Goal: Task Accomplishment & Management: Use online tool/utility

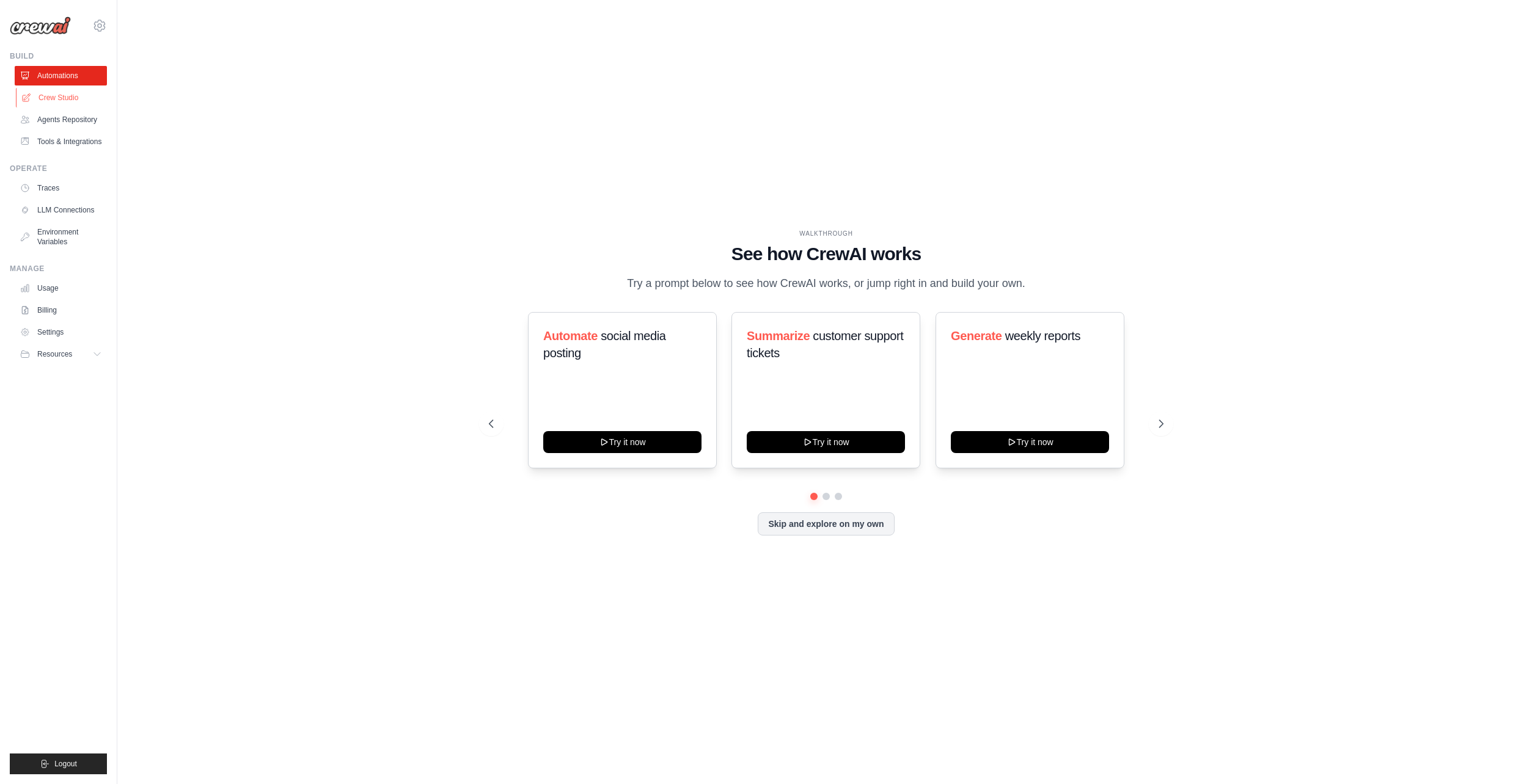
click at [78, 101] on link "Crew Studio" at bounding box center [61, 97] width 92 height 19
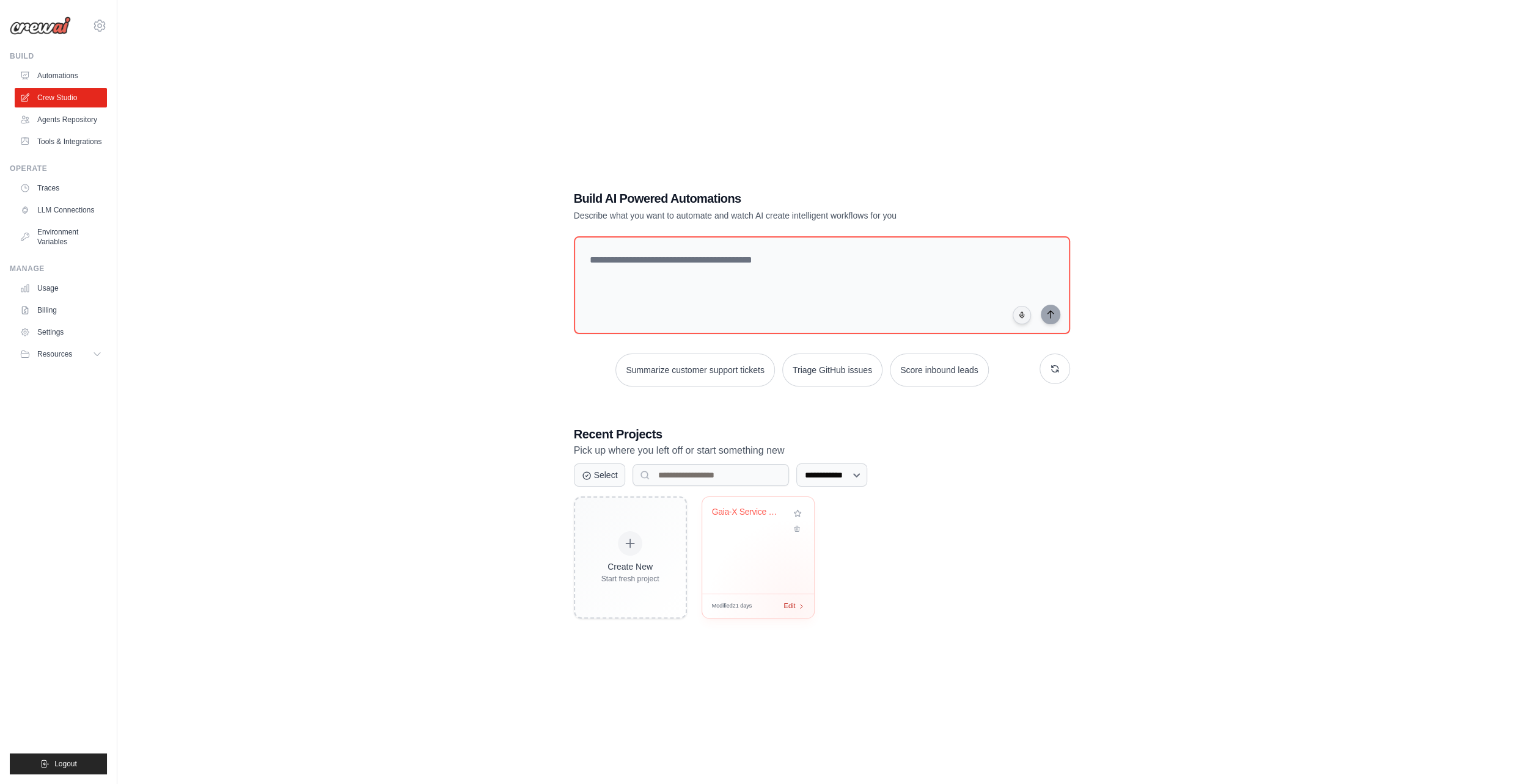
click at [796, 609] on div "Modified 21 days Edit" at bounding box center [758, 606] width 111 height 25
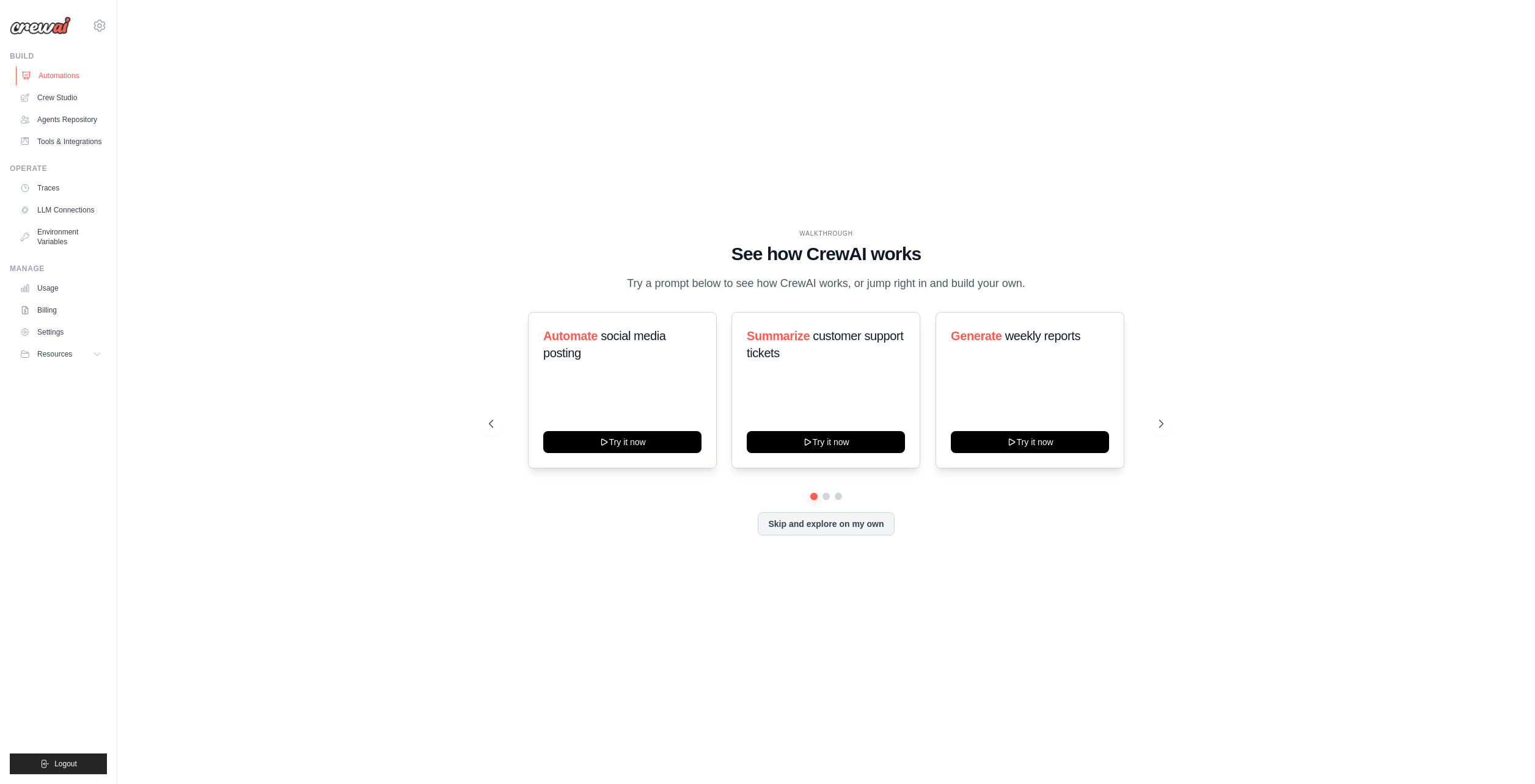
click at [80, 70] on link "Automations" at bounding box center [61, 75] width 92 height 19
click at [76, 90] on link "Crew Studio" at bounding box center [60, 97] width 92 height 19
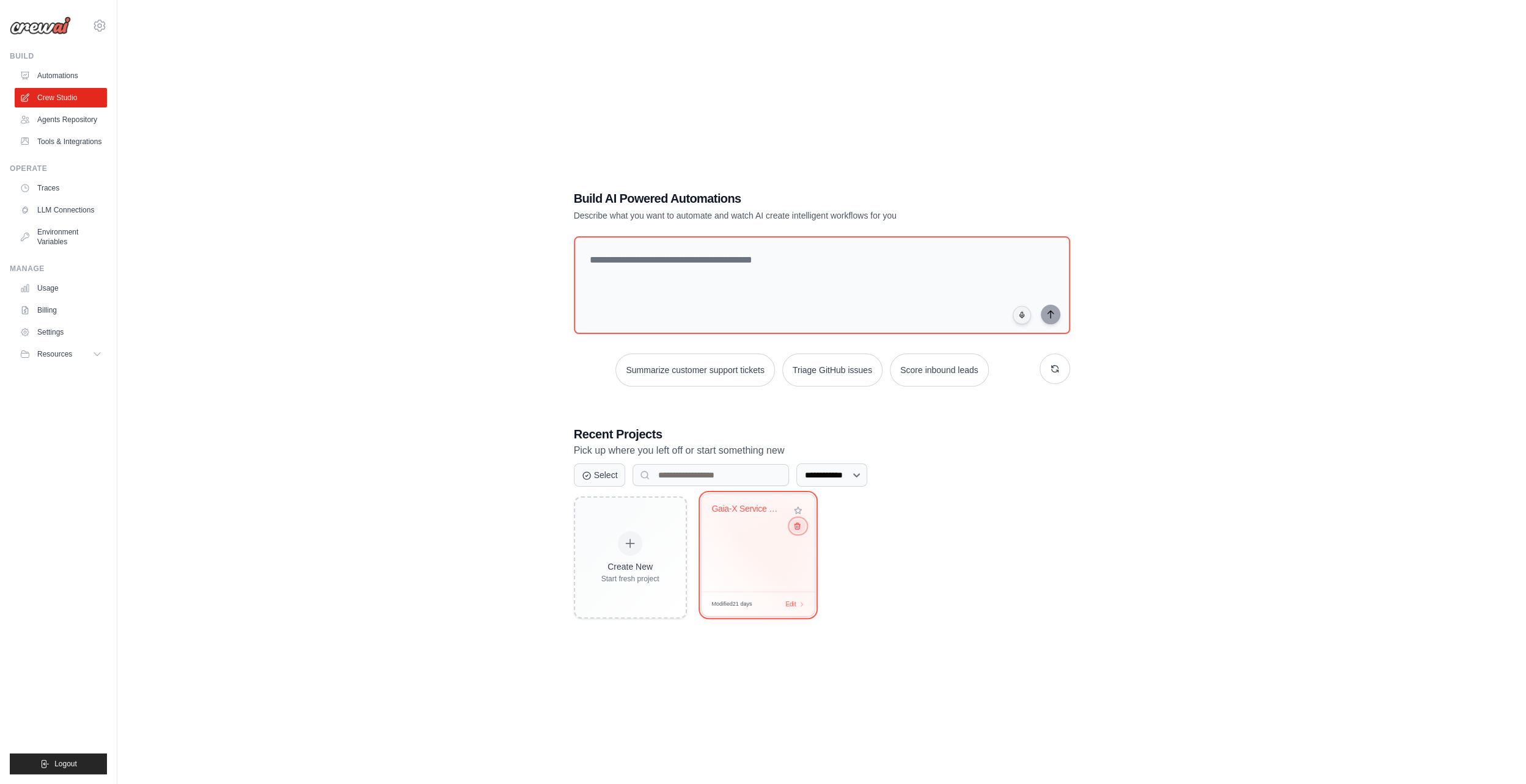
click at [795, 526] on icon at bounding box center [796, 526] width 8 height 8
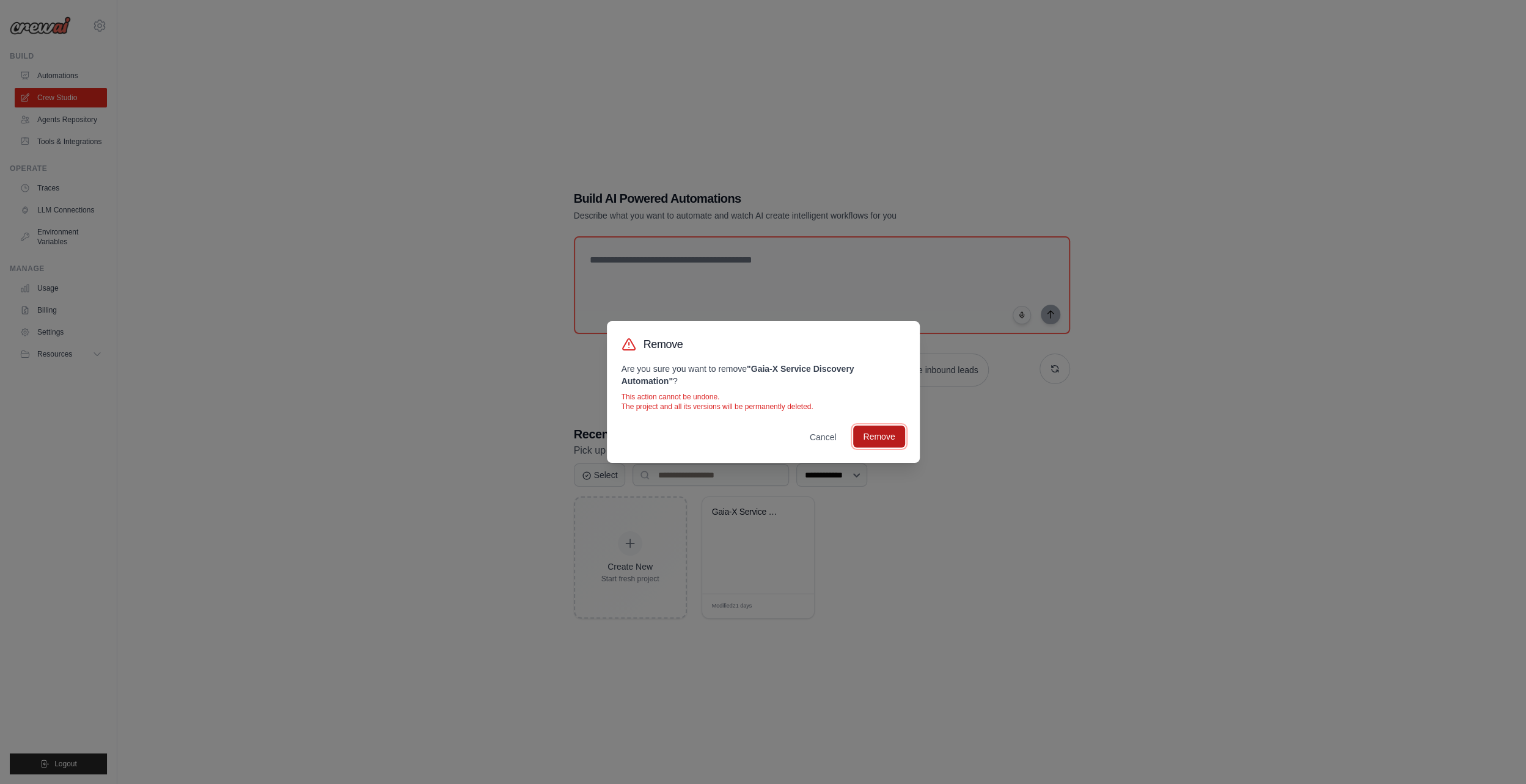
click at [878, 430] on button "Remove" at bounding box center [879, 437] width 51 height 22
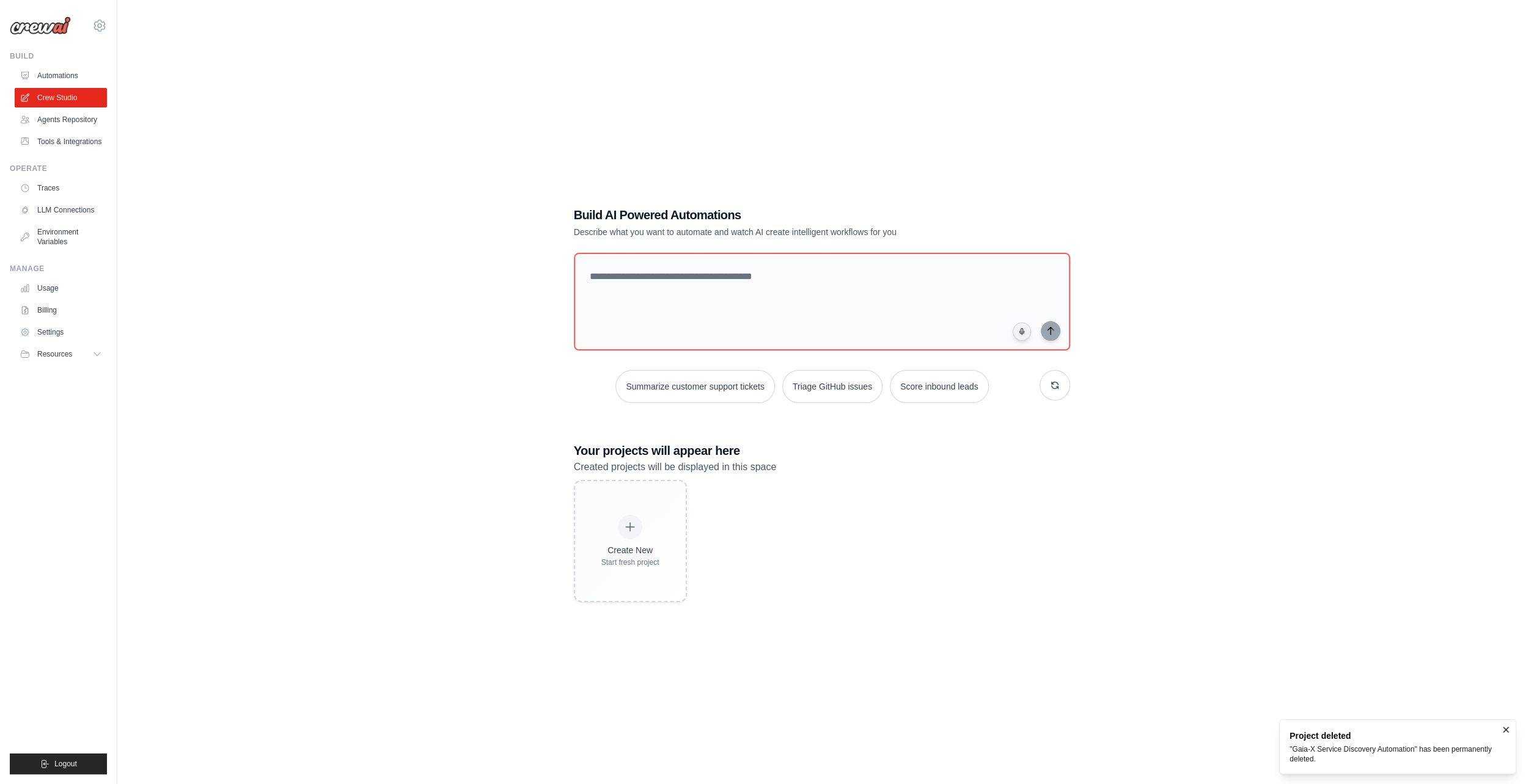
click at [54, 340] on ul "Usage Billing Settings Resources GitHub" at bounding box center [60, 321] width 92 height 86
click at [52, 320] on link "Billing" at bounding box center [61, 309] width 92 height 19
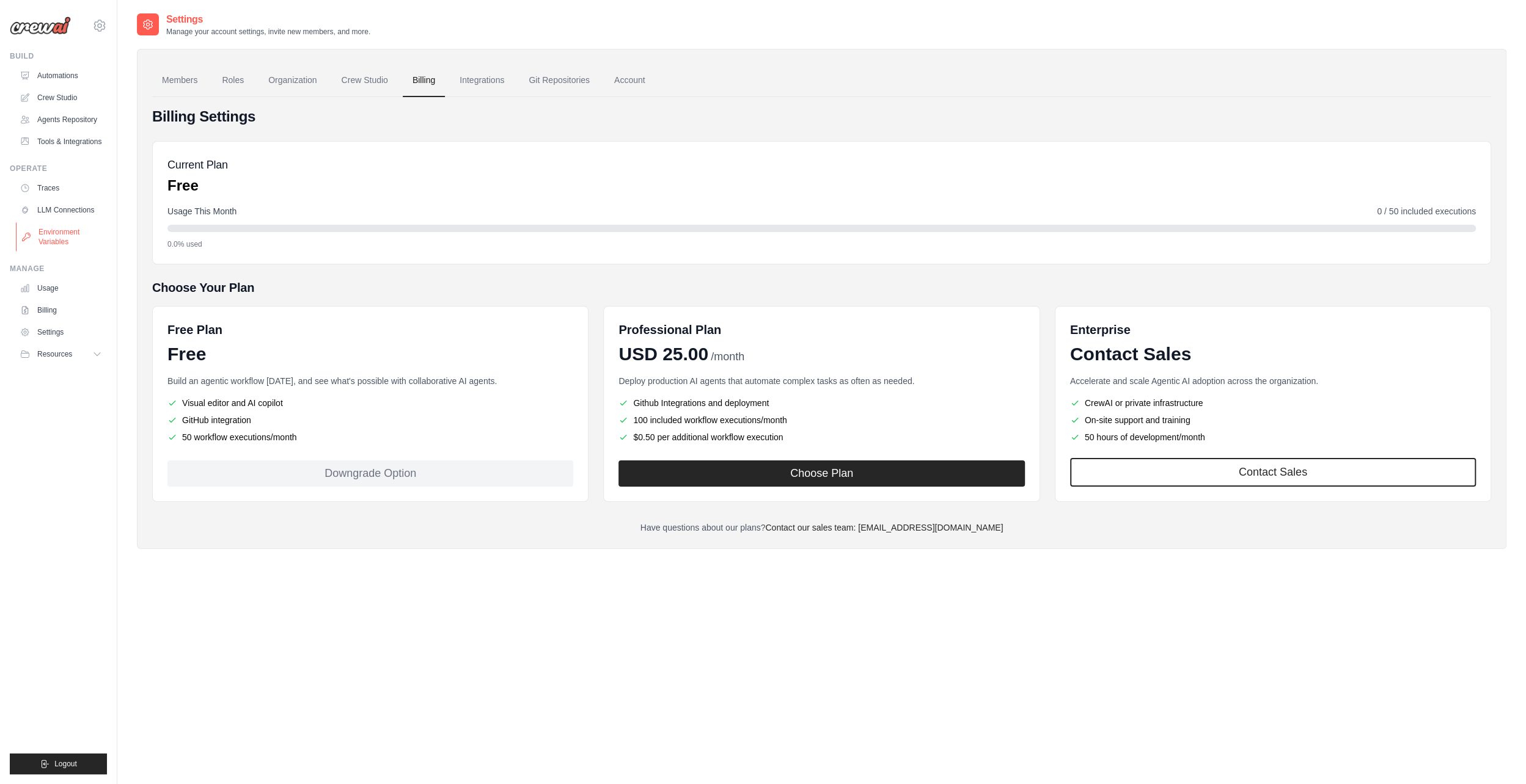
click at [66, 252] on link "Environment Variables" at bounding box center [61, 237] width 92 height 29
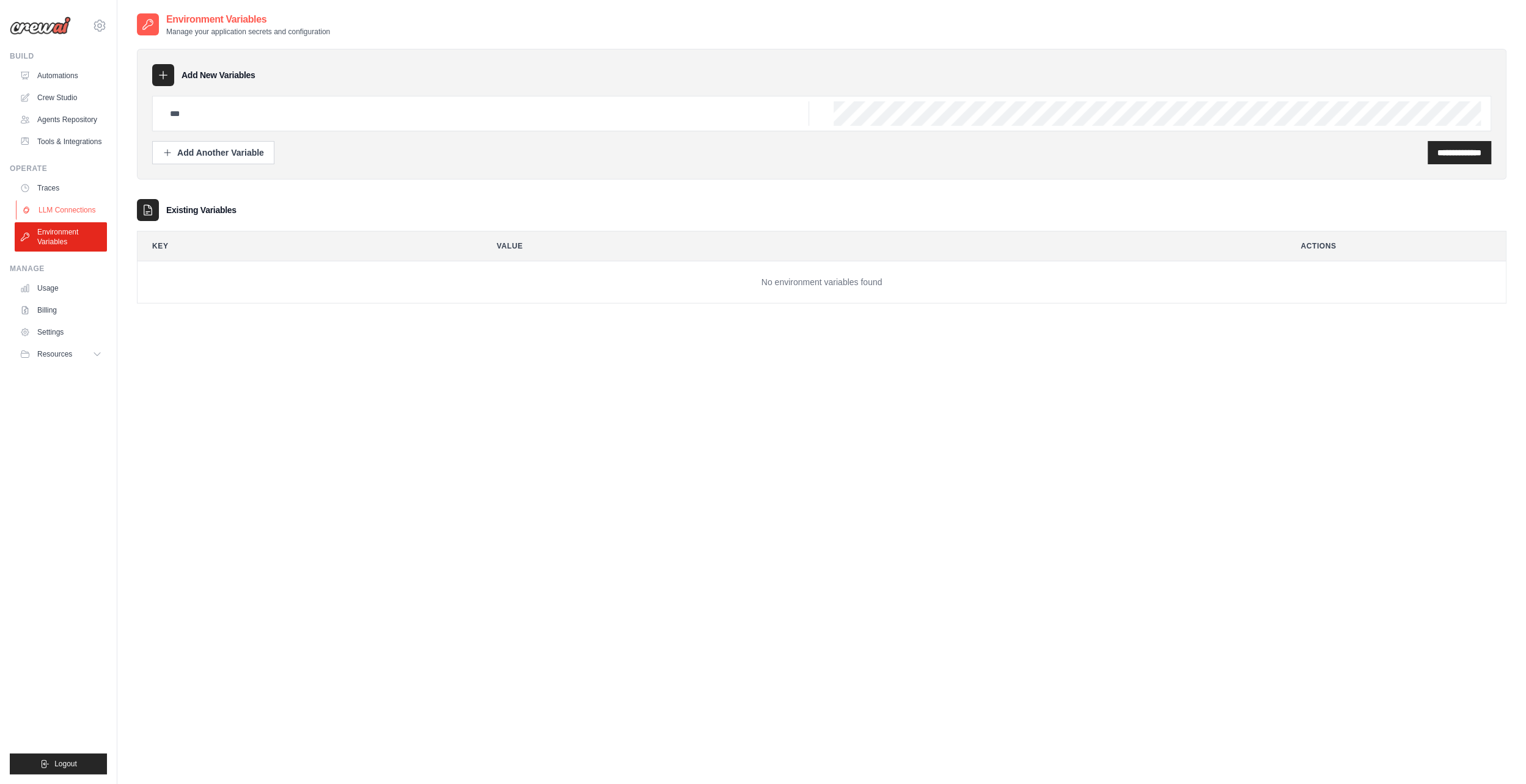
click at [64, 220] on link "LLM Connections" at bounding box center [61, 210] width 92 height 19
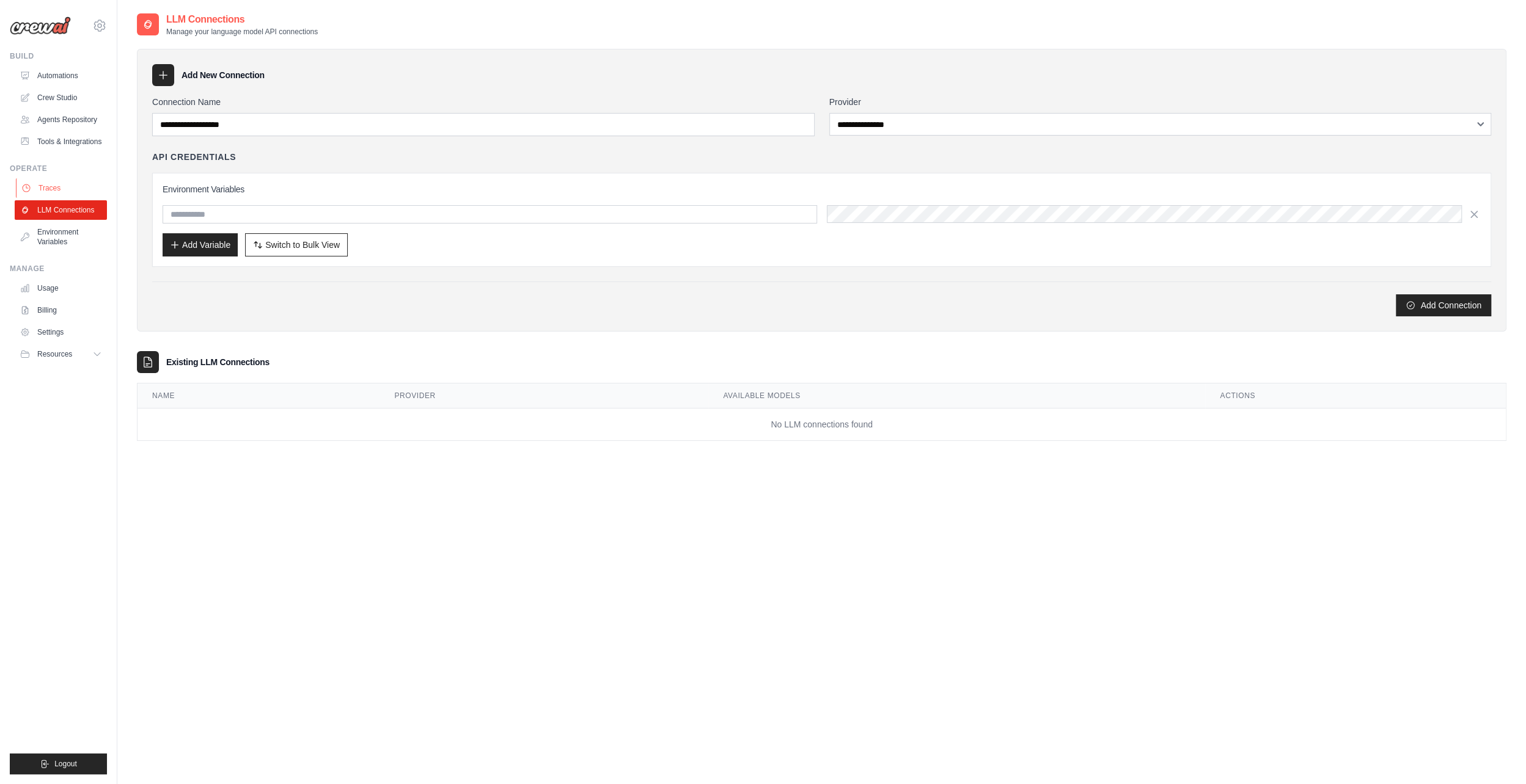
click at [58, 198] on link "Traces" at bounding box center [61, 187] width 92 height 19
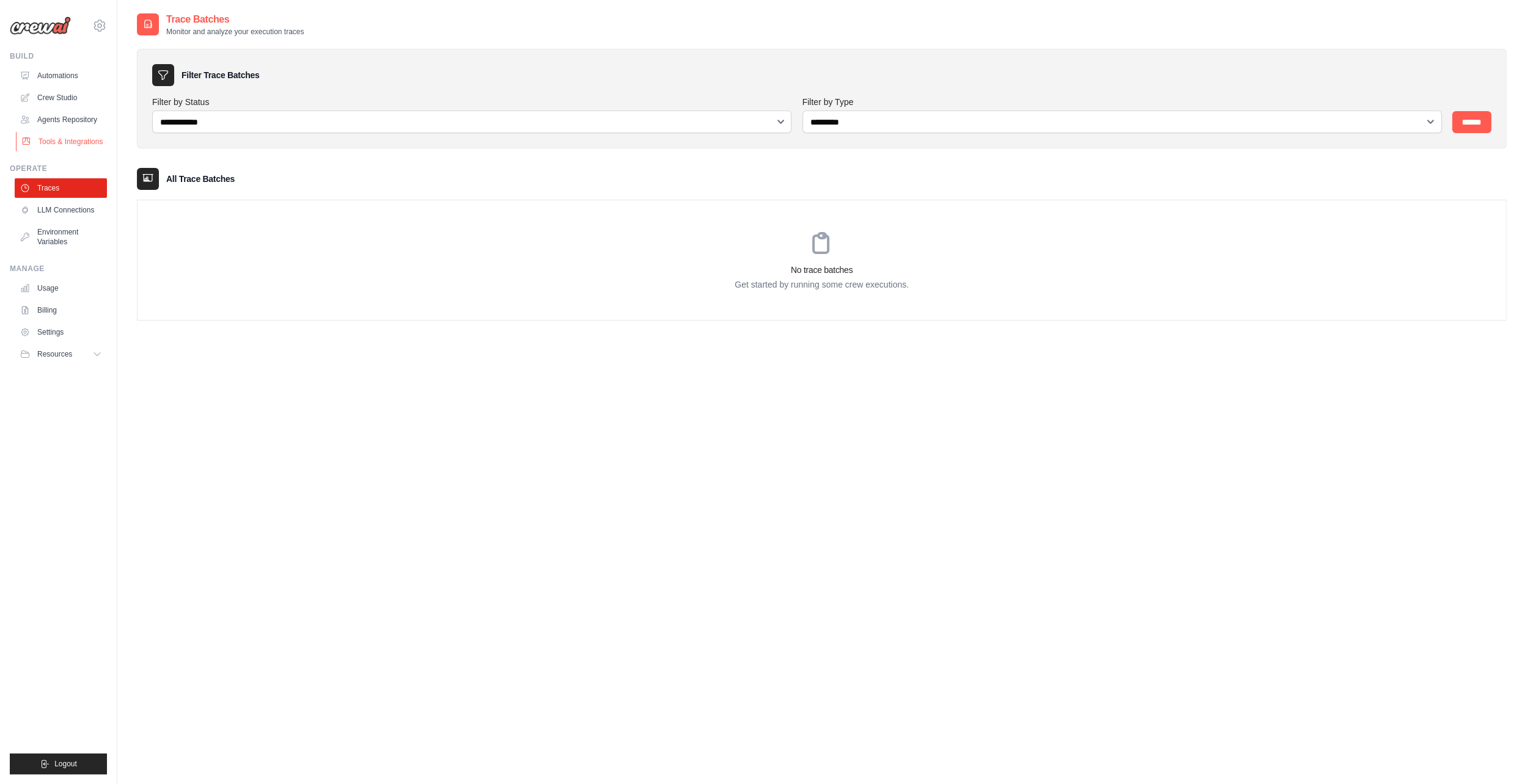
click at [56, 152] on link "Tools & Integrations" at bounding box center [61, 141] width 92 height 19
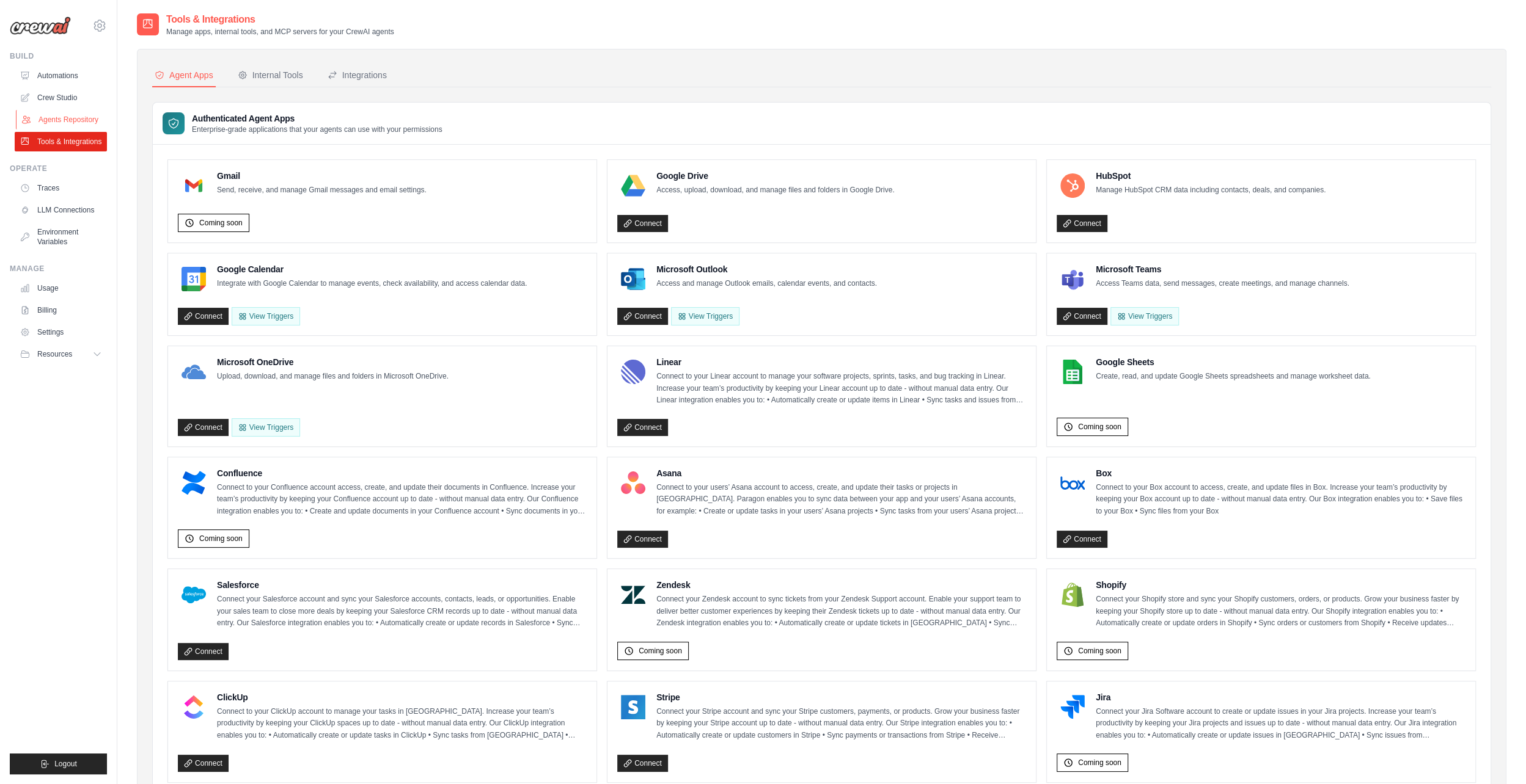
click at [65, 125] on link "Agents Repository" at bounding box center [61, 119] width 92 height 19
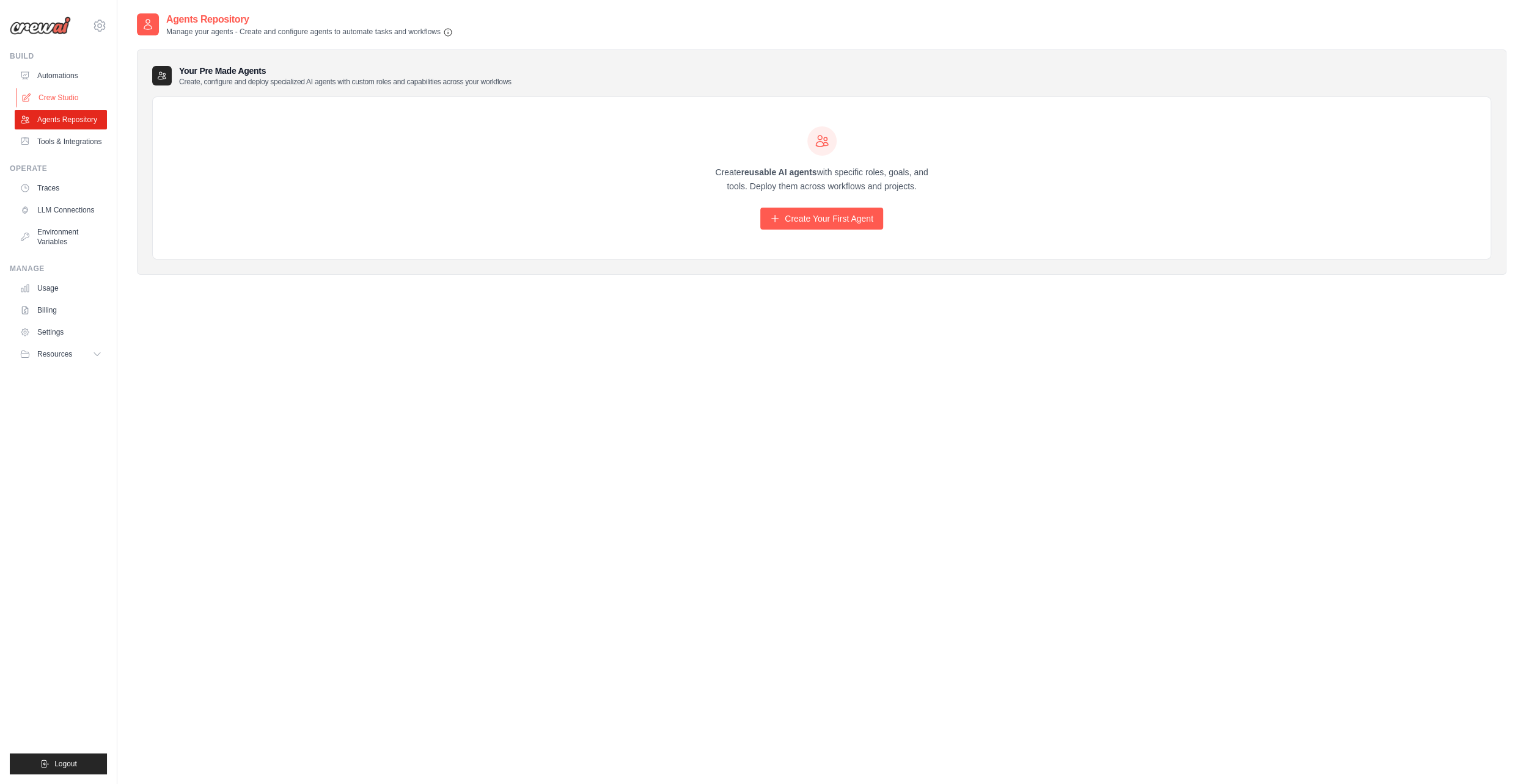
click at [83, 103] on link "Crew Studio" at bounding box center [61, 97] width 92 height 19
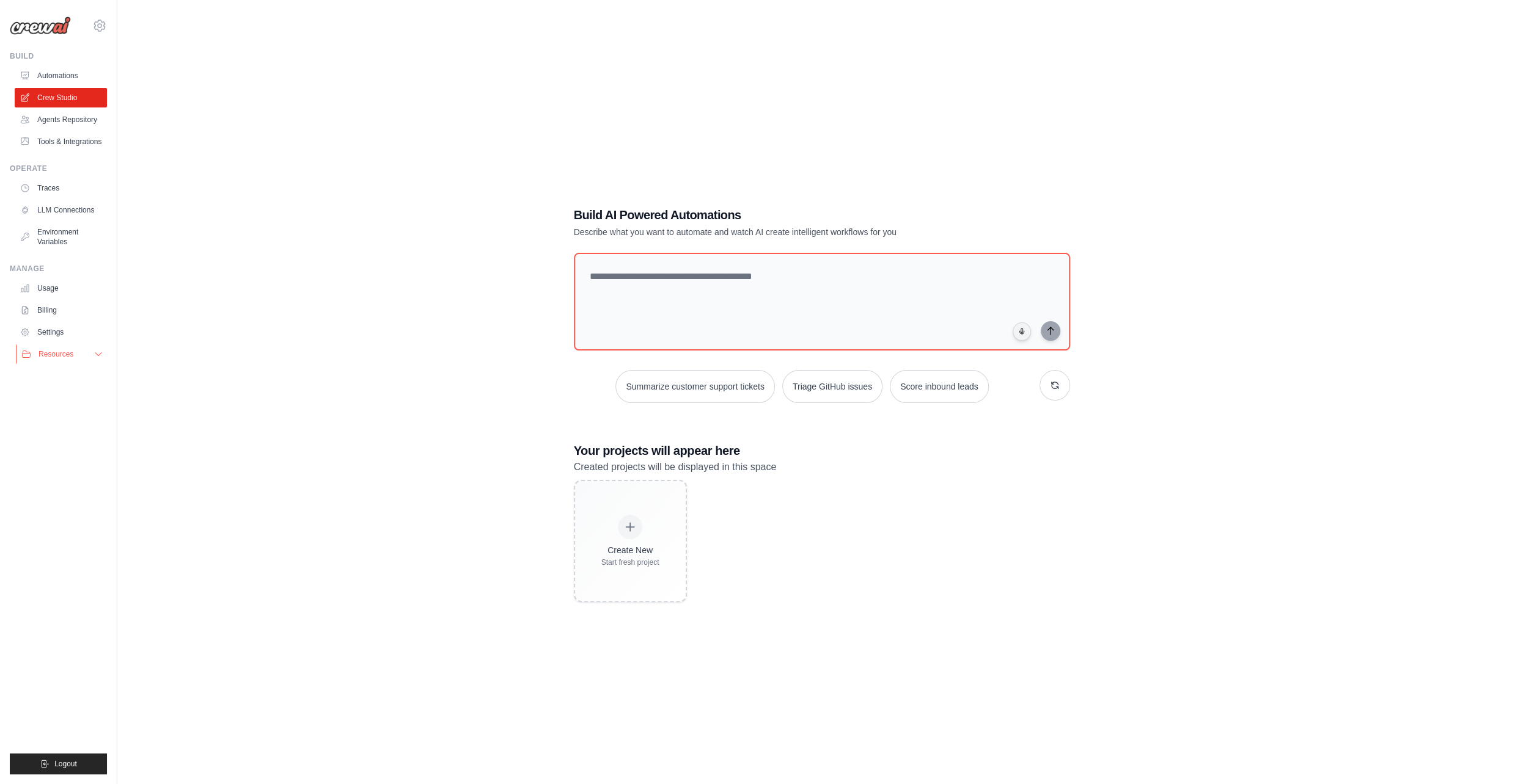
click at [102, 360] on icon at bounding box center [98, 354] width 10 height 10
click at [66, 400] on span "GitHub" at bounding box center [55, 394] width 23 height 10
click at [66, 220] on link "LLM Connections" at bounding box center [61, 210] width 92 height 19
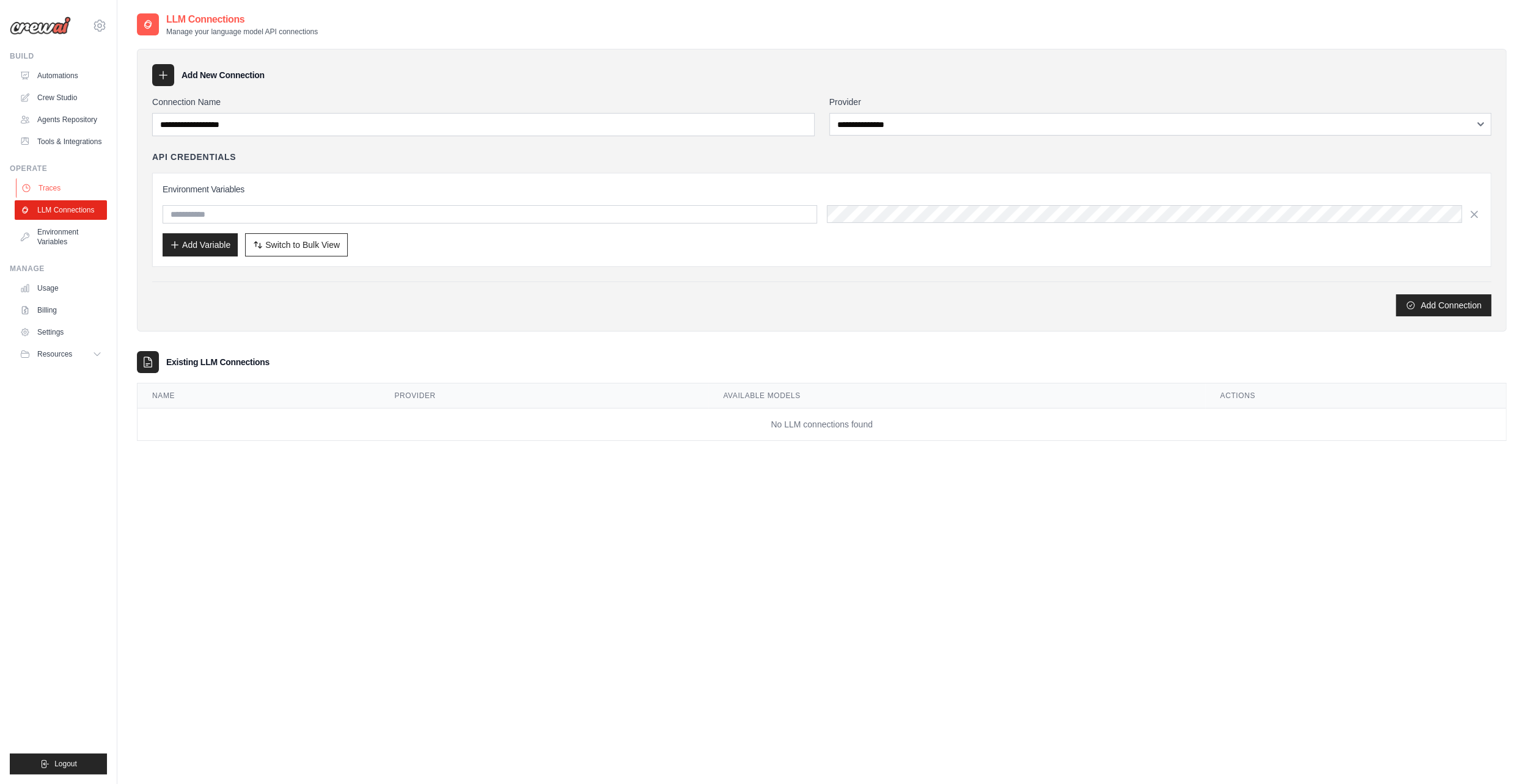
click at [63, 198] on link "Traces" at bounding box center [61, 187] width 92 height 19
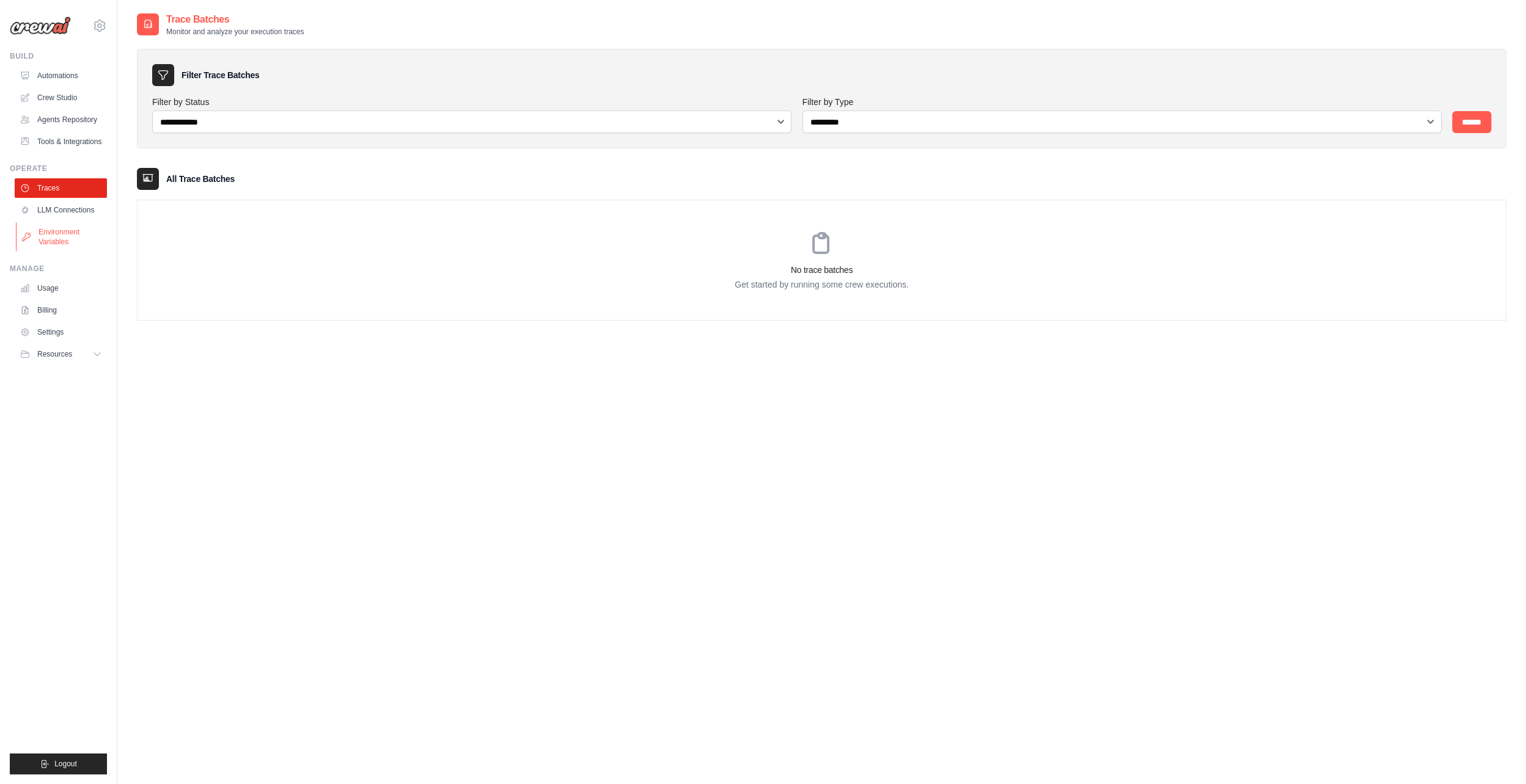
click at [80, 252] on link "Environment Variables" at bounding box center [61, 237] width 92 height 29
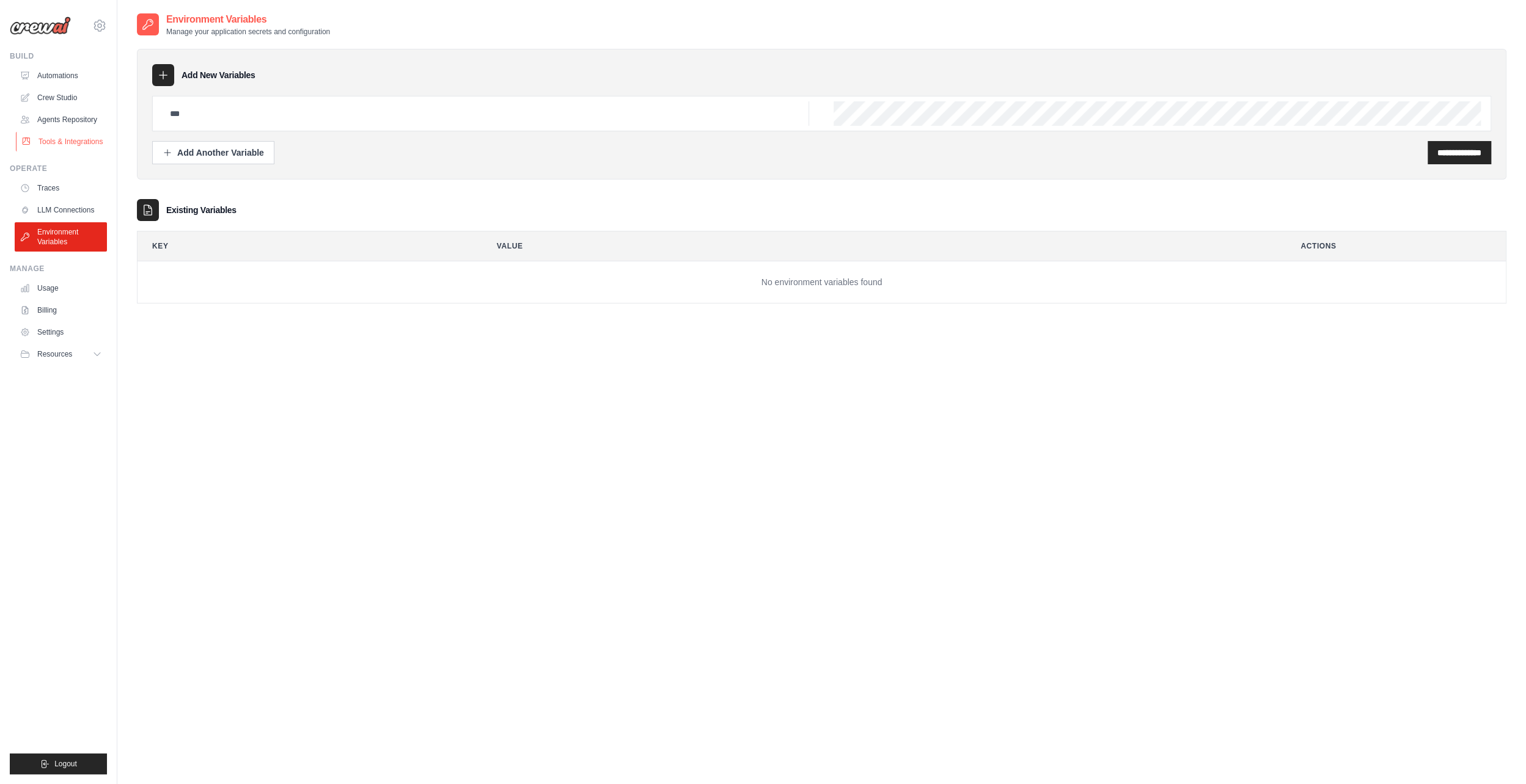
click at [54, 152] on link "Tools & Integrations" at bounding box center [61, 141] width 92 height 19
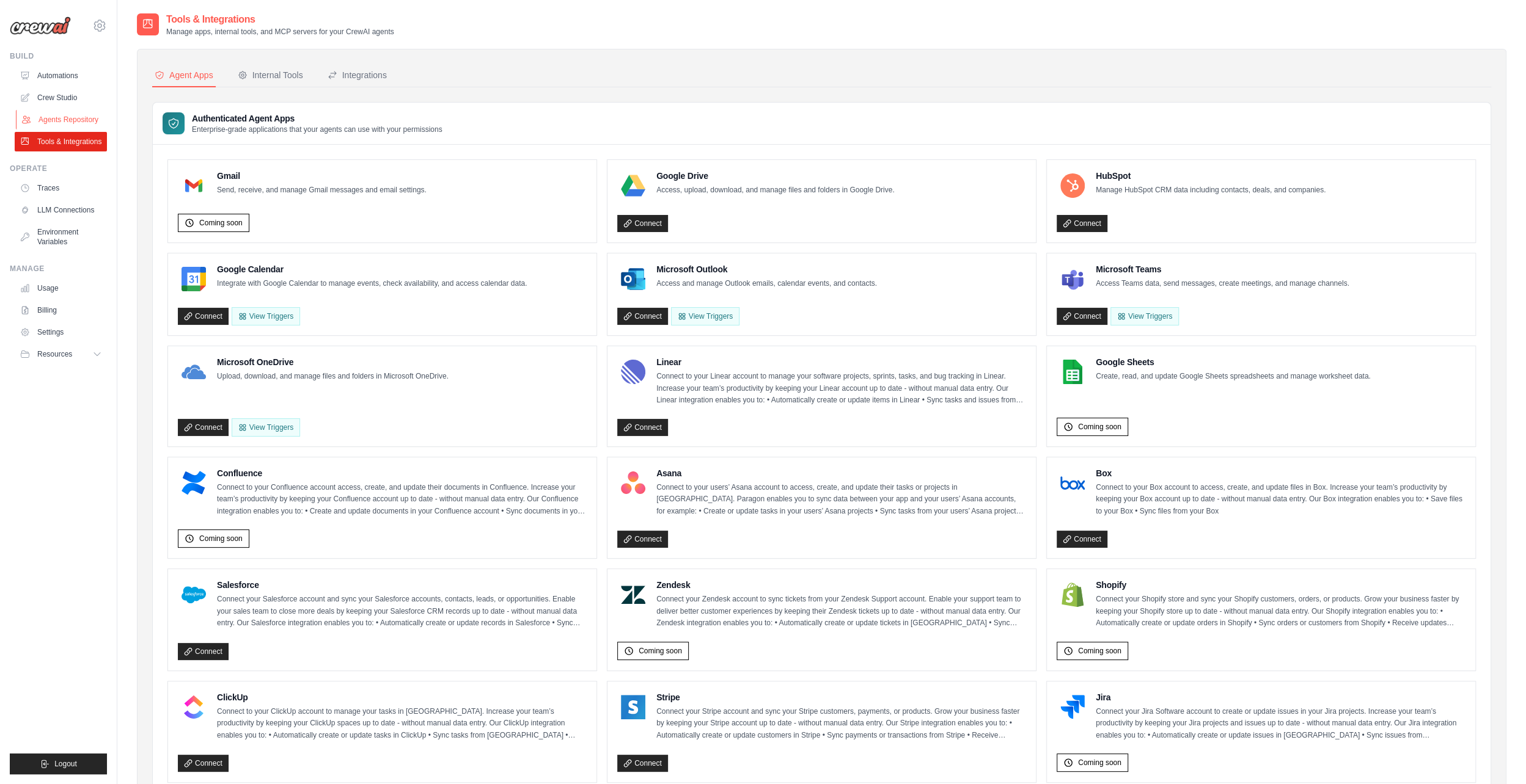
click at [61, 123] on link "Agents Repository" at bounding box center [61, 119] width 92 height 19
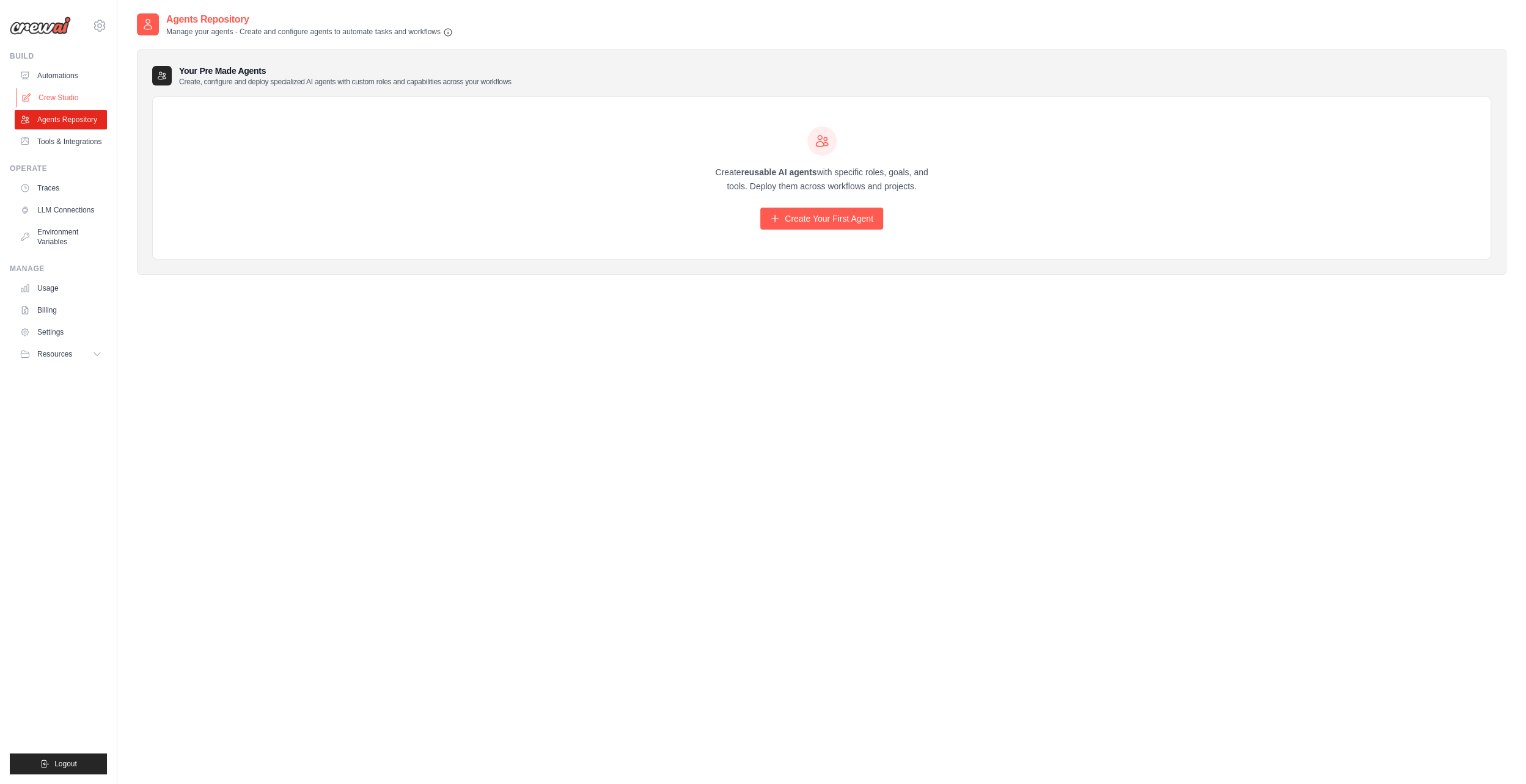
click at [65, 91] on link "Crew Studio" at bounding box center [61, 97] width 92 height 19
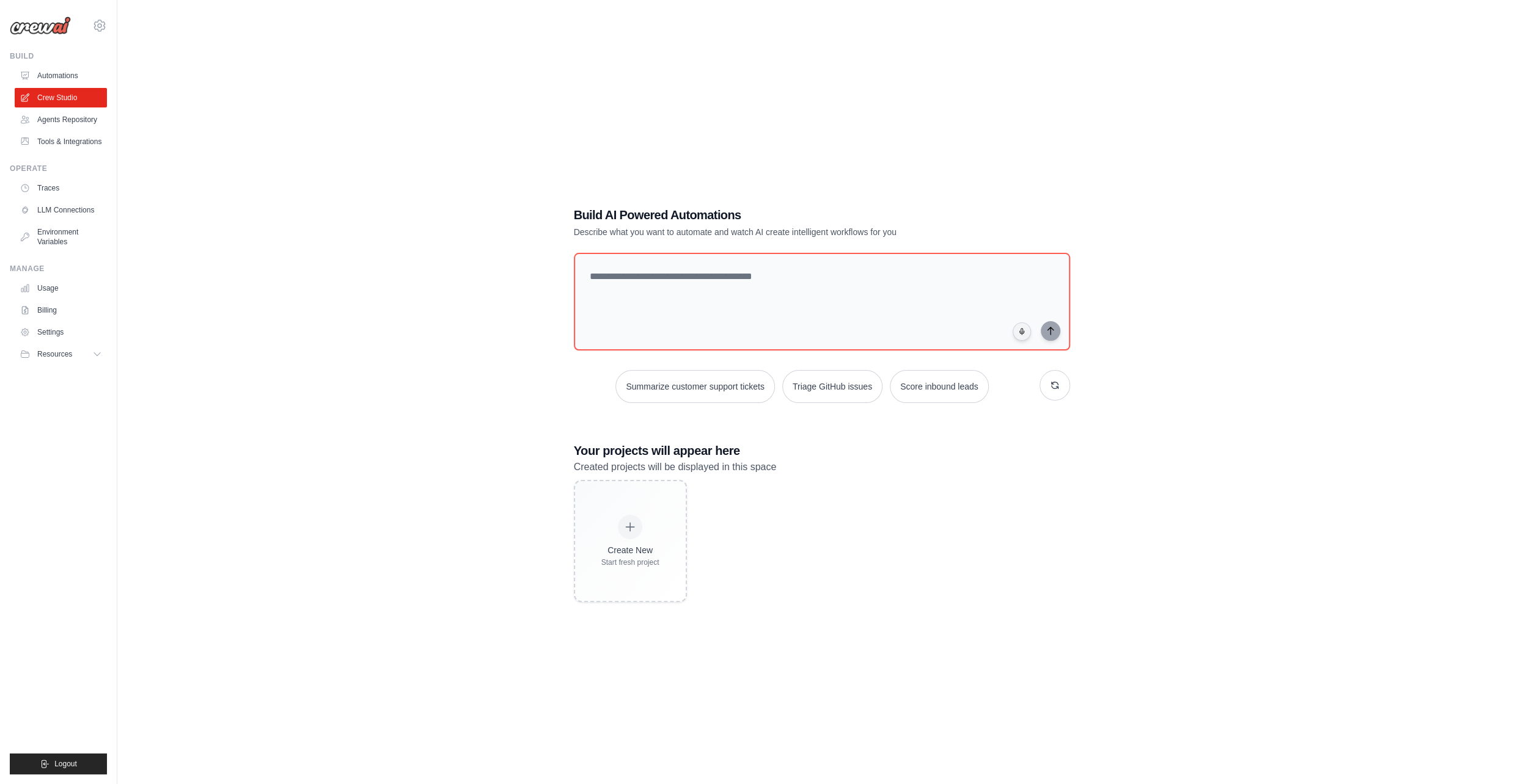
click at [66, 80] on link "Automations" at bounding box center [60, 75] width 92 height 19
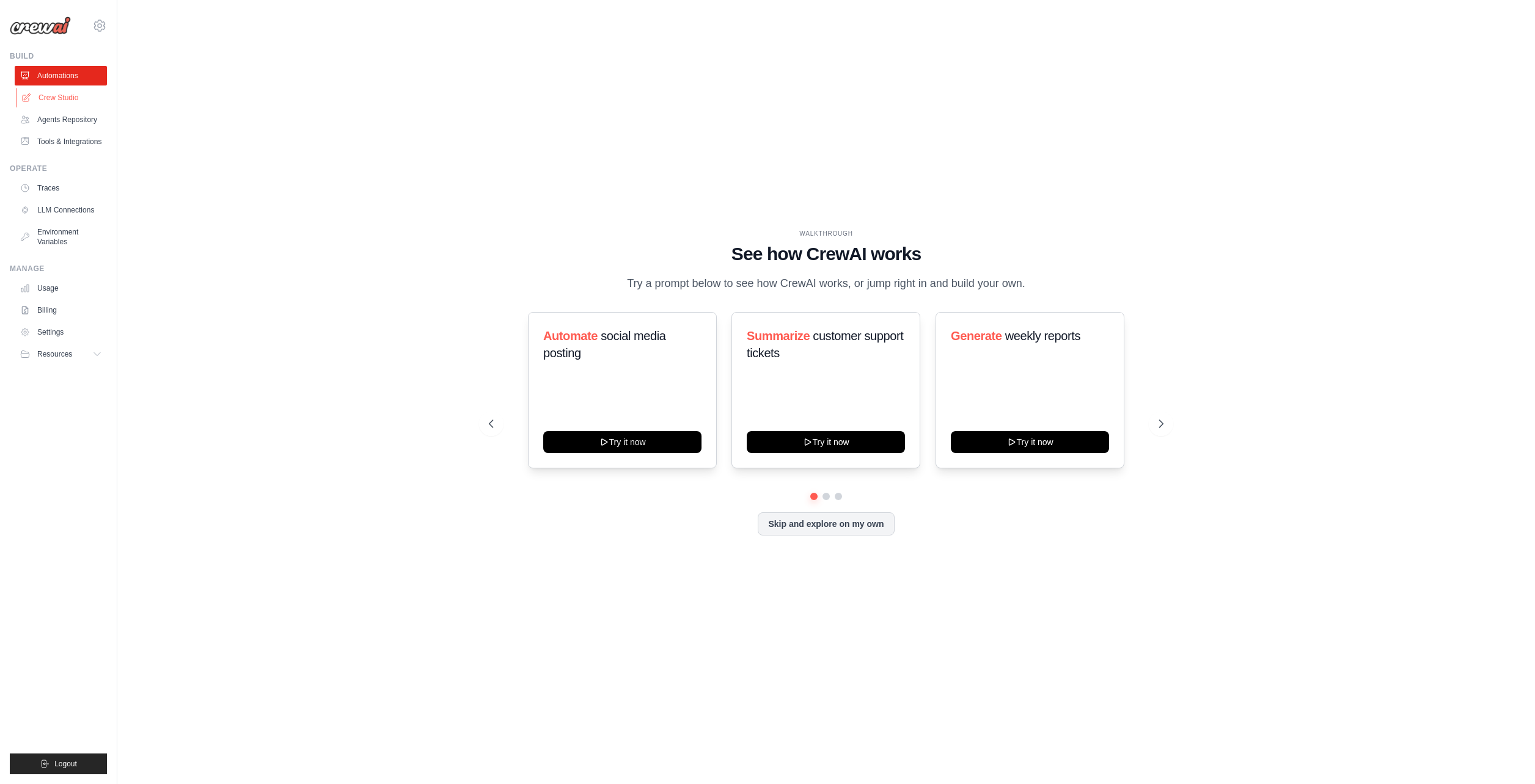
click at [71, 99] on link "Crew Studio" at bounding box center [61, 97] width 92 height 19
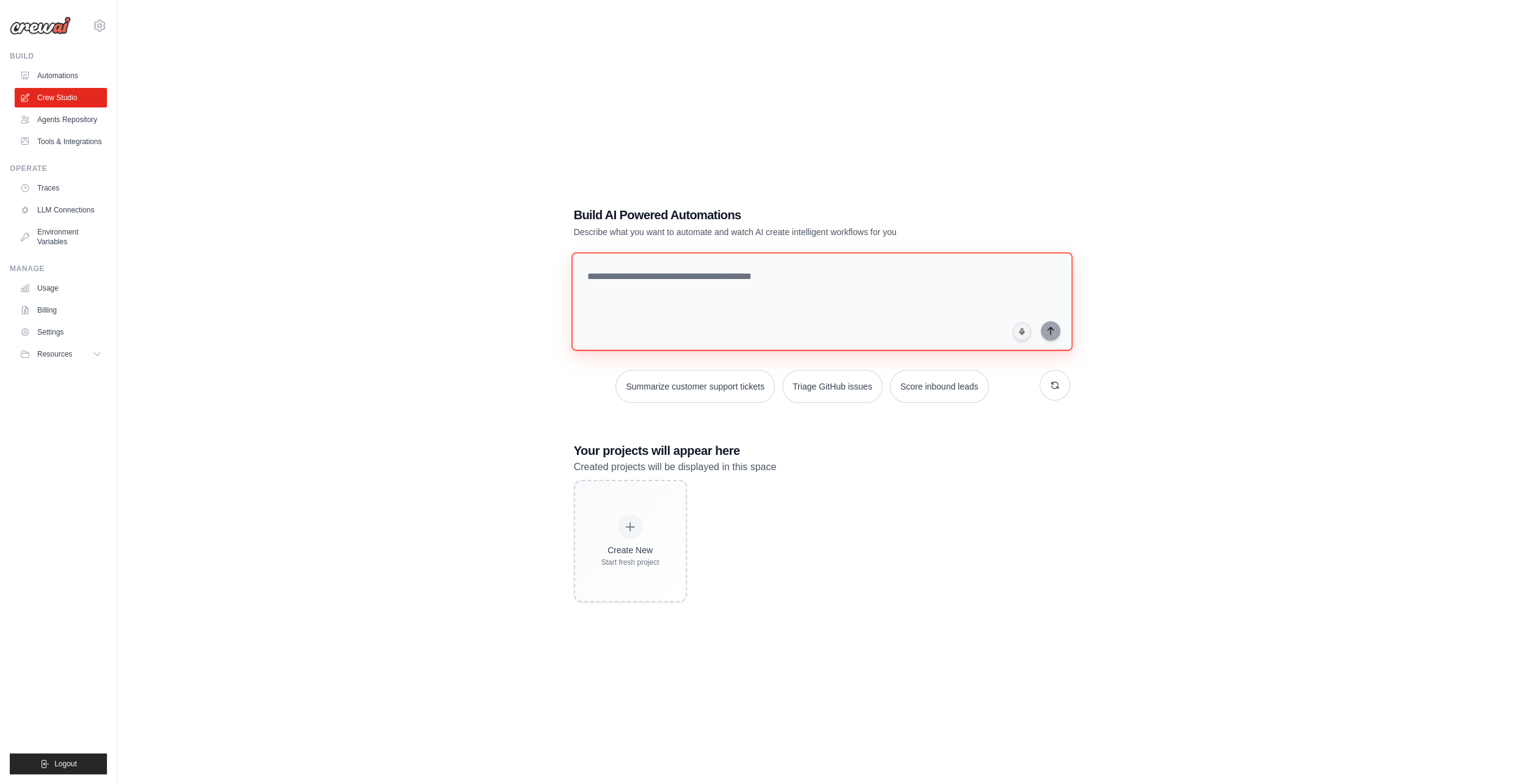
click at [609, 271] on textarea at bounding box center [821, 301] width 501 height 99
type textarea "**********"
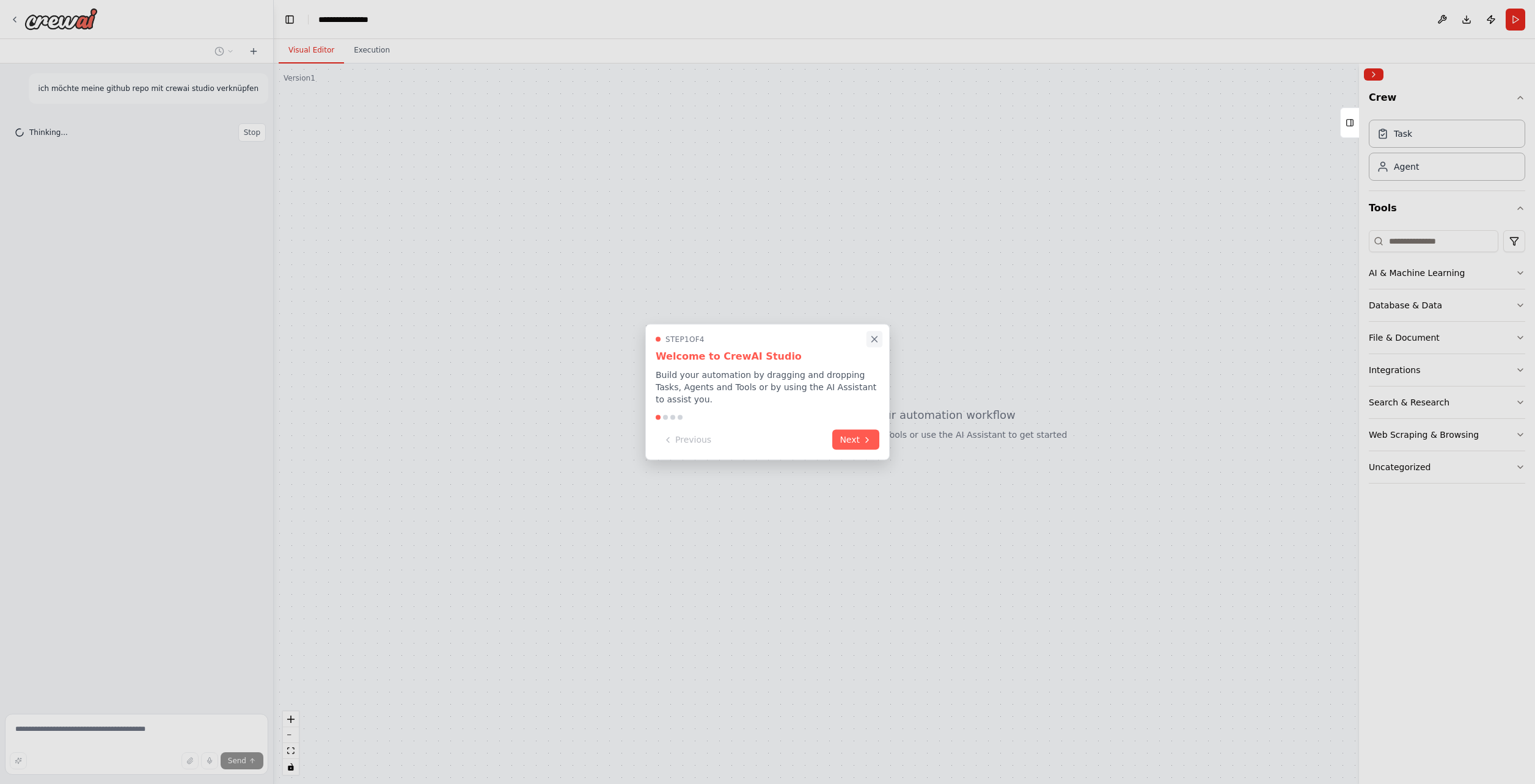
click at [875, 345] on icon "Close walkthrough" at bounding box center [875, 340] width 11 height 11
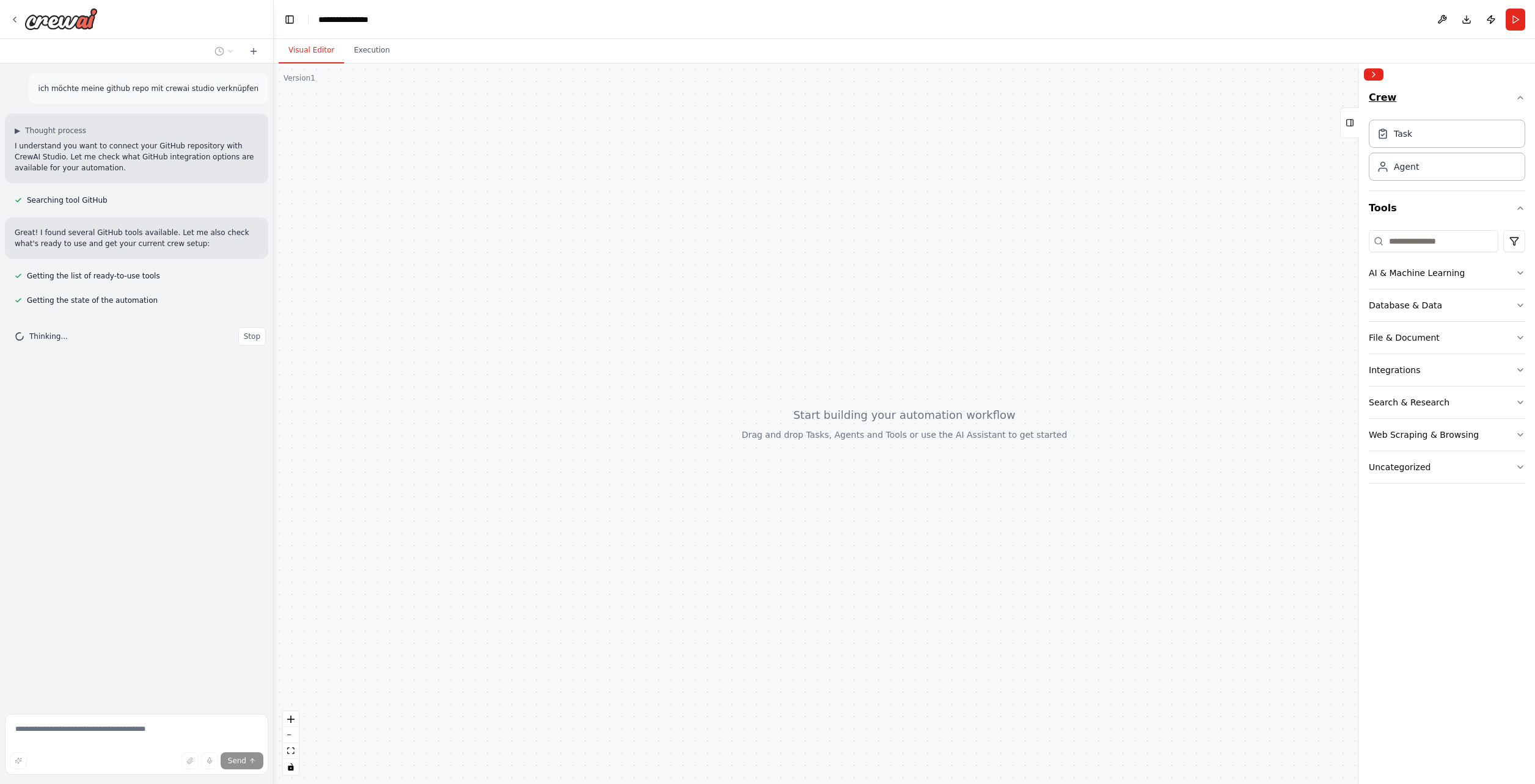
click at [1398, 102] on button "Crew" at bounding box center [1446, 100] width 156 height 29
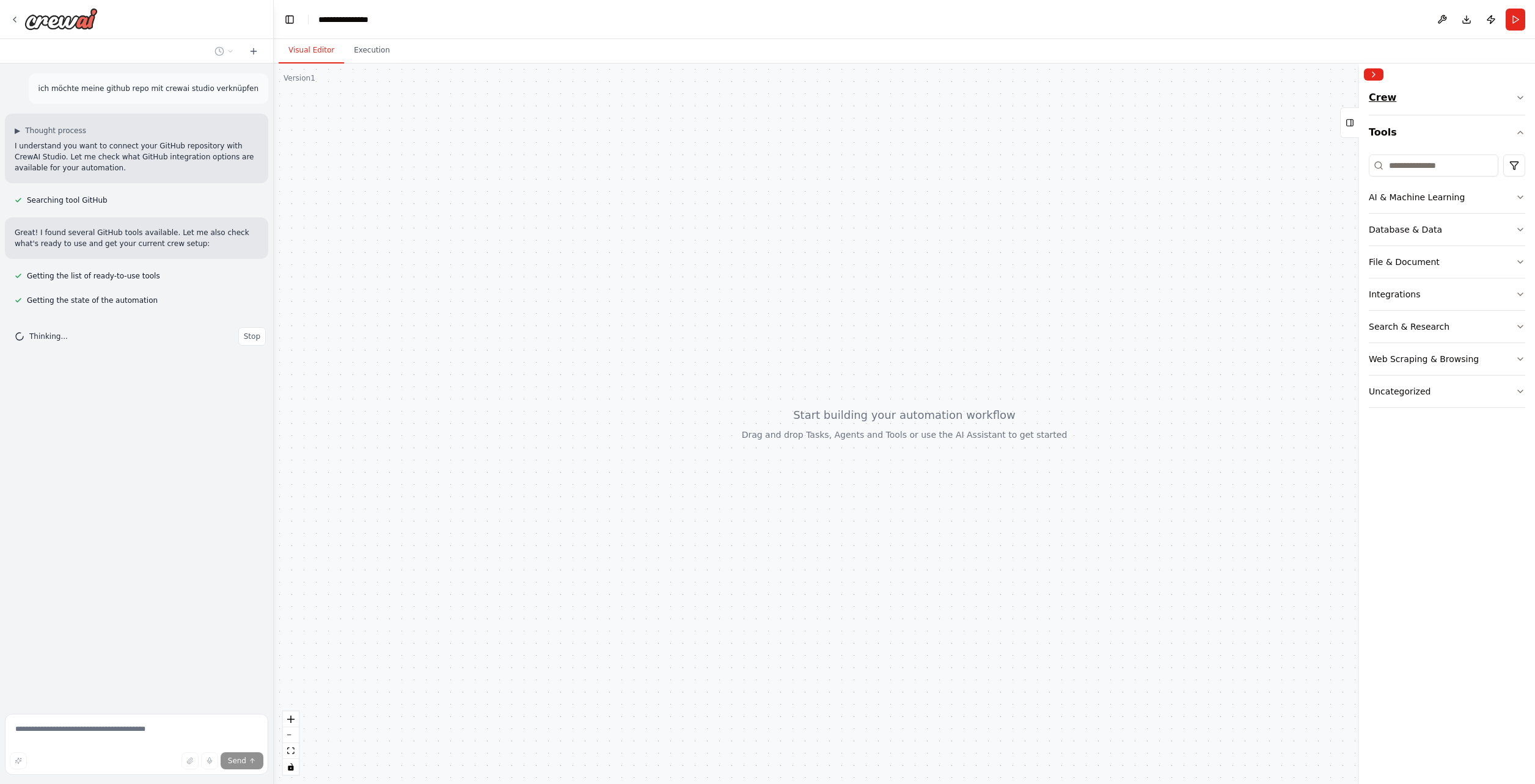
click at [1397, 102] on button "Crew" at bounding box center [1446, 100] width 156 height 29
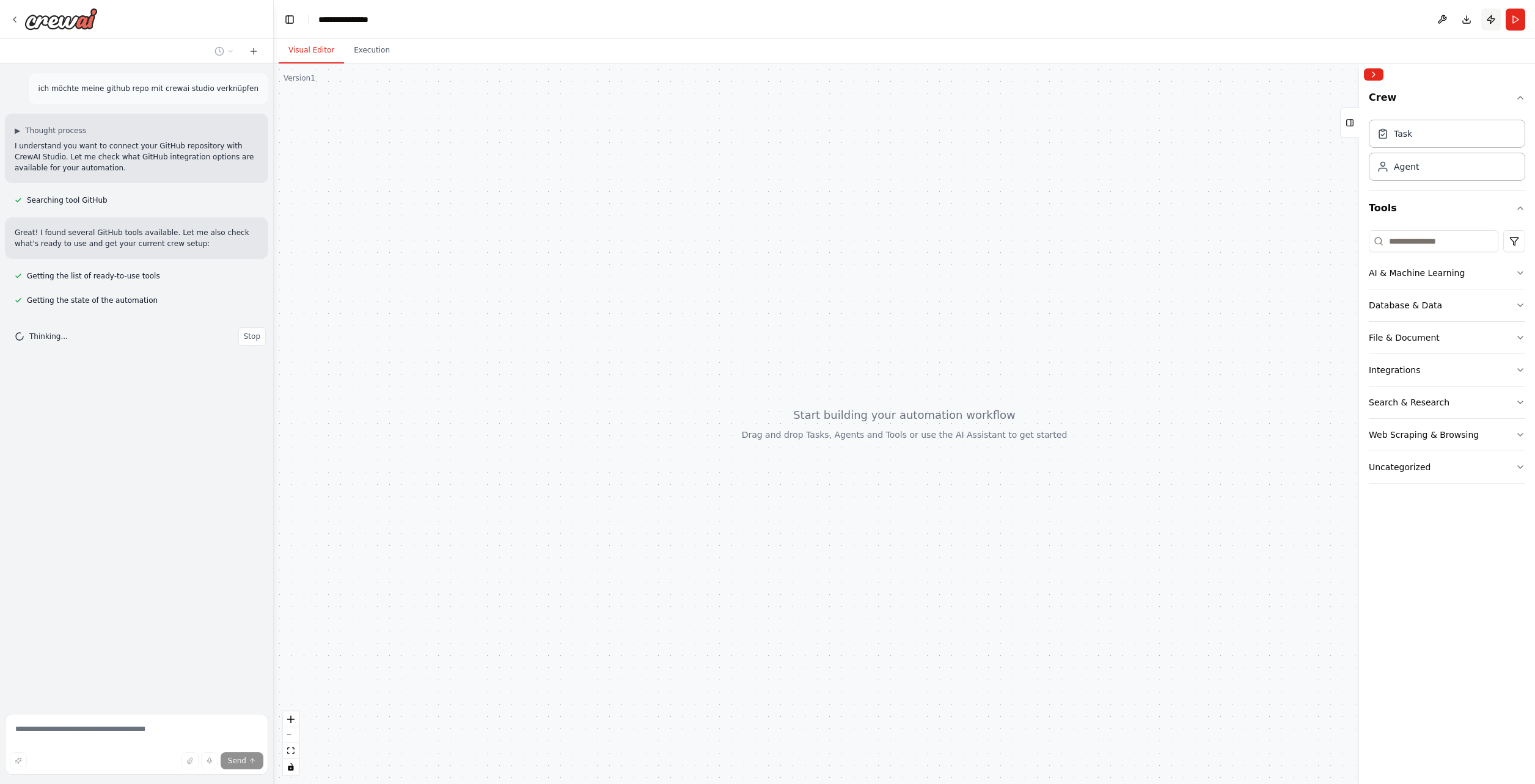
click at [1492, 21] on button "Publish" at bounding box center [1490, 19] width 19 height 22
click at [1444, 19] on button at bounding box center [1442, 19] width 19 height 22
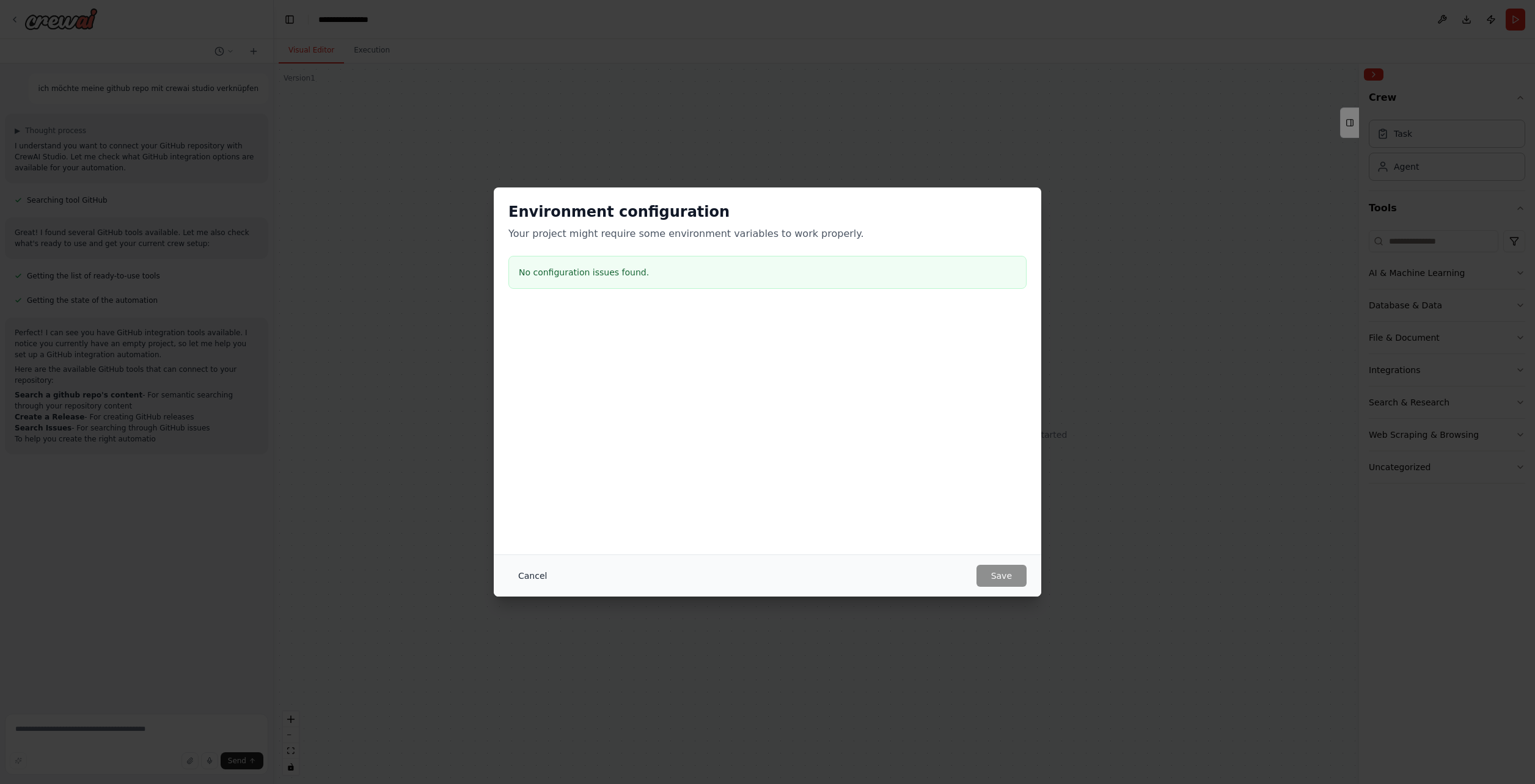
click at [529, 580] on button "Cancel" at bounding box center [532, 576] width 48 height 22
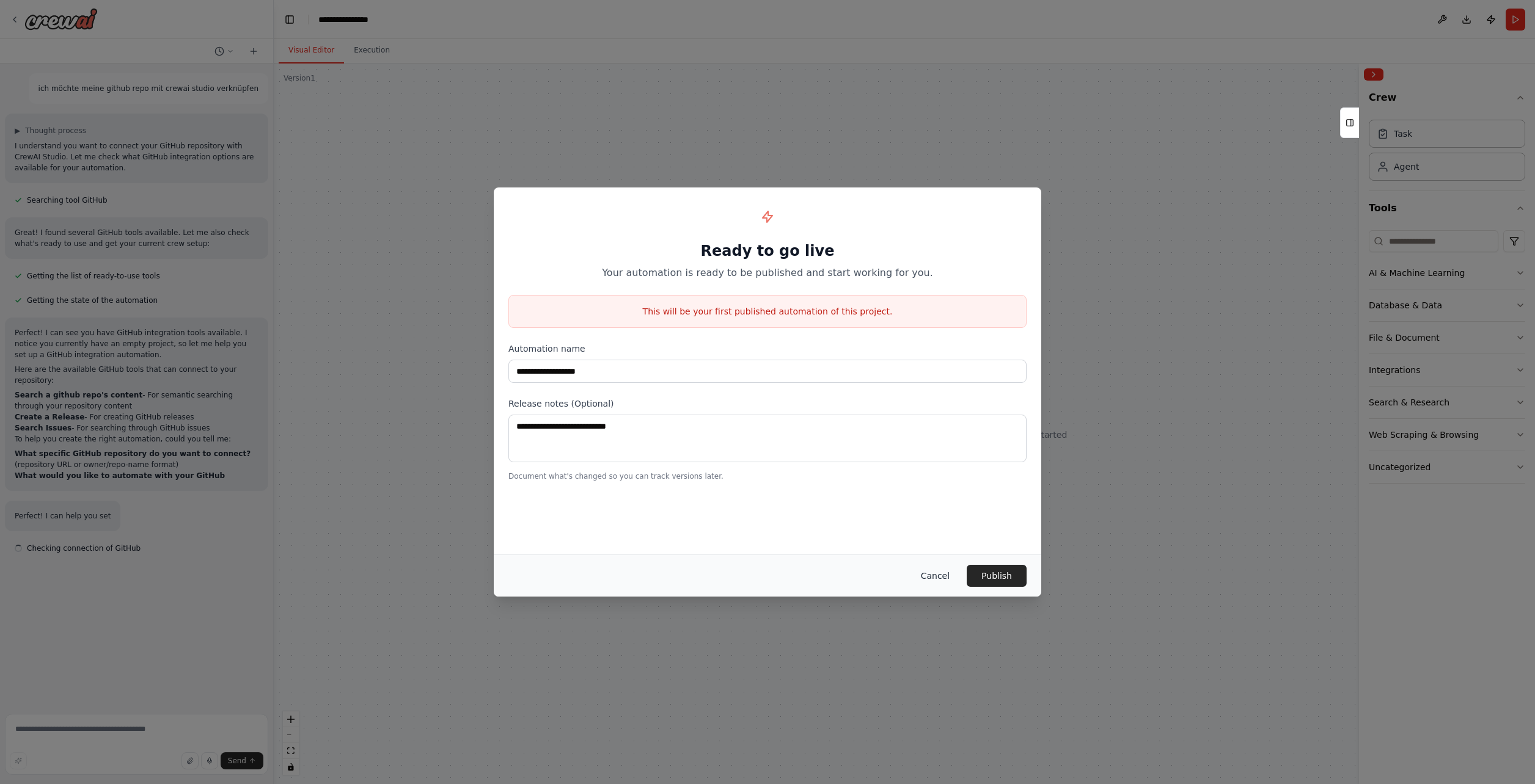
click at [941, 578] on button "Cancel" at bounding box center [935, 576] width 48 height 22
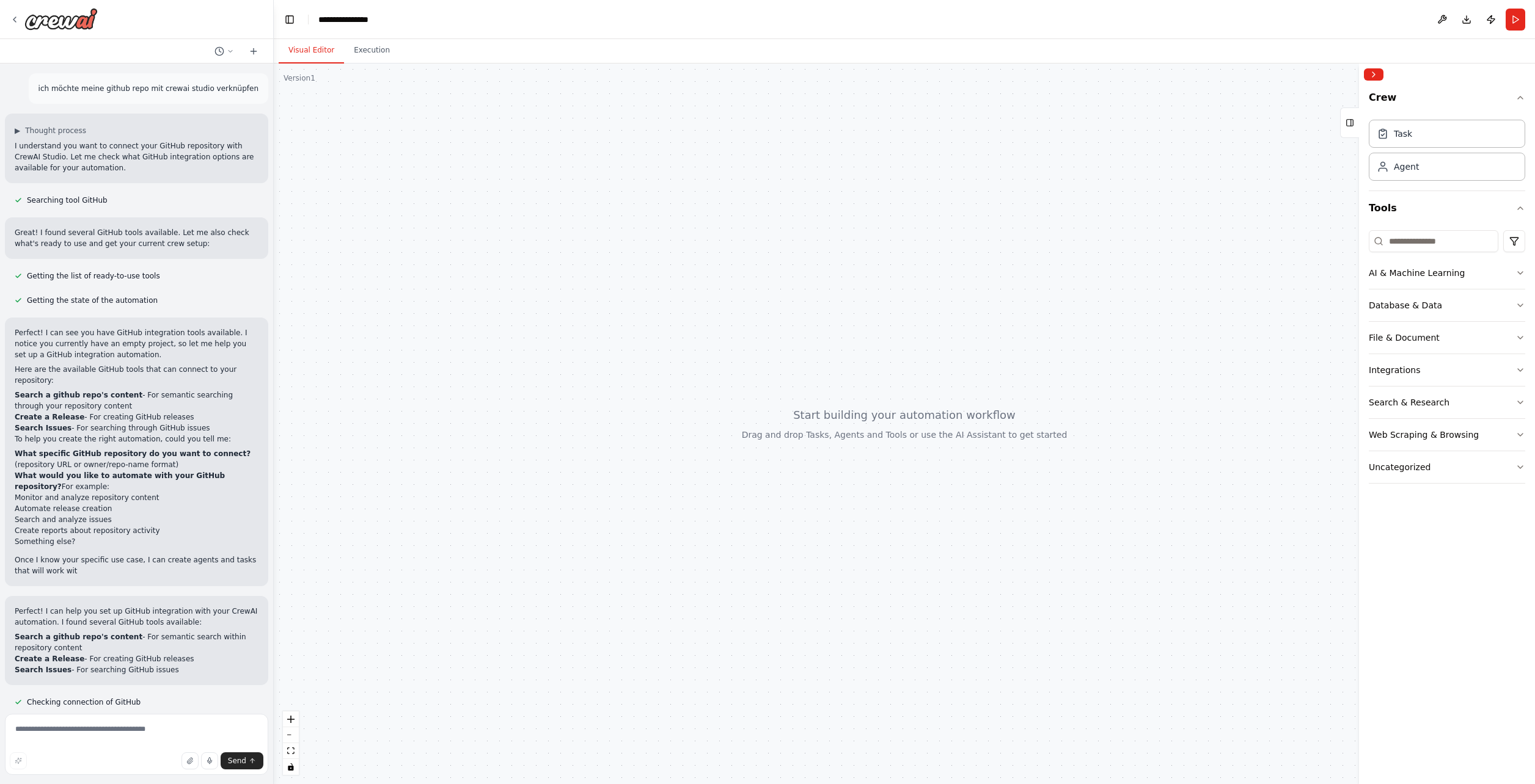
scroll to position [9, 0]
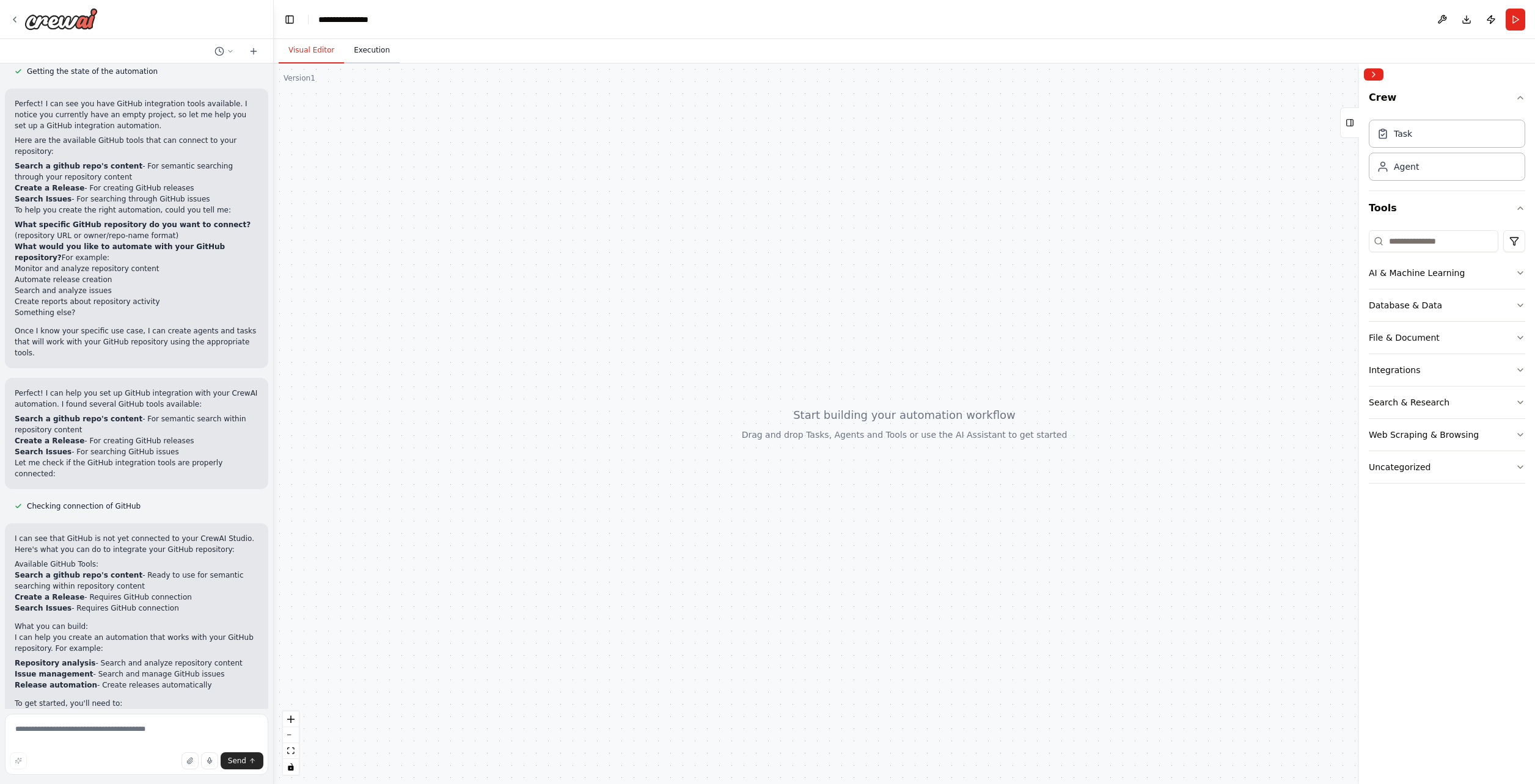
click at [363, 51] on button "Execution" at bounding box center [372, 50] width 56 height 26
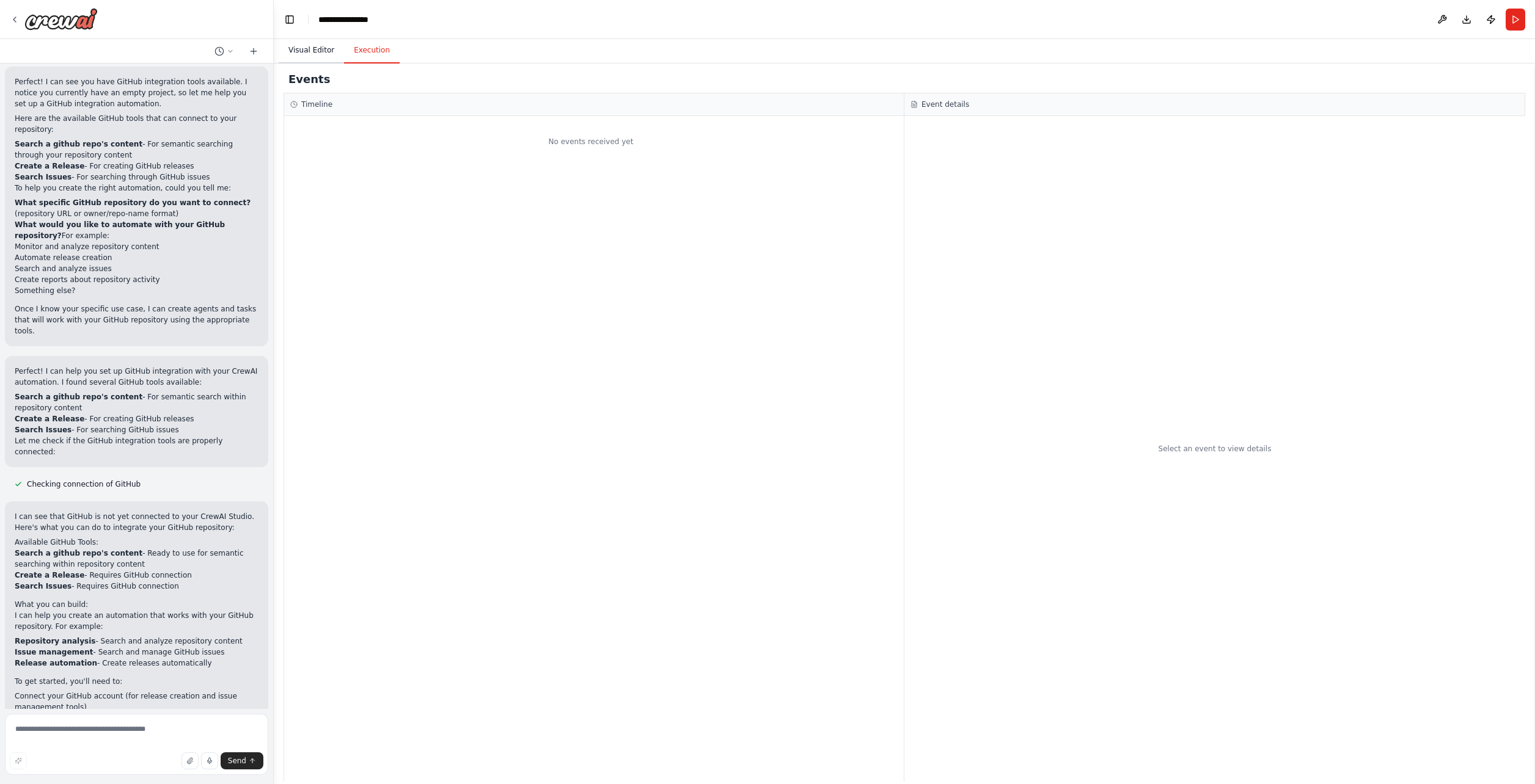
click at [325, 46] on button "Visual Editor" at bounding box center [311, 50] width 66 height 26
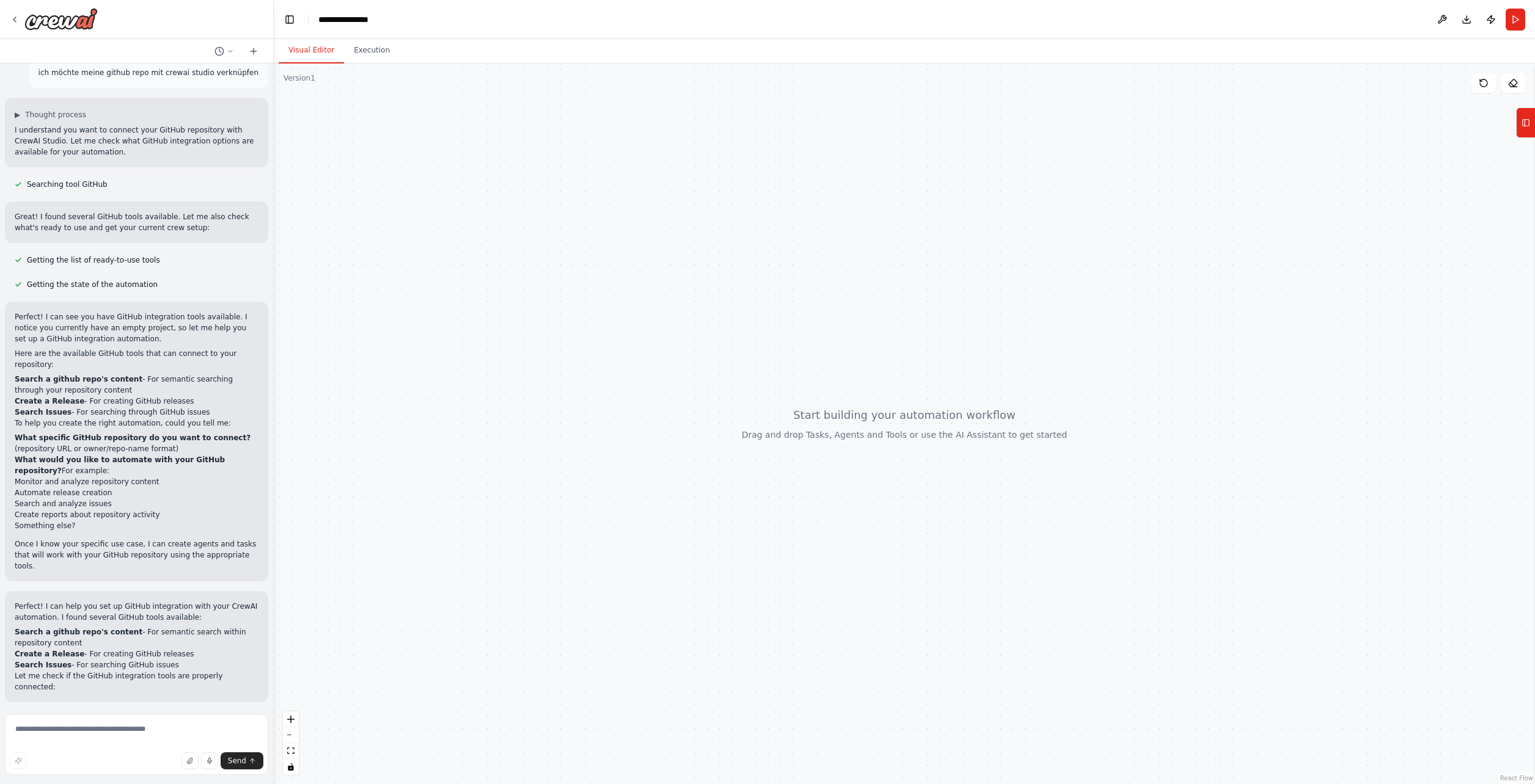
scroll to position [0, 0]
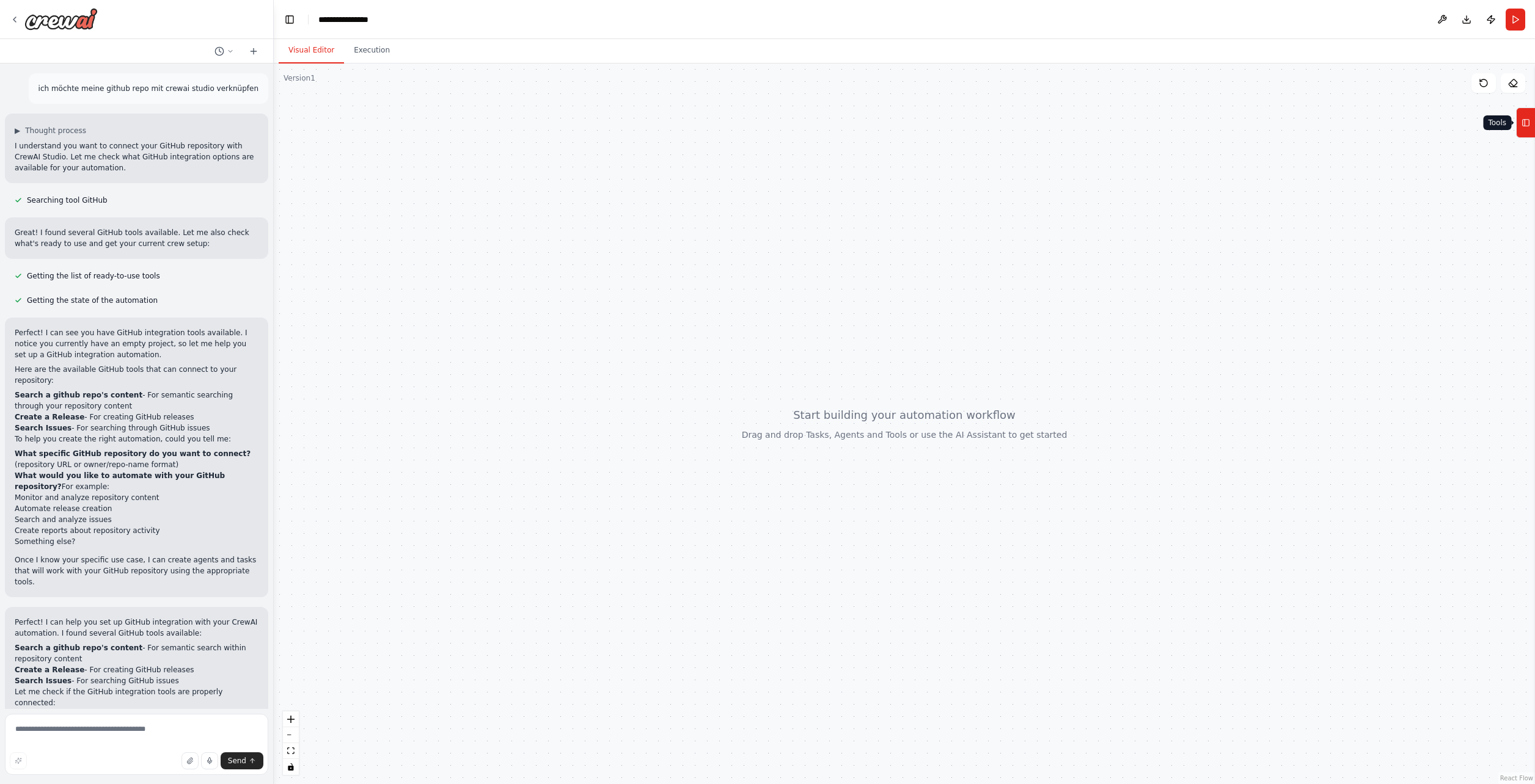
click at [1523, 121] on icon at bounding box center [1526, 122] width 8 height 19
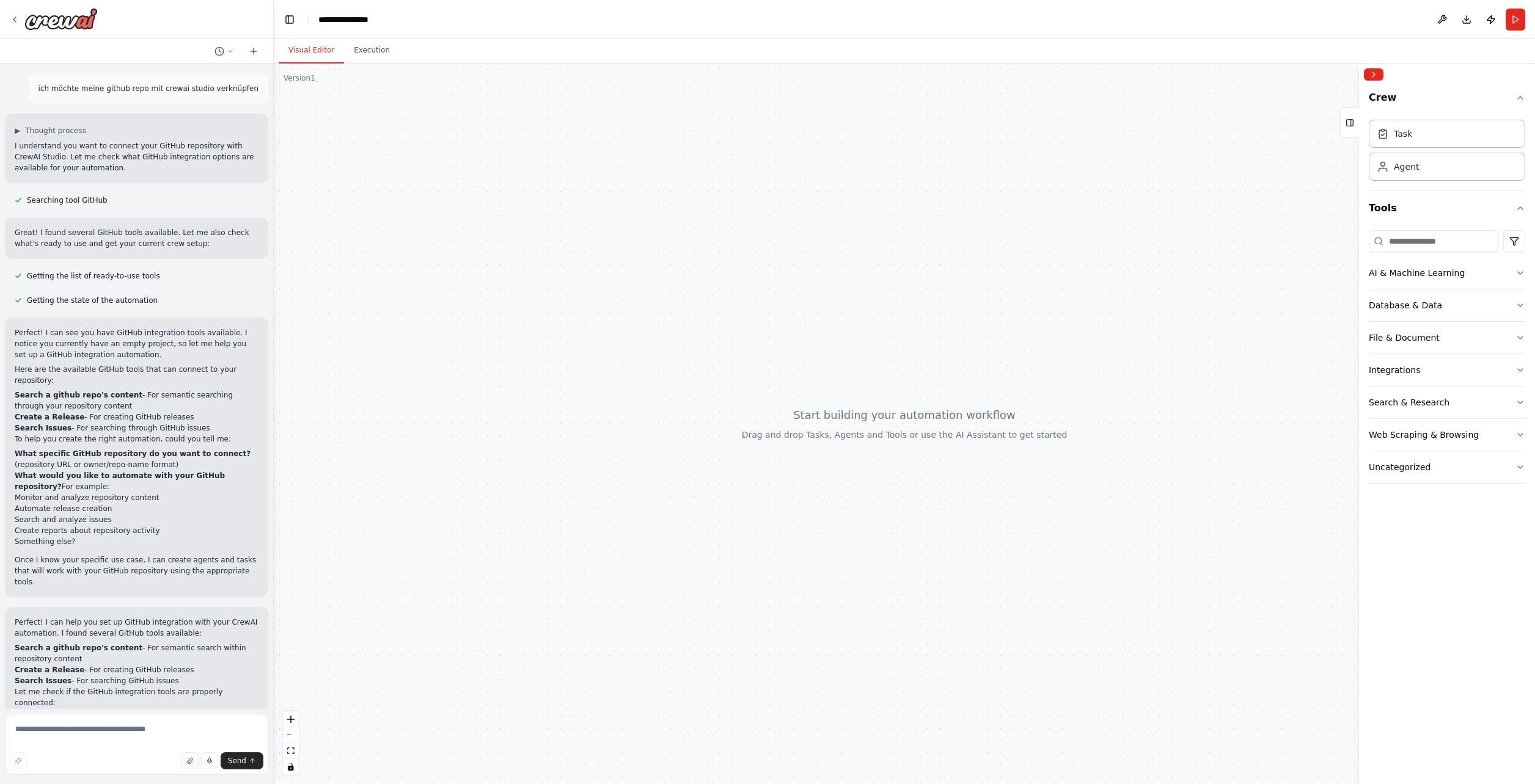
click at [3, 17] on button "Toggle Sidebar" at bounding box center [0, 392] width 10 height 784
click at [17, 21] on icon at bounding box center [15, 19] width 10 height 10
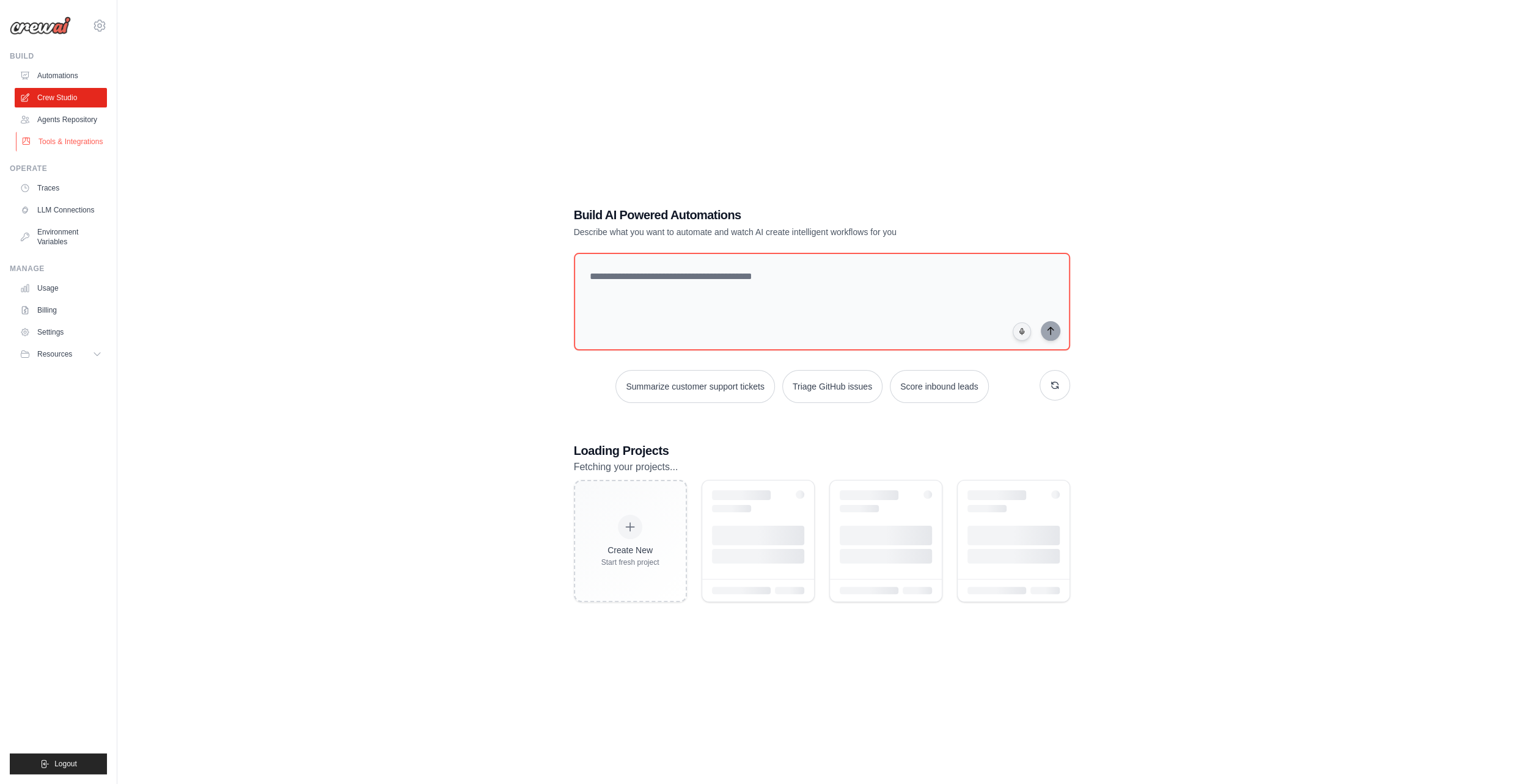
click at [51, 152] on link "Tools & Integrations" at bounding box center [61, 141] width 92 height 19
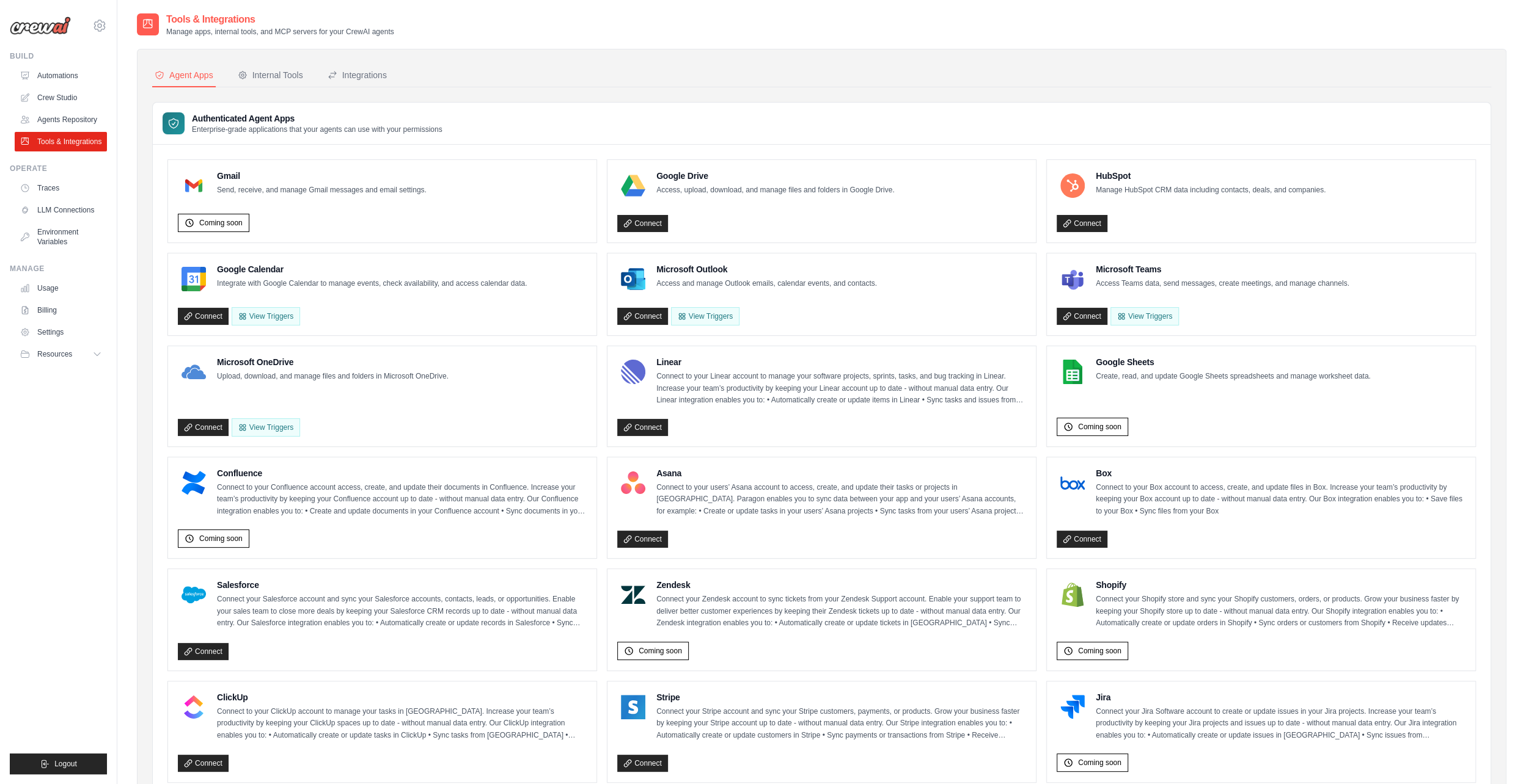
click at [303, 90] on div "Agent Apps Internal Tools Integrations Authenticated Agent Apps Enterprise-grad…" at bounding box center [822, 589] width 1340 height 1050
click at [303, 86] on button "Internal Tools" at bounding box center [270, 75] width 70 height 23
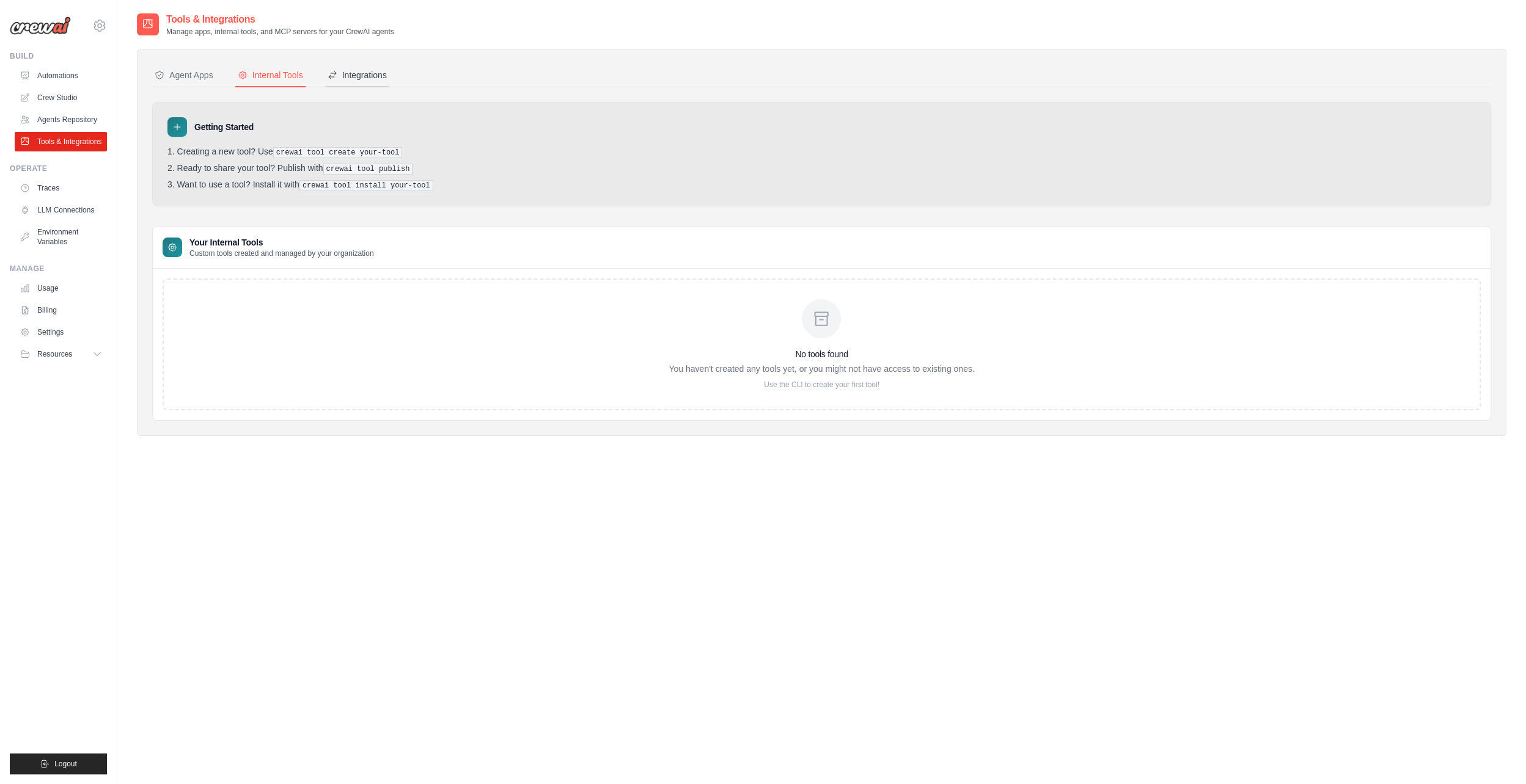
click at [362, 83] on button "Integrations" at bounding box center [357, 75] width 64 height 23
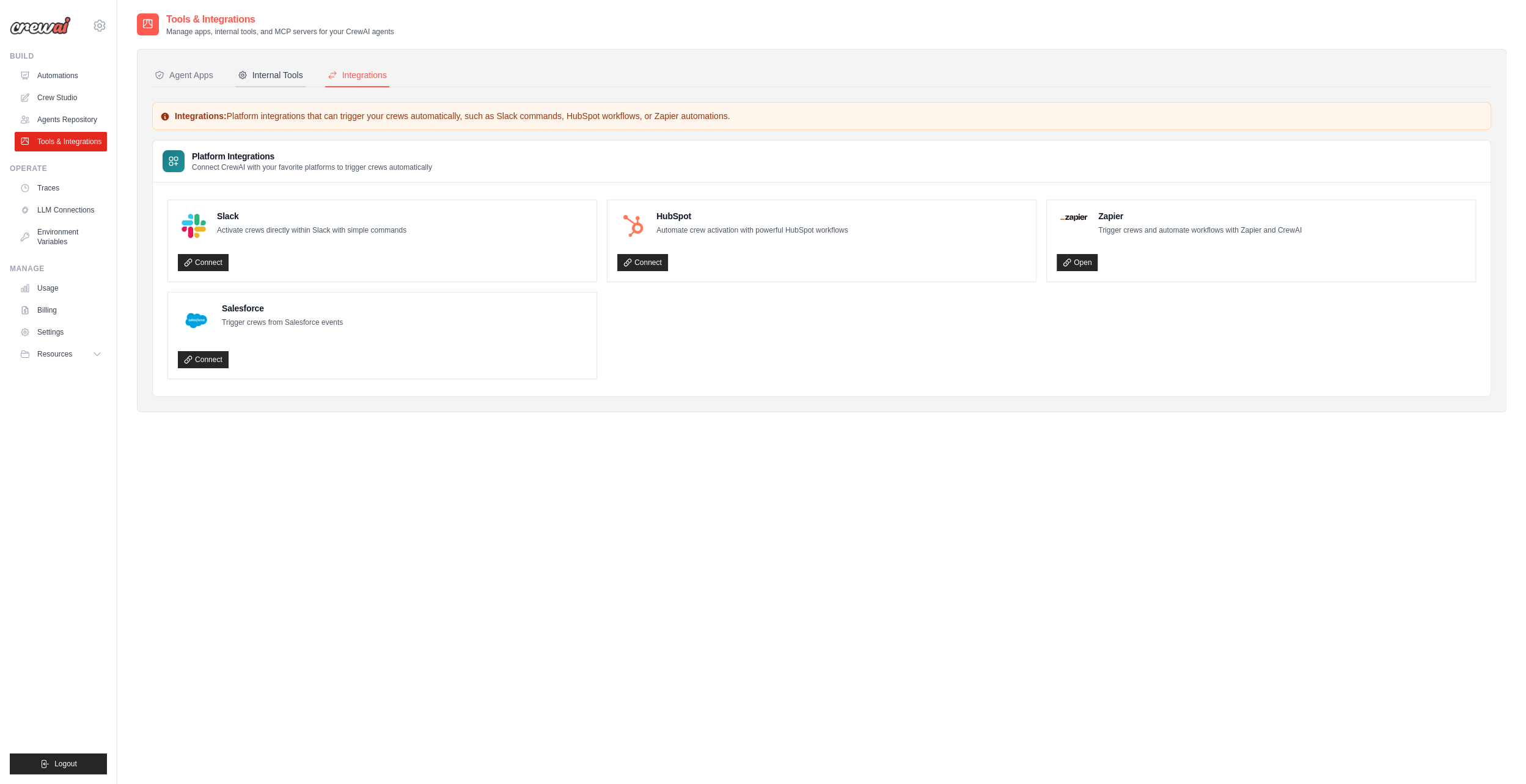
click at [305, 86] on button "Internal Tools" at bounding box center [270, 75] width 70 height 23
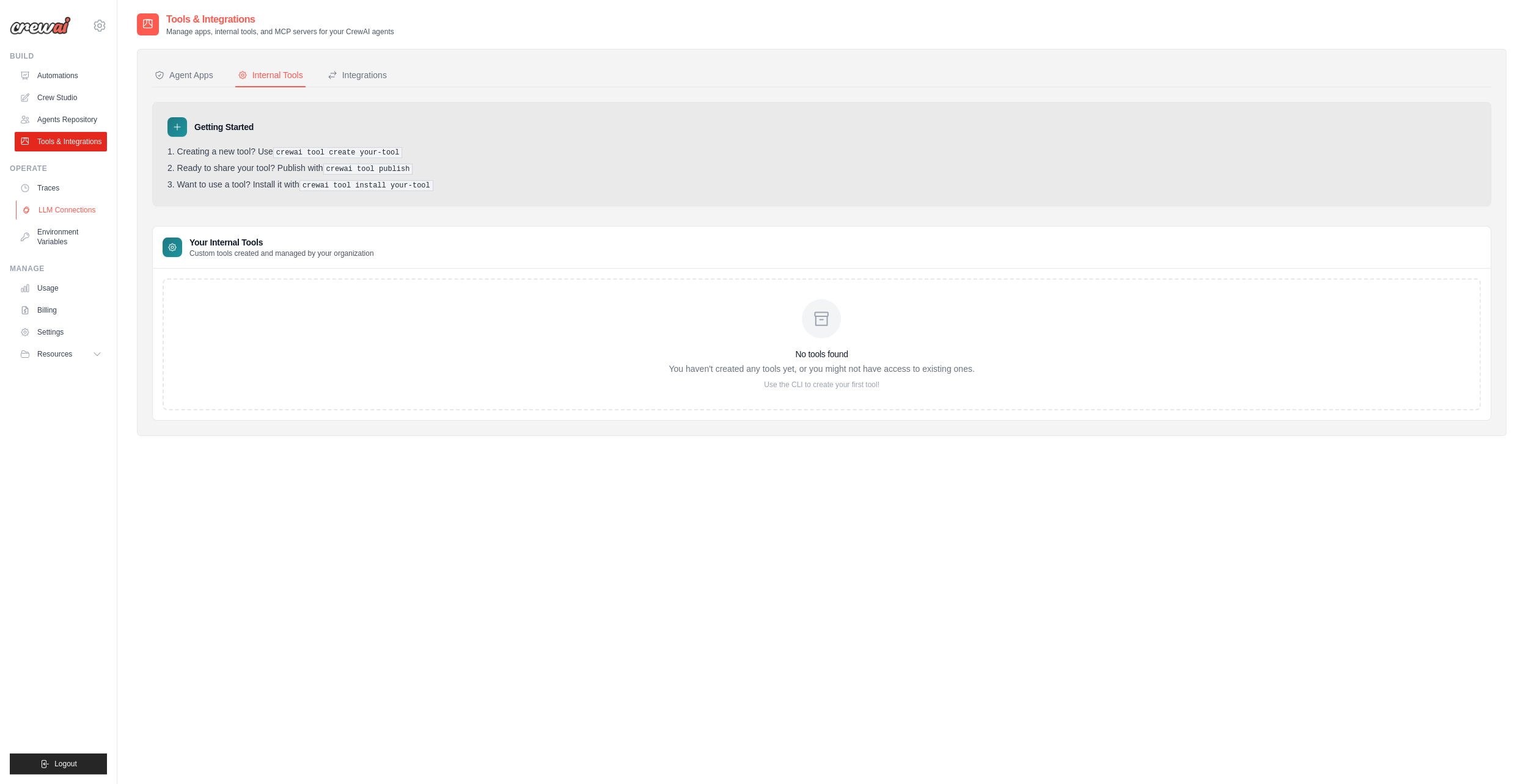
click at [68, 220] on link "LLM Connections" at bounding box center [61, 210] width 92 height 19
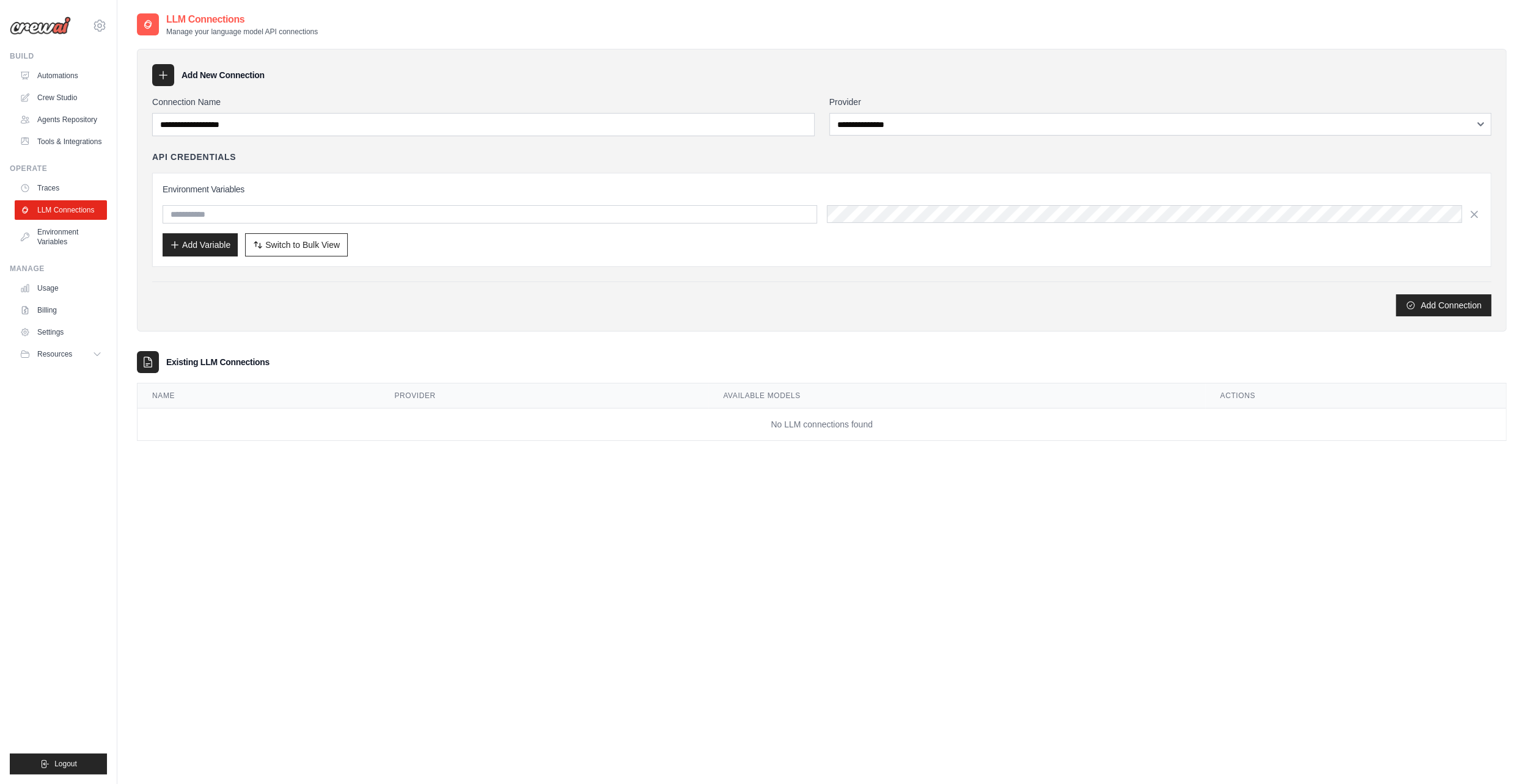
click at [65, 198] on link "Traces" at bounding box center [60, 187] width 92 height 19
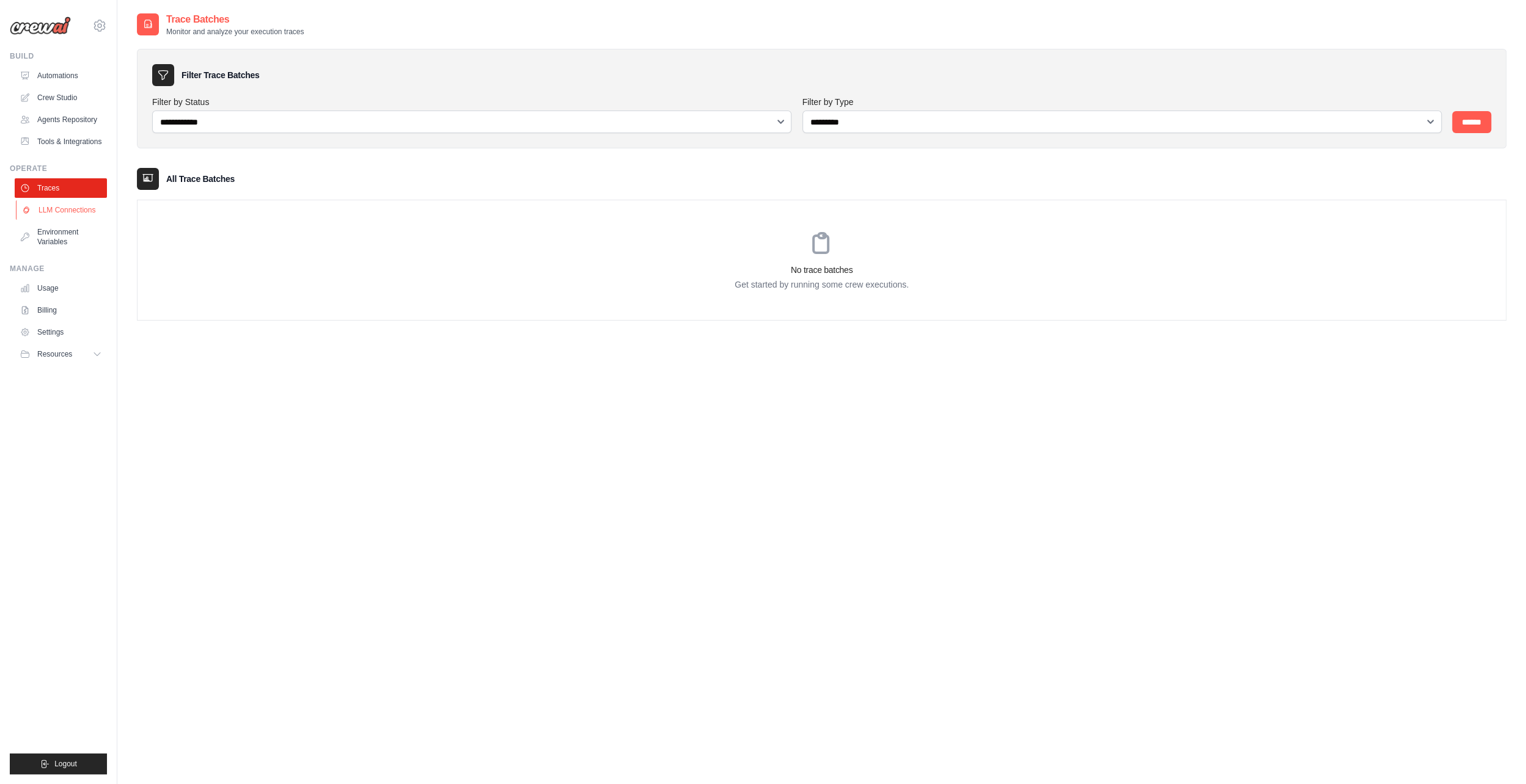
click at [71, 220] on link "LLM Connections" at bounding box center [61, 210] width 92 height 19
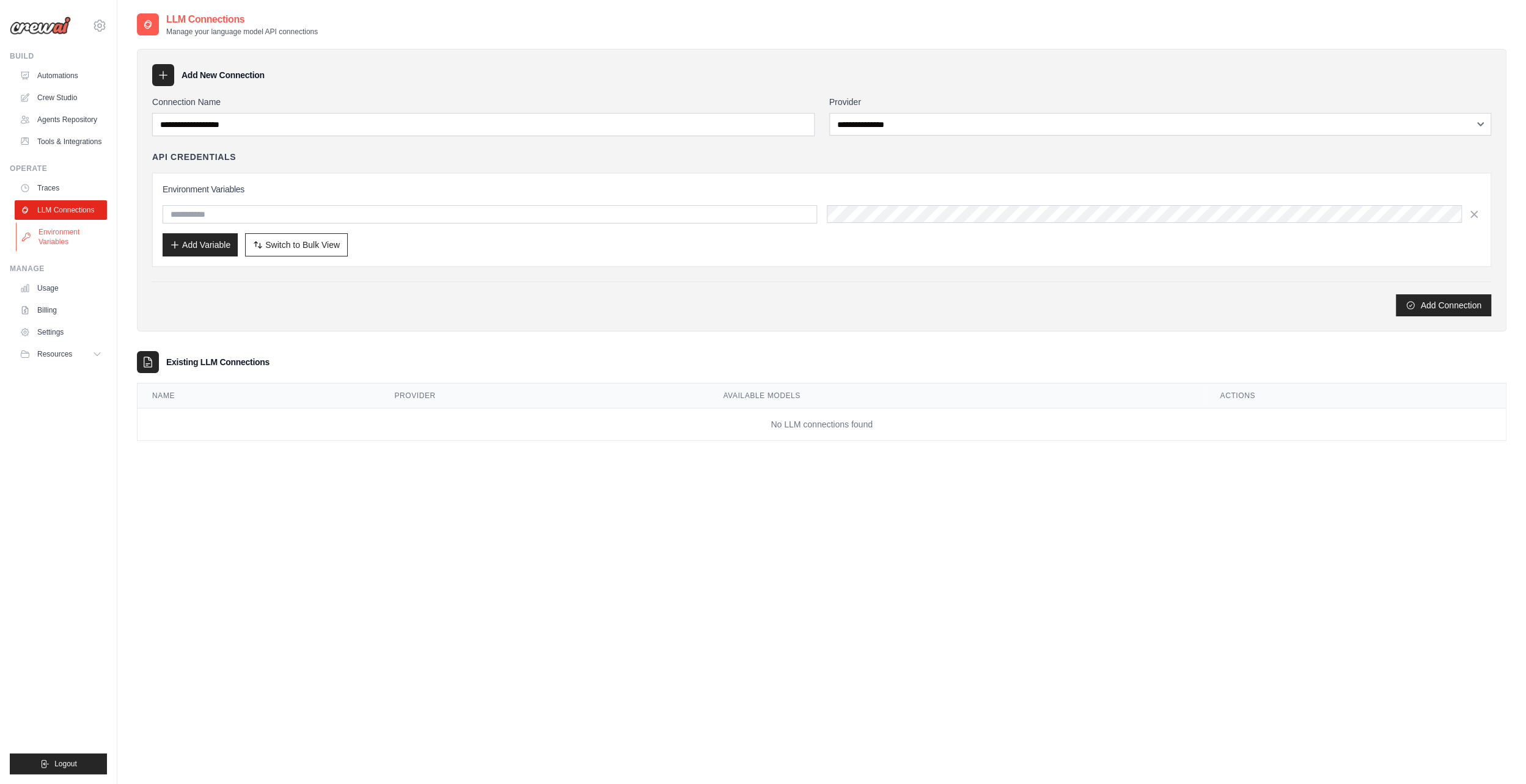
click at [77, 252] on link "Environment Variables" at bounding box center [61, 237] width 92 height 29
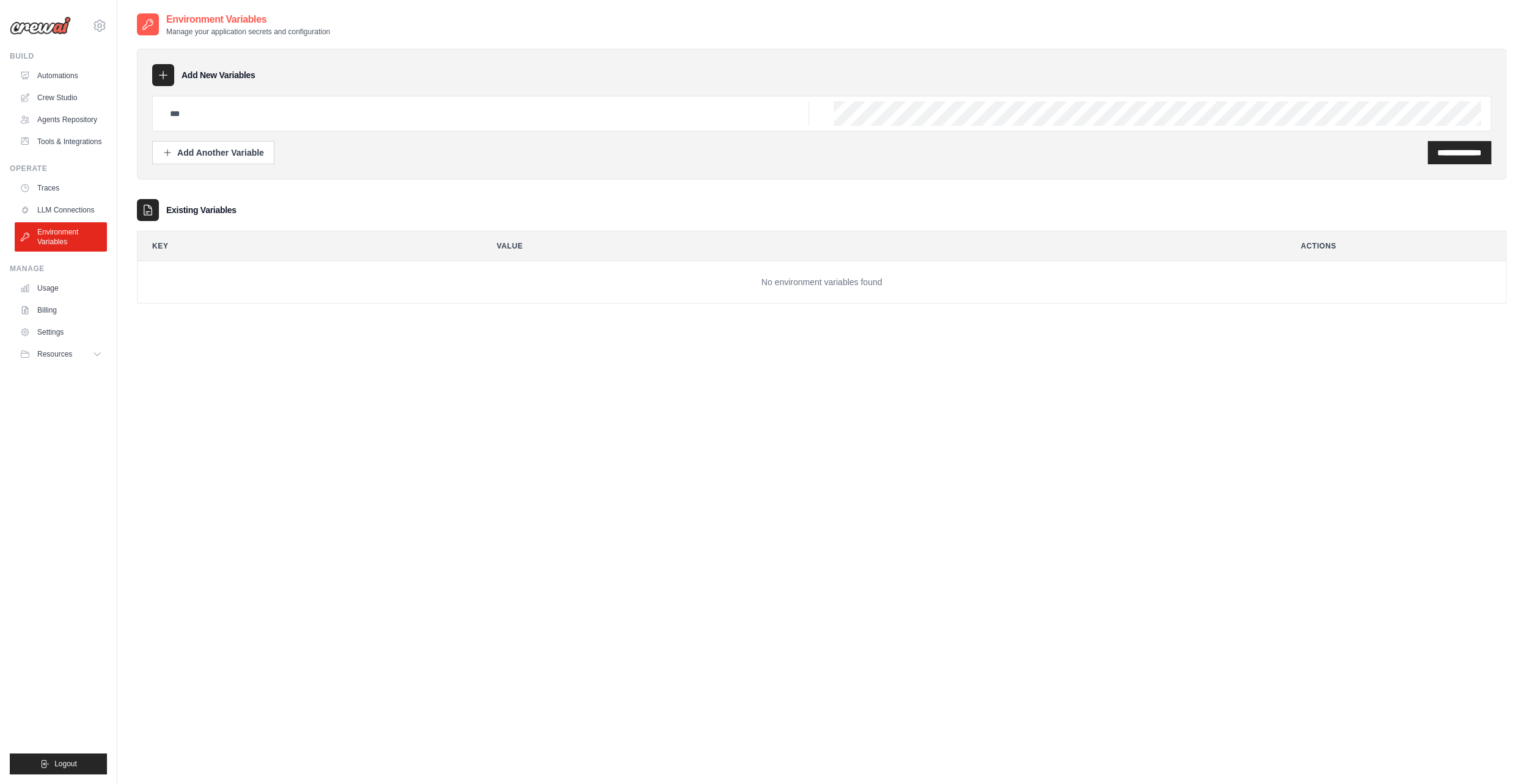
click at [75, 298] on link "Usage" at bounding box center [60, 287] width 92 height 19
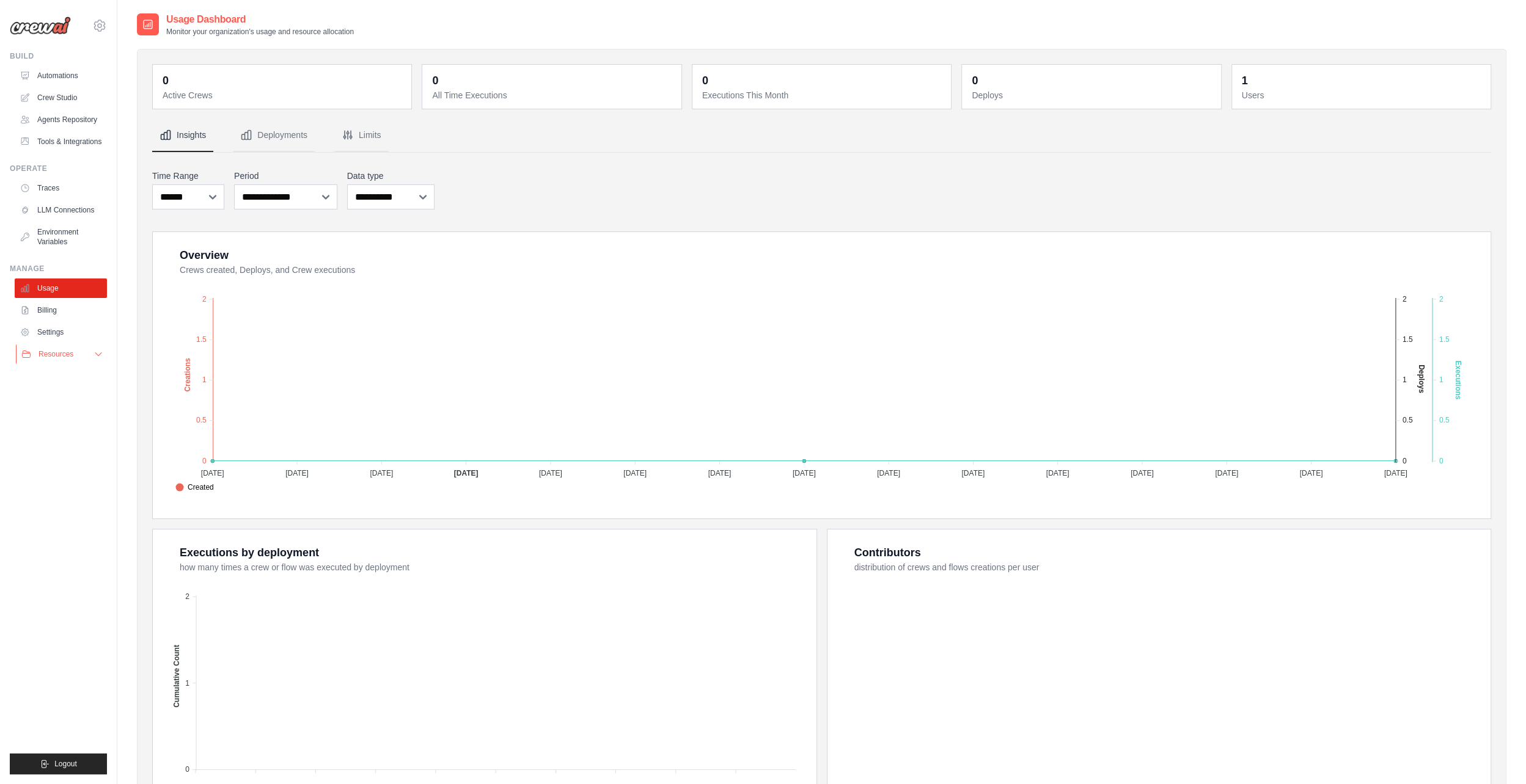
click at [79, 364] on button "Resources" at bounding box center [61, 354] width 92 height 19
click at [88, 364] on button "Resources" at bounding box center [61, 354] width 92 height 19
click at [77, 342] on link "Settings" at bounding box center [61, 331] width 92 height 19
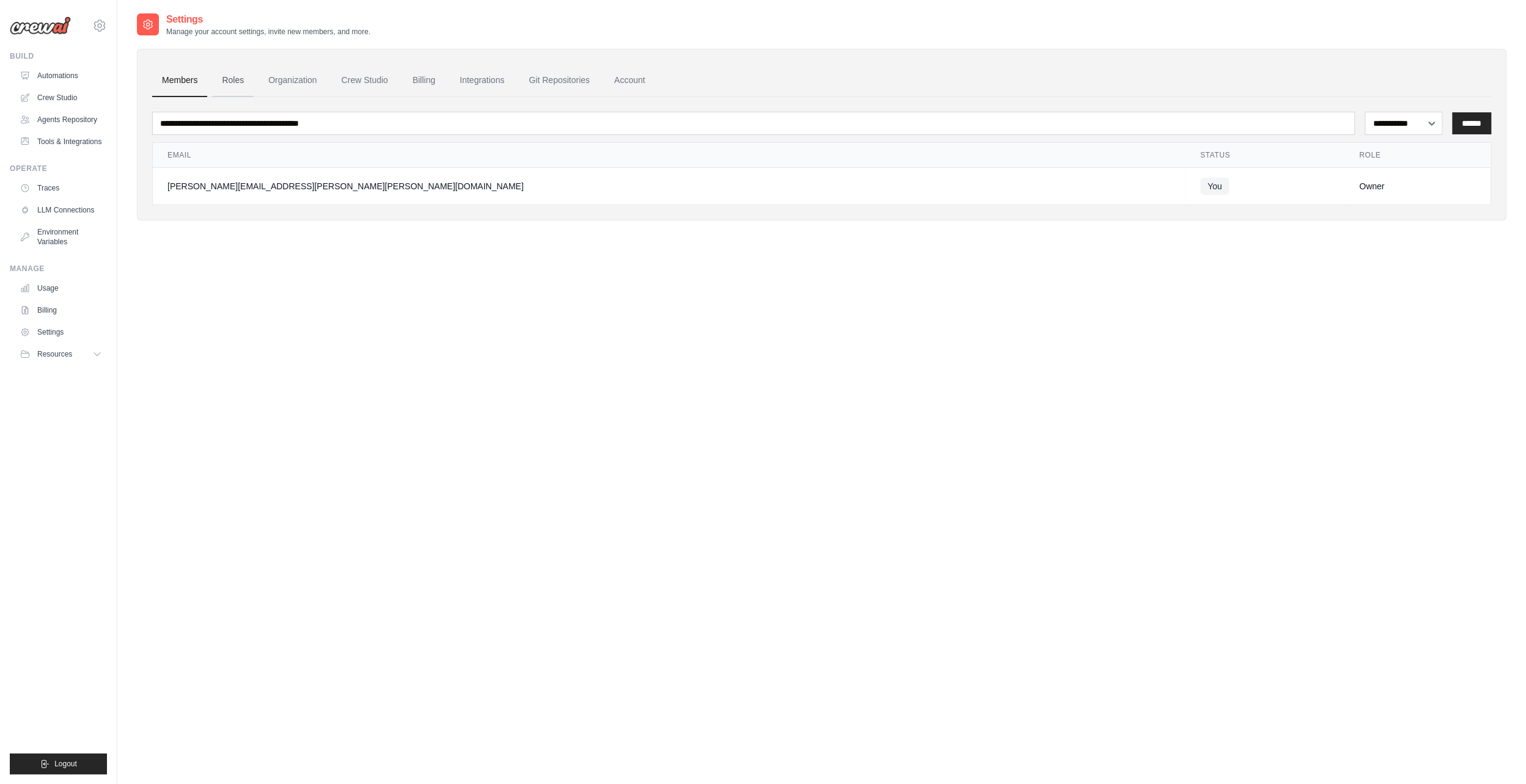
click at [243, 86] on link "Roles" at bounding box center [233, 80] width 42 height 33
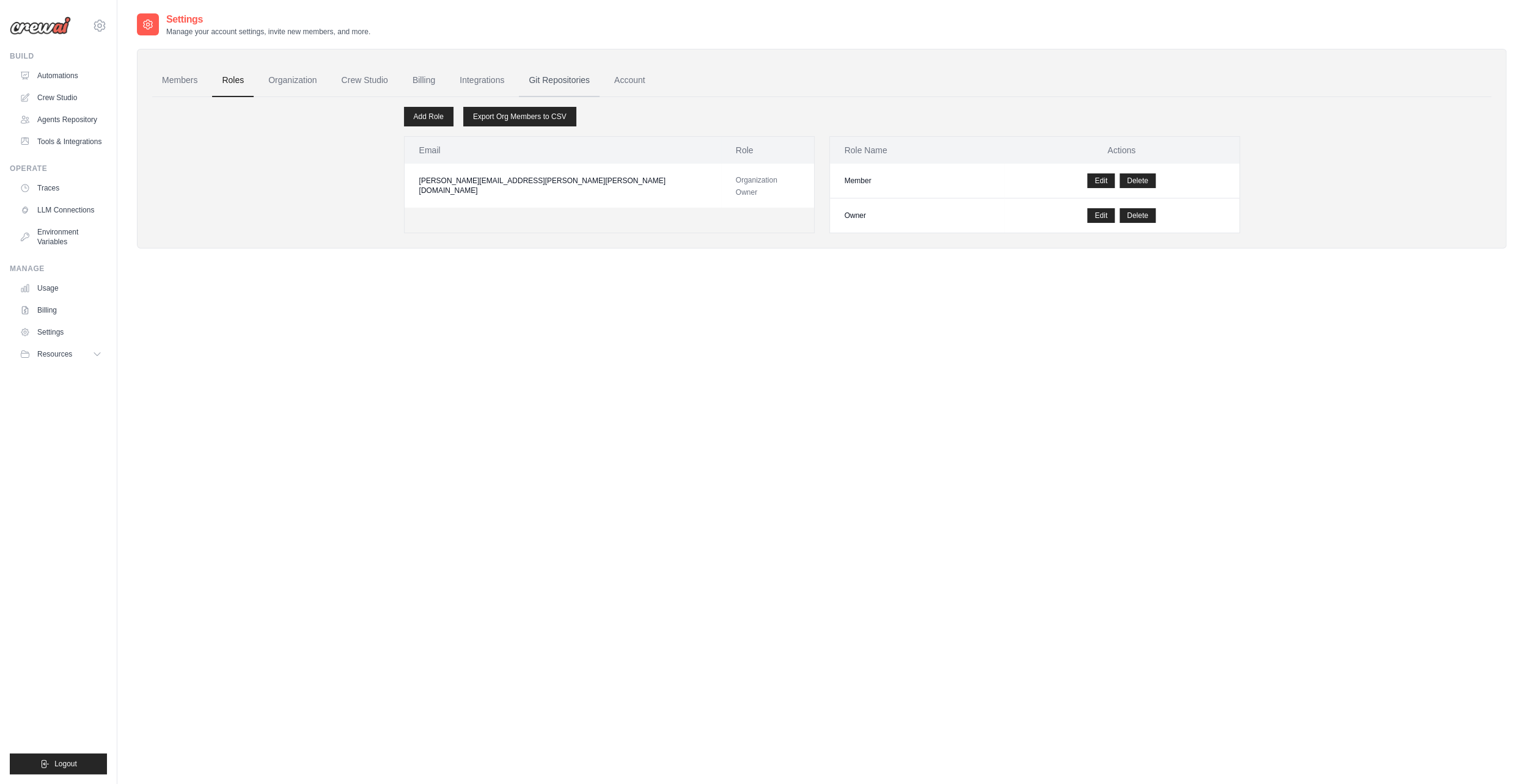
click at [595, 77] on link "Git Repositories" at bounding box center [559, 80] width 80 height 33
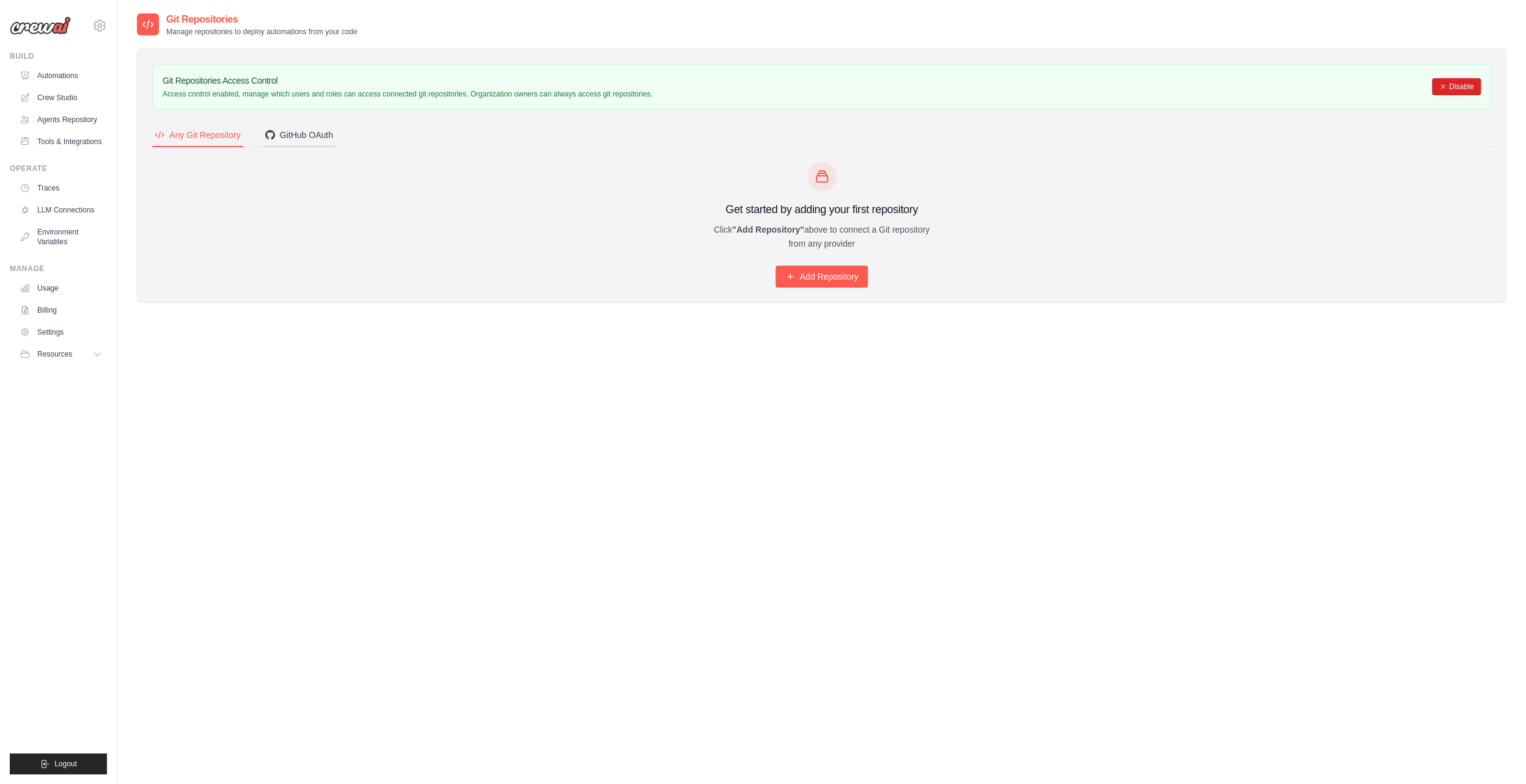
click at [335, 143] on button "GitHub OAuth" at bounding box center [300, 135] width 73 height 23
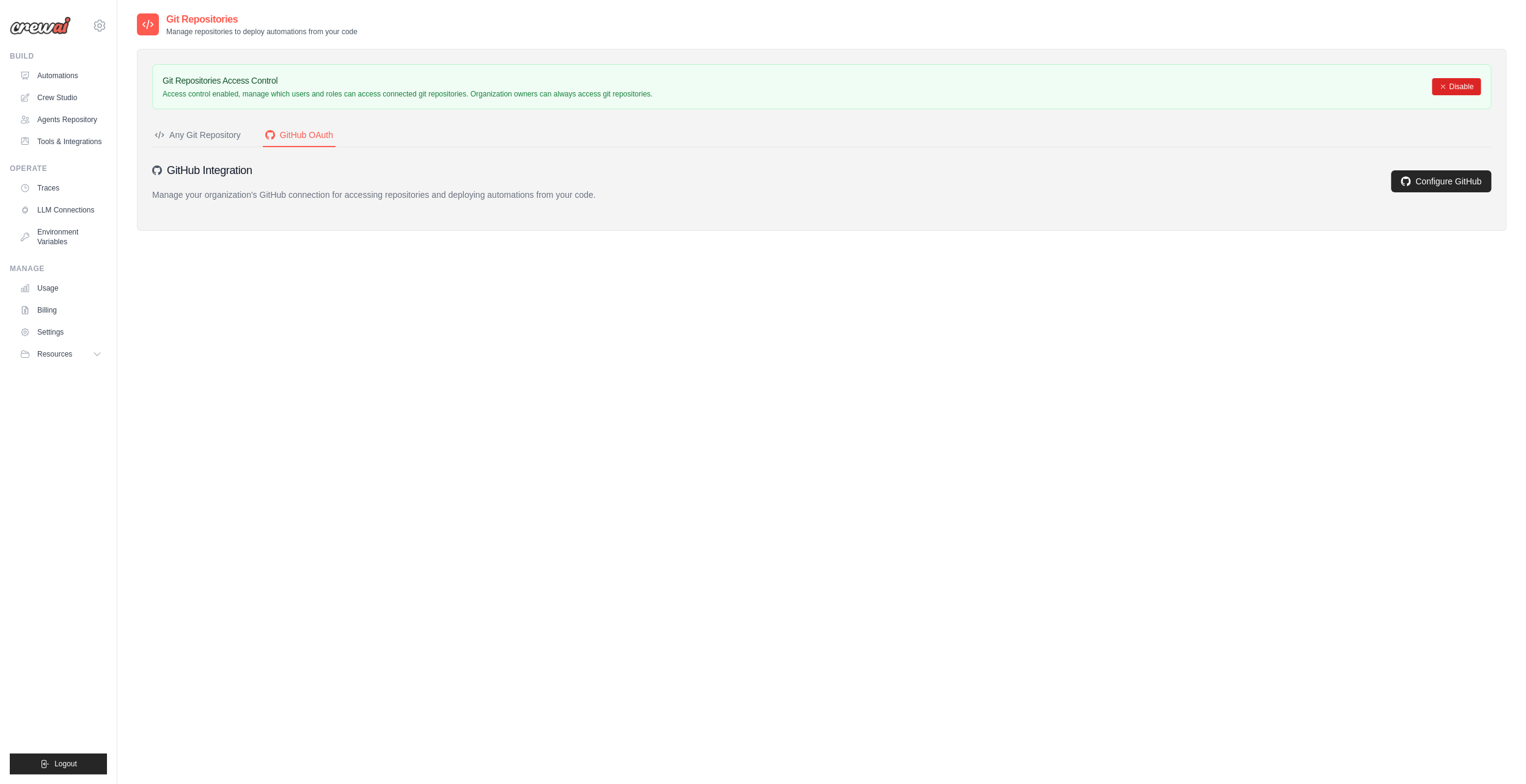
click at [221, 138] on div "Any Git Repository" at bounding box center [197, 134] width 86 height 12
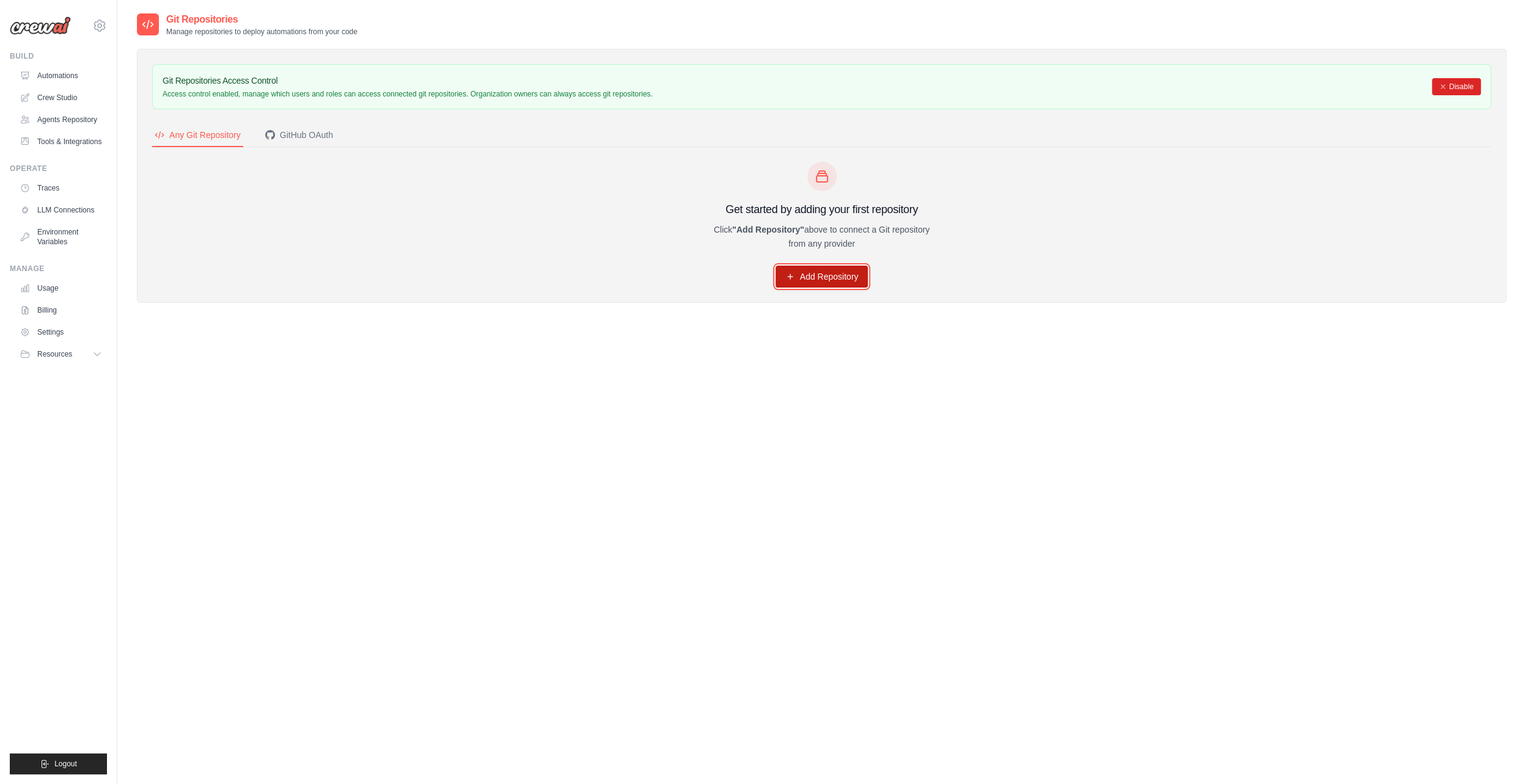
click at [845, 284] on link "Add Repository" at bounding box center [822, 277] width 93 height 22
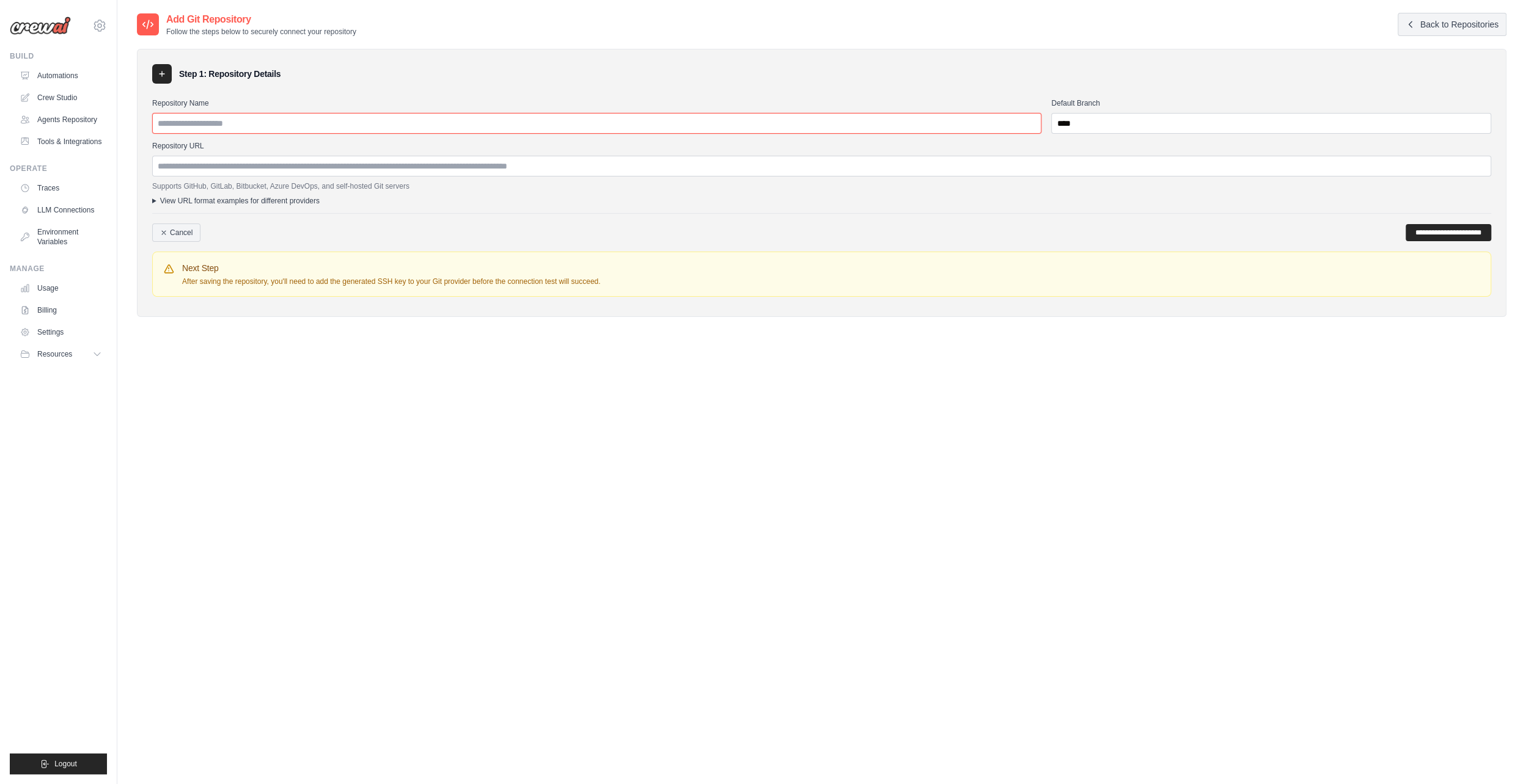
click at [205, 120] on input "Repository Name" at bounding box center [597, 123] width 889 height 21
click at [520, 225] on div "**********" at bounding box center [822, 227] width 1340 height 28
click at [190, 238] on link "Cancel" at bounding box center [176, 233] width 48 height 18
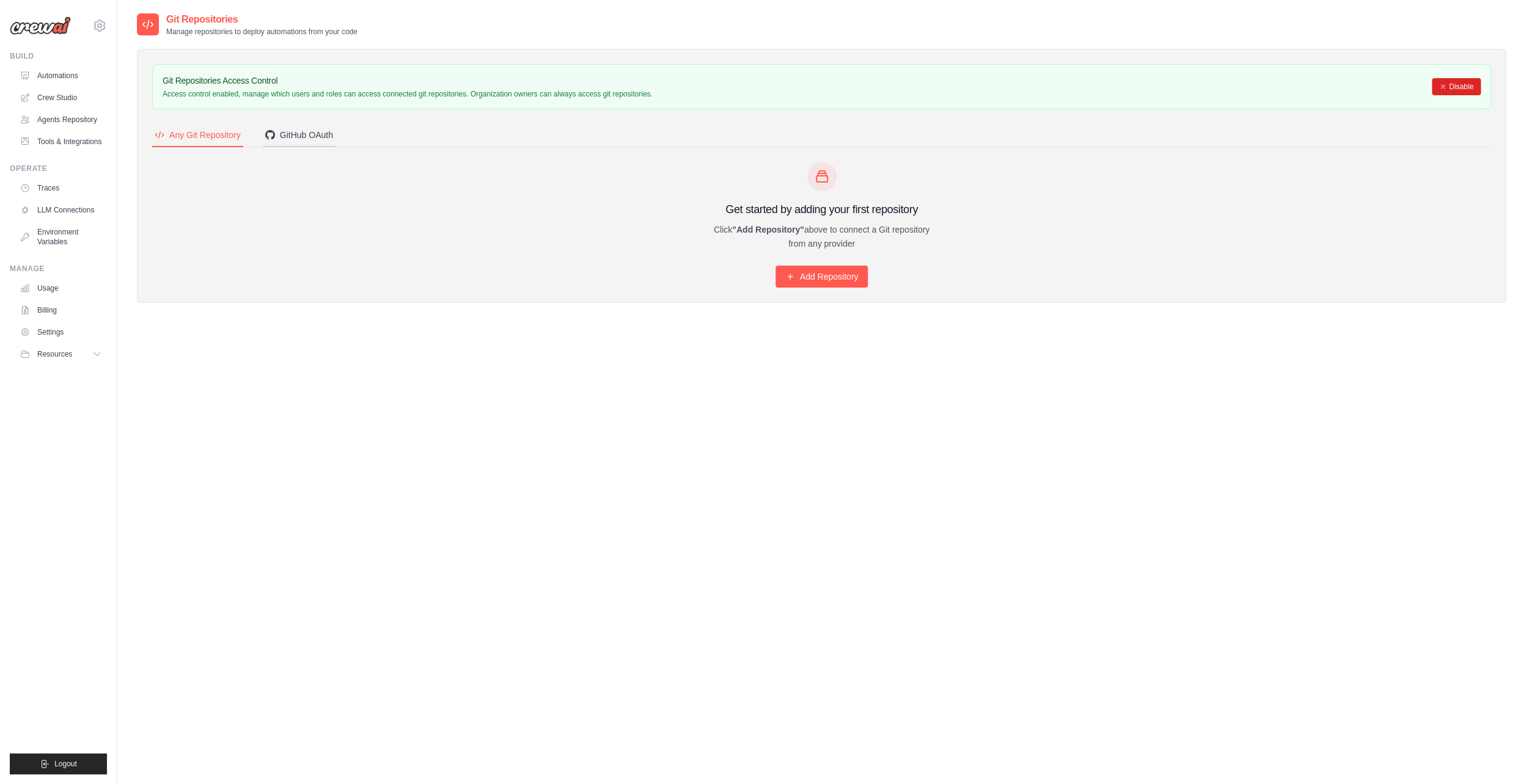
click at [330, 135] on div "GitHub OAuth" at bounding box center [299, 134] width 68 height 12
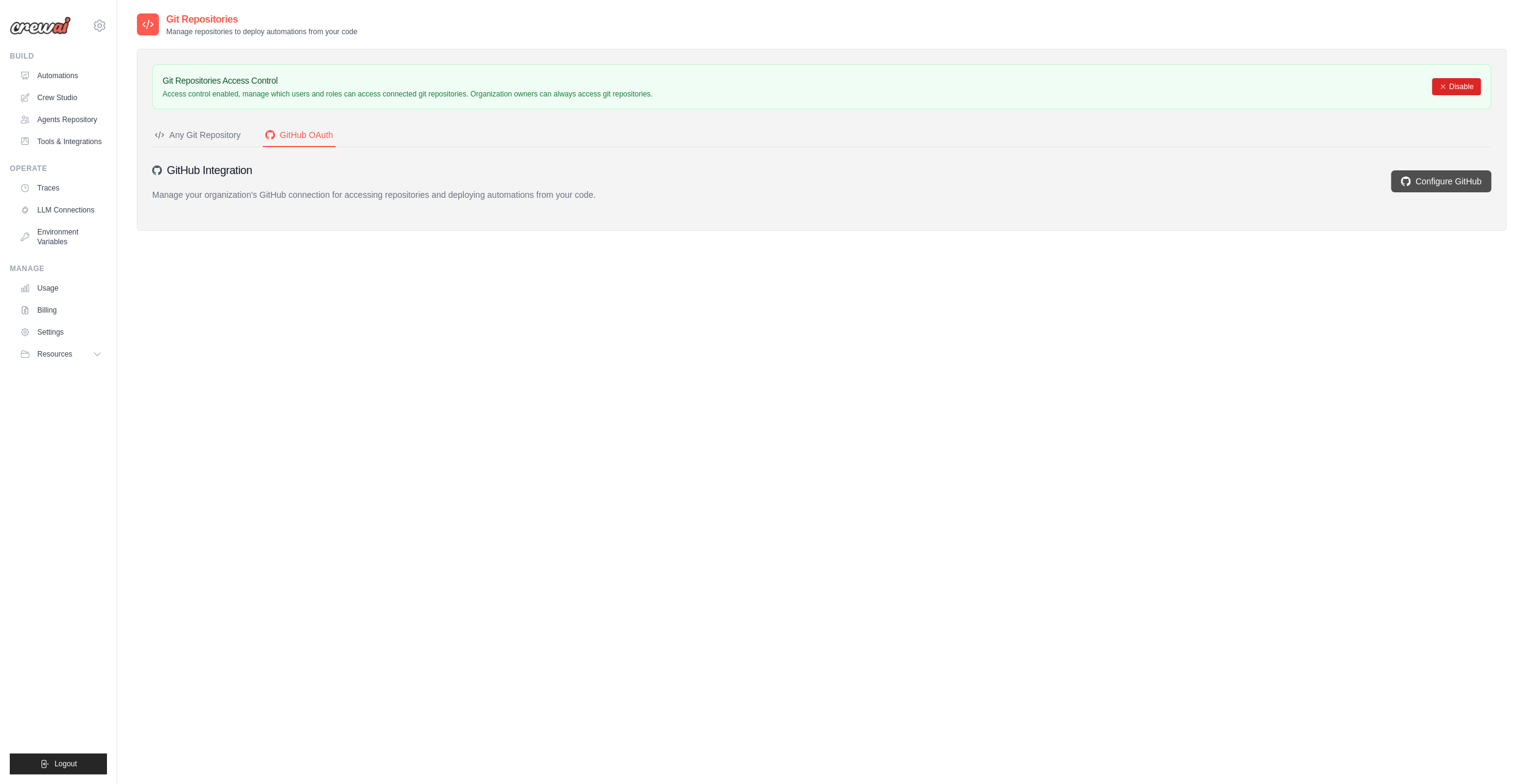
click at [1391, 175] on link "Configure GitHub" at bounding box center [1441, 182] width 100 height 22
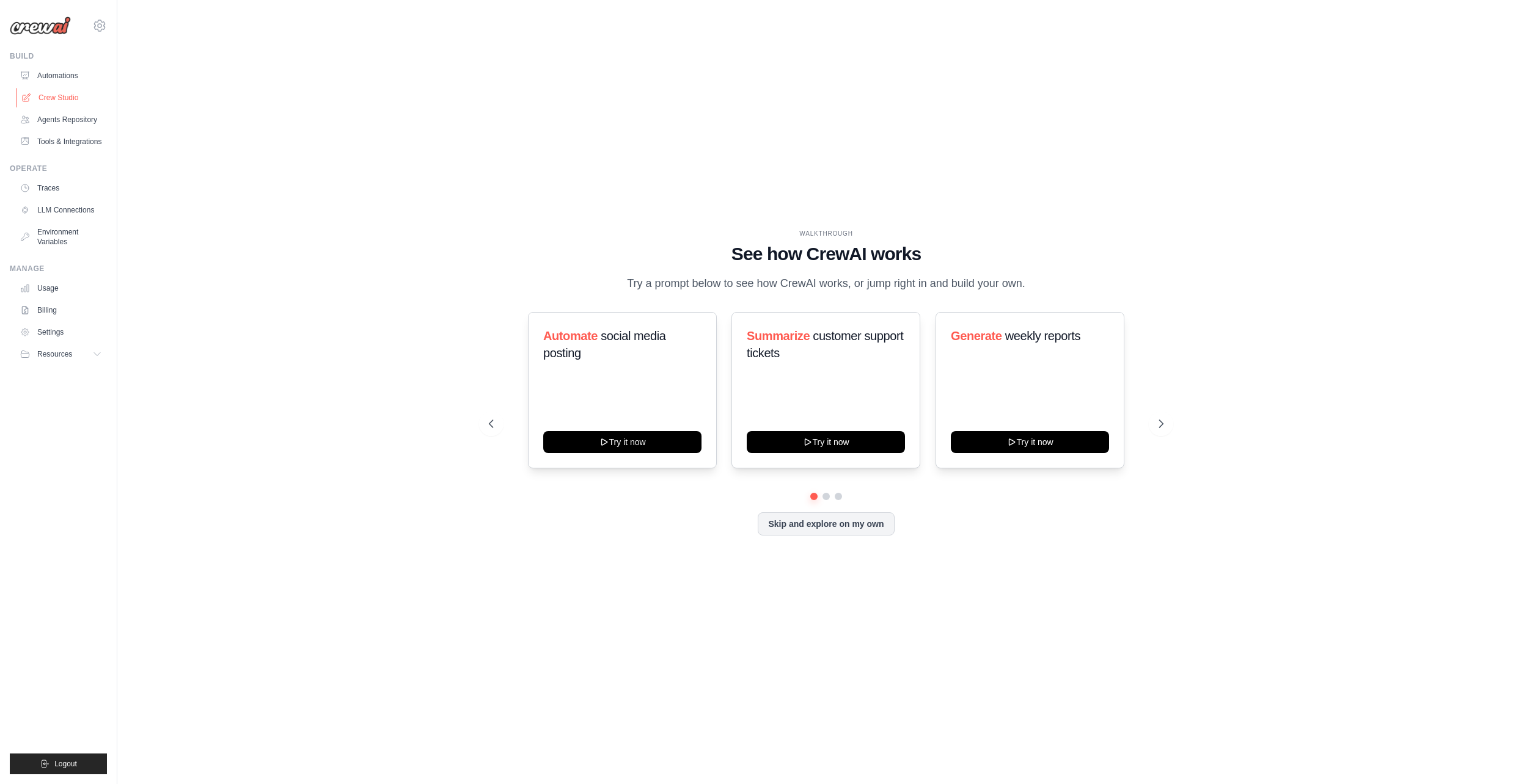
click at [76, 92] on link "Crew Studio" at bounding box center [61, 97] width 92 height 19
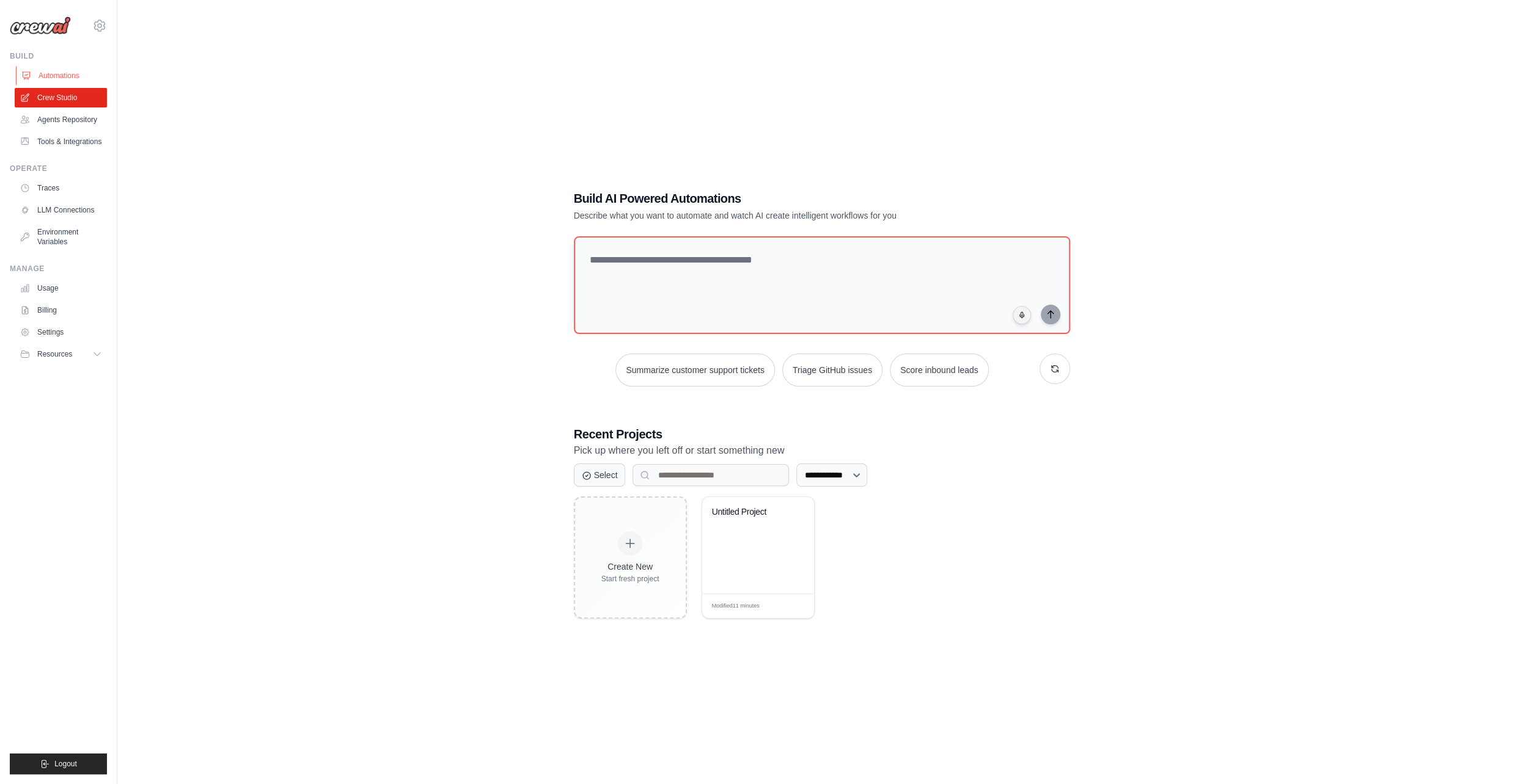
click at [76, 78] on link "Automations" at bounding box center [61, 75] width 92 height 19
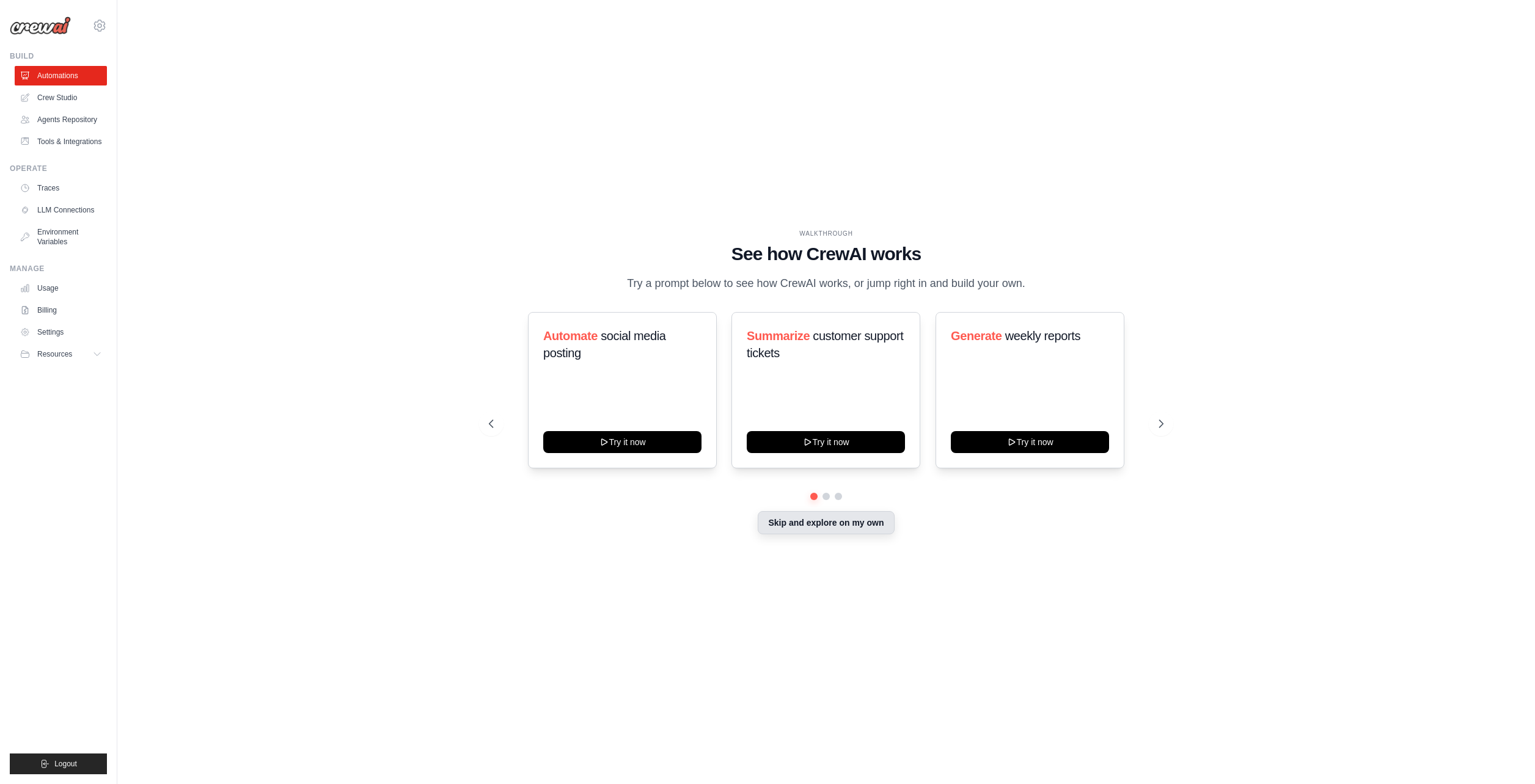
click at [836, 531] on button "Skip and explore on my own" at bounding box center [825, 522] width 136 height 23
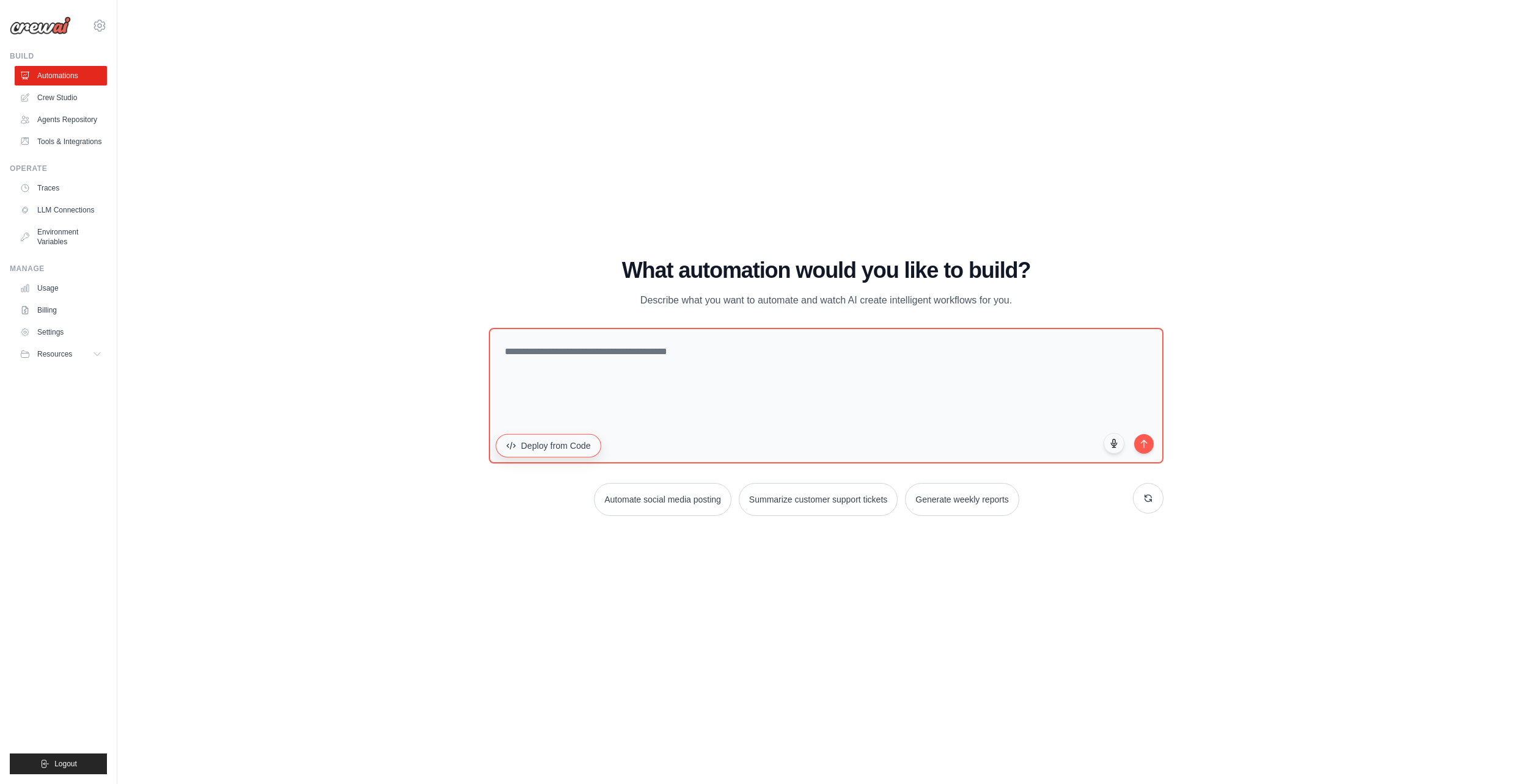
click at [578, 454] on button "Deploy from Code" at bounding box center [549, 445] width 106 height 23
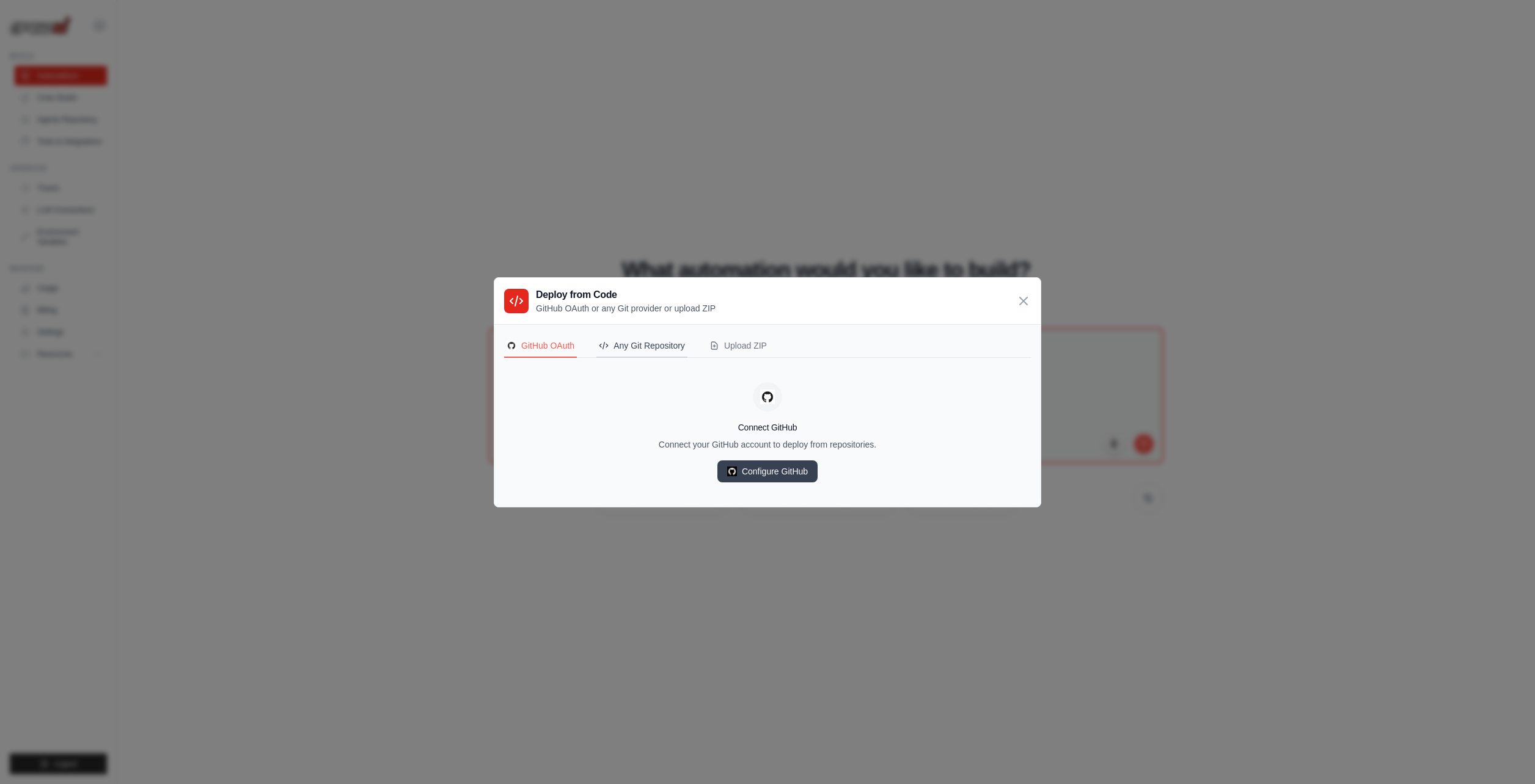
click at [677, 346] on div "Any Git Repository" at bounding box center [642, 345] width 86 height 12
click at [573, 340] on div "GitHub OAuth" at bounding box center [541, 345] width 68 height 12
click at [751, 463] on link "Configure GitHub" at bounding box center [768, 472] width 100 height 22
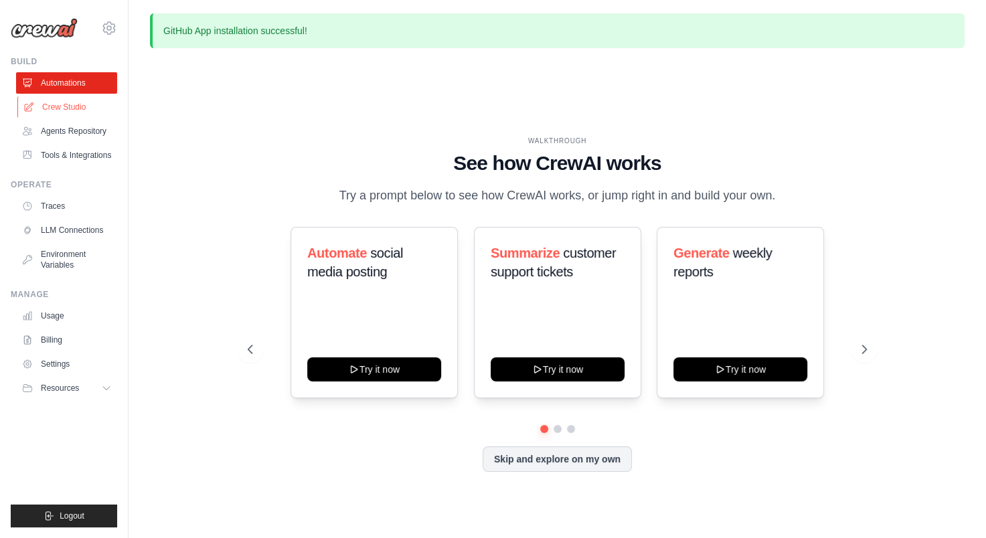
click at [99, 100] on link "Crew Studio" at bounding box center [67, 106] width 101 height 21
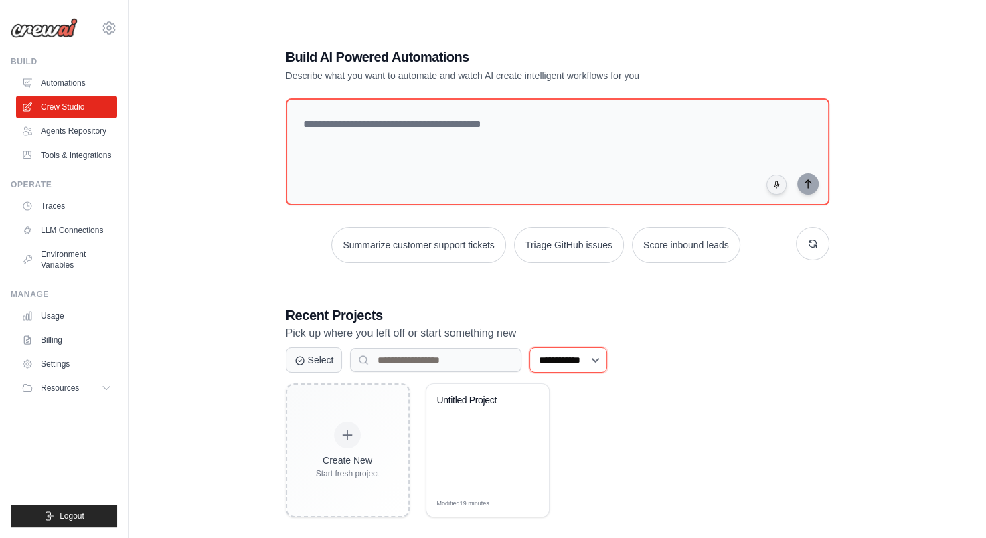
click at [550, 358] on select "**********" at bounding box center [568, 359] width 78 height 25
drag, startPoint x: 550, startPoint y: 358, endPoint x: 533, endPoint y: 358, distance: 17.4
click at [550, 358] on select "**********" at bounding box center [568, 359] width 78 height 25
click at [491, 358] on input at bounding box center [435, 360] width 171 height 24
click at [80, 276] on link "Environment Variables" at bounding box center [67, 260] width 101 height 32
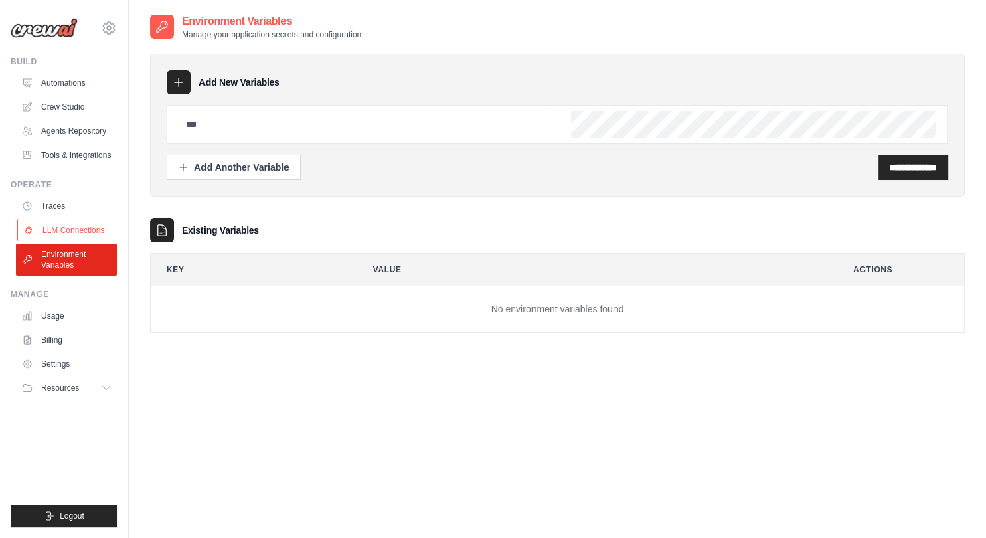
click at [74, 241] on link "LLM Connections" at bounding box center [67, 230] width 101 height 21
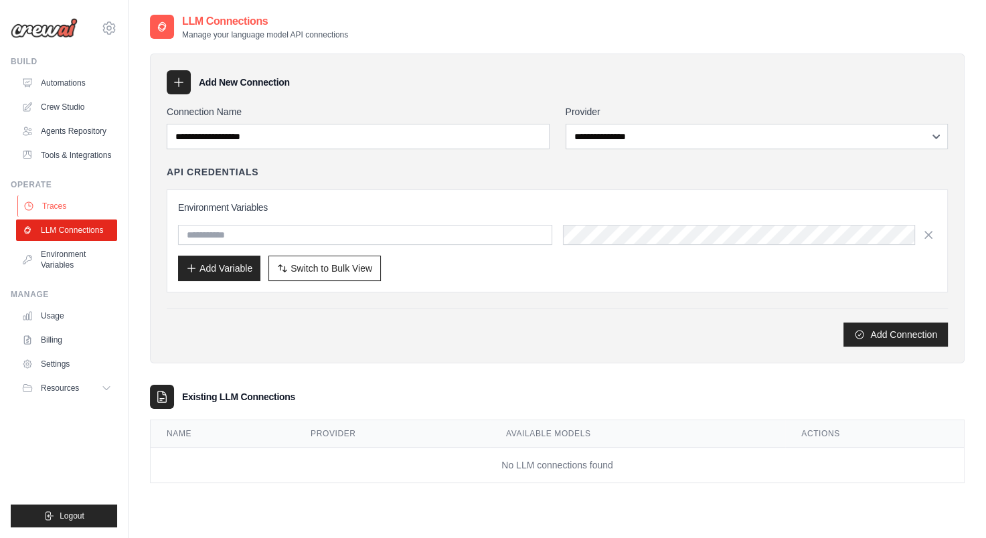
click at [70, 217] on link "Traces" at bounding box center [67, 205] width 101 height 21
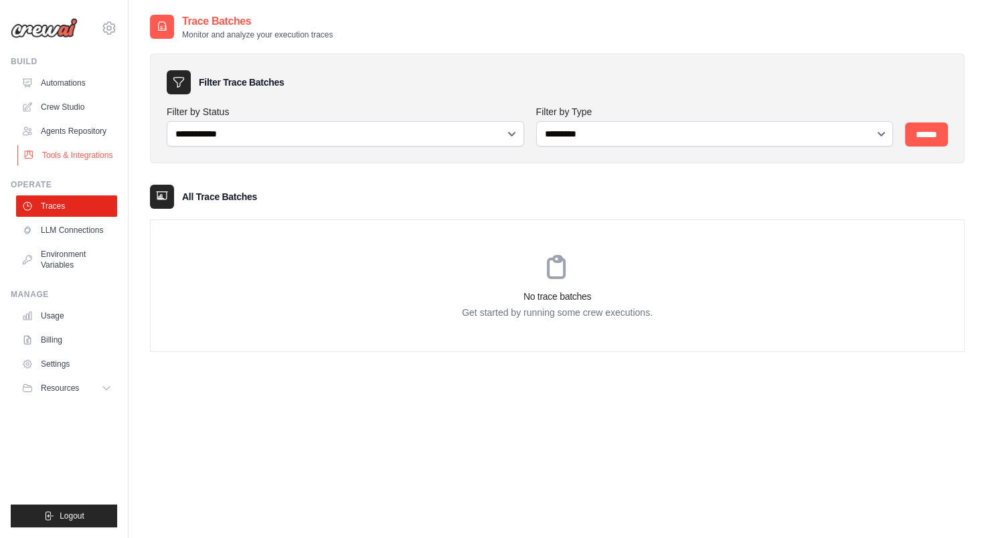
click at [64, 166] on link "Tools & Integrations" at bounding box center [67, 155] width 101 height 21
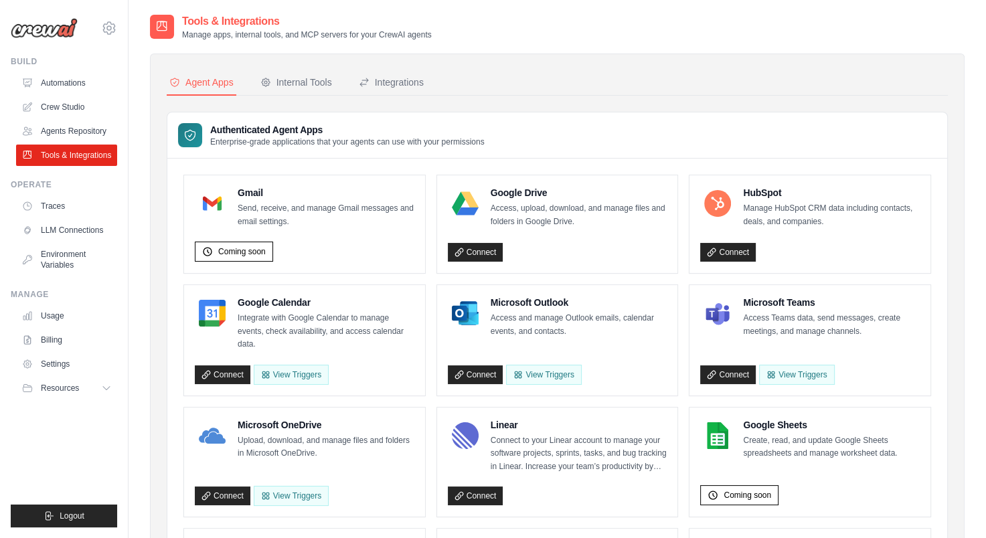
click at [59, 142] on link "Agents Repository" at bounding box center [66, 130] width 101 height 21
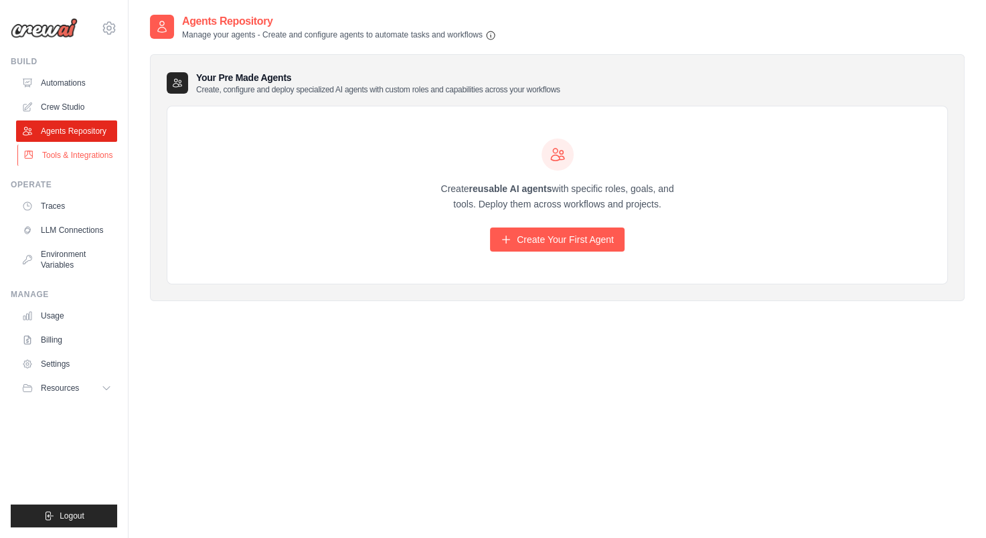
click at [62, 166] on link "Tools & Integrations" at bounding box center [67, 155] width 101 height 21
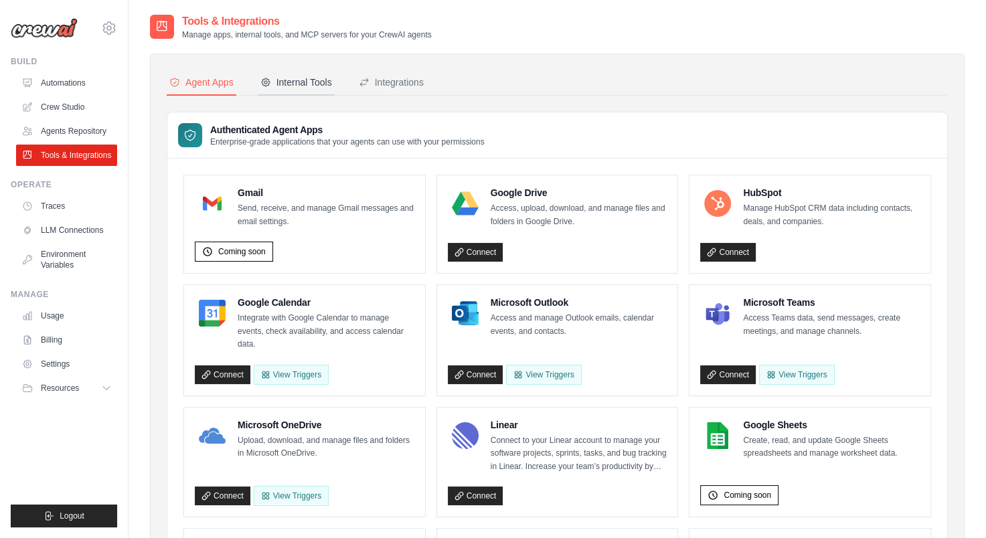
click at [295, 83] on div "Internal Tools" at bounding box center [296, 82] width 72 height 13
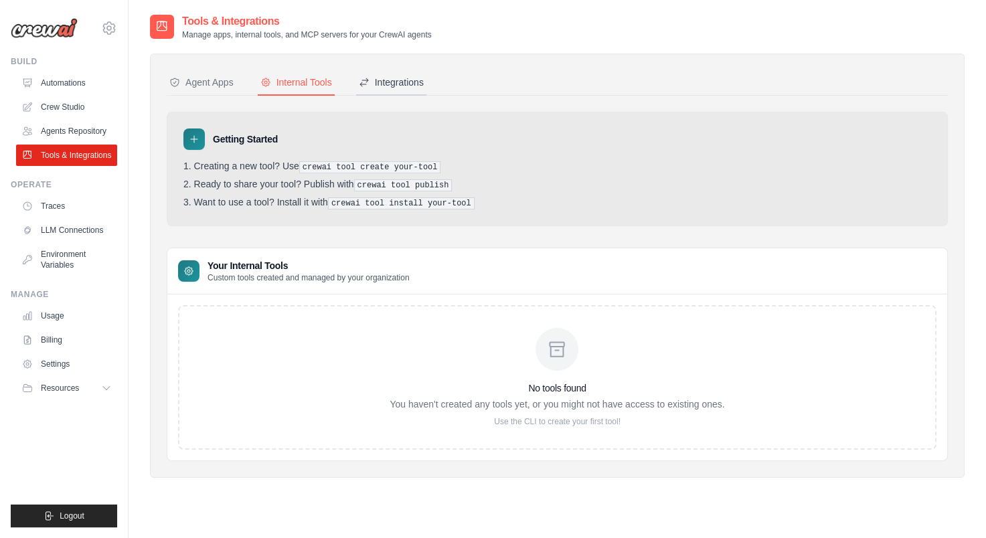
click at [424, 78] on div "Integrations" at bounding box center [391, 82] width 65 height 13
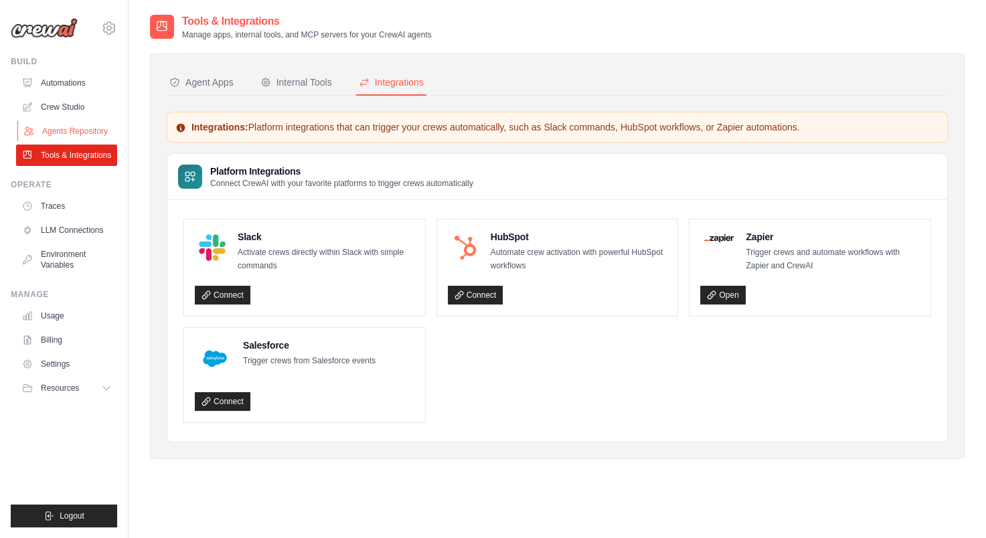
click at [73, 124] on link "Agents Repository" at bounding box center [67, 130] width 101 height 21
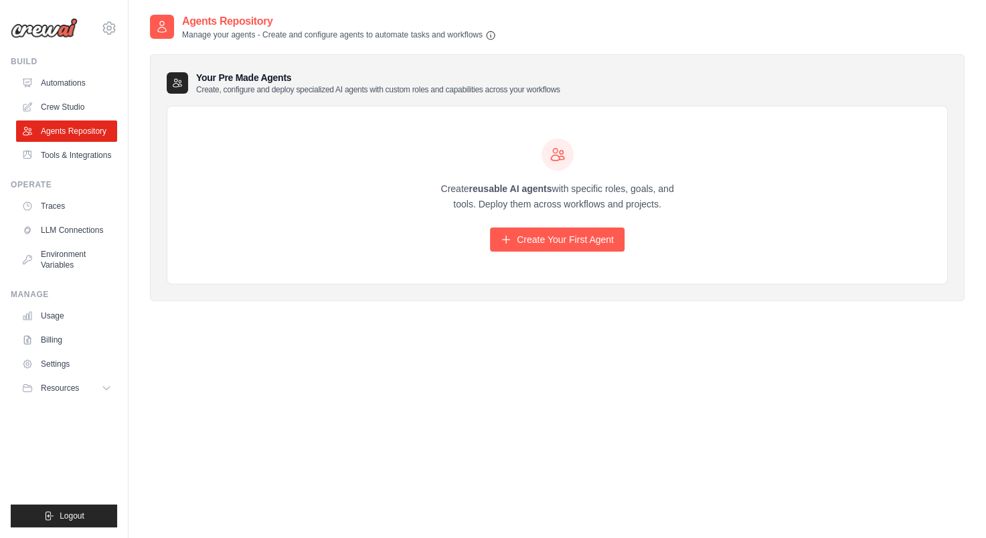
click at [69, 102] on link "Crew Studio" at bounding box center [66, 106] width 101 height 21
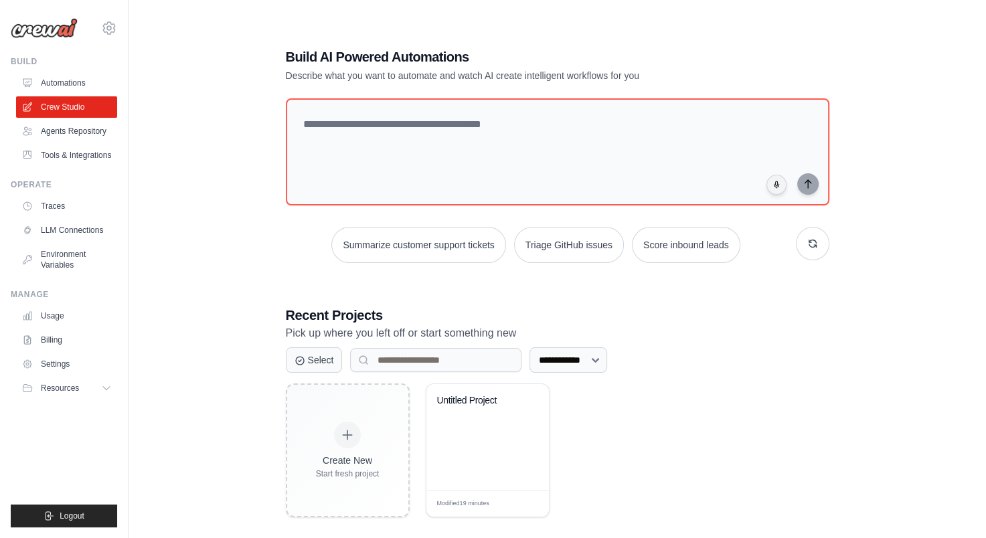
click at [89, 70] on div "Build Automations Crew Studio Agents Repository Tools & Integrations" at bounding box center [64, 111] width 106 height 110
click at [83, 80] on link "Automations" at bounding box center [67, 82] width 101 height 21
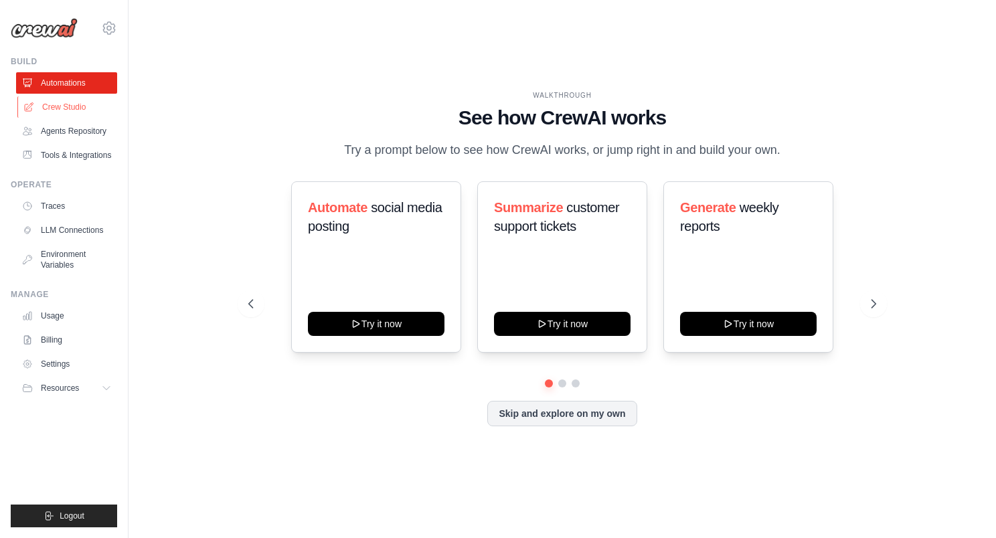
click at [84, 104] on link "Crew Studio" at bounding box center [67, 106] width 101 height 21
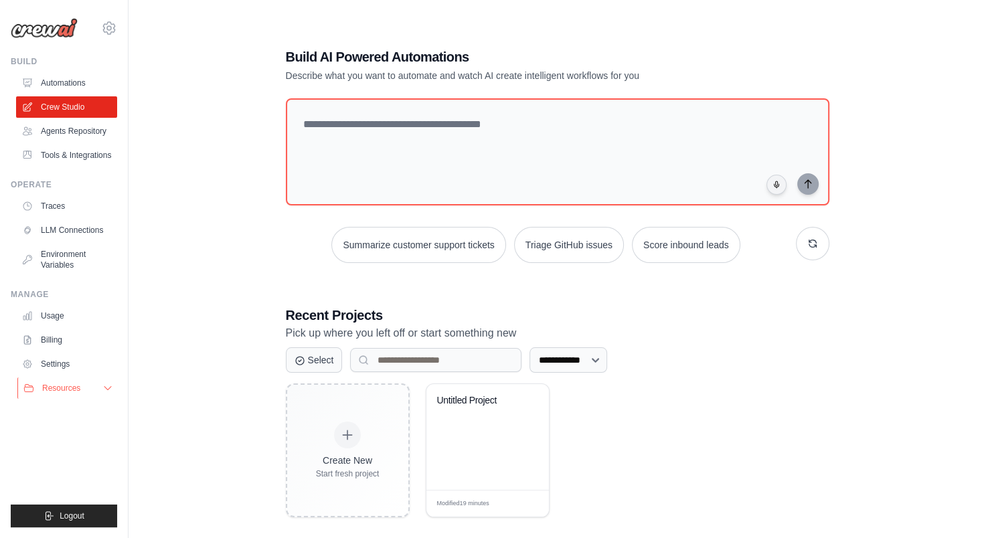
click at [64, 394] on span "Resources" at bounding box center [61, 388] width 38 height 11
click at [64, 399] on button "Resources" at bounding box center [67, 388] width 101 height 21
click at [56, 375] on link "Settings" at bounding box center [67, 363] width 101 height 21
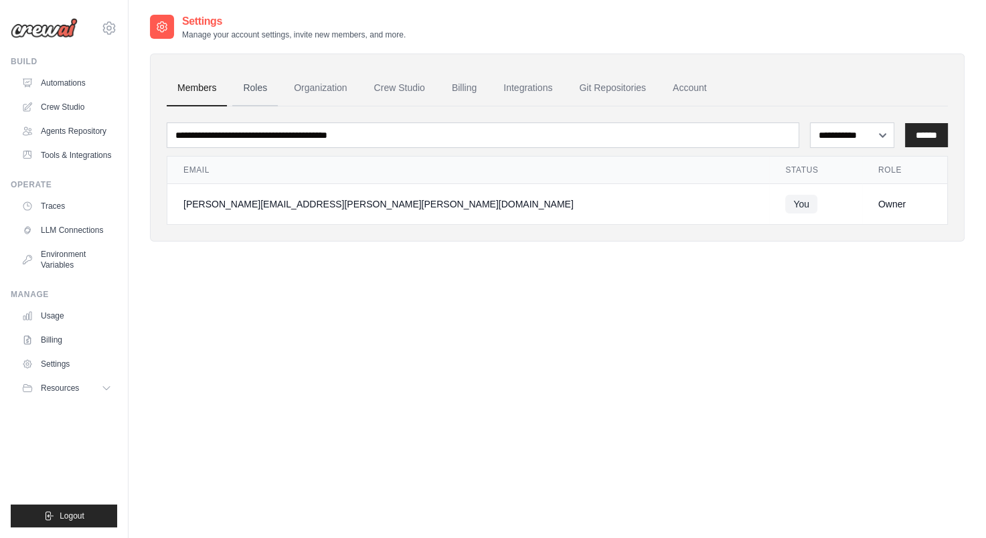
click at [273, 81] on link "Roles" at bounding box center [255, 88] width 46 height 36
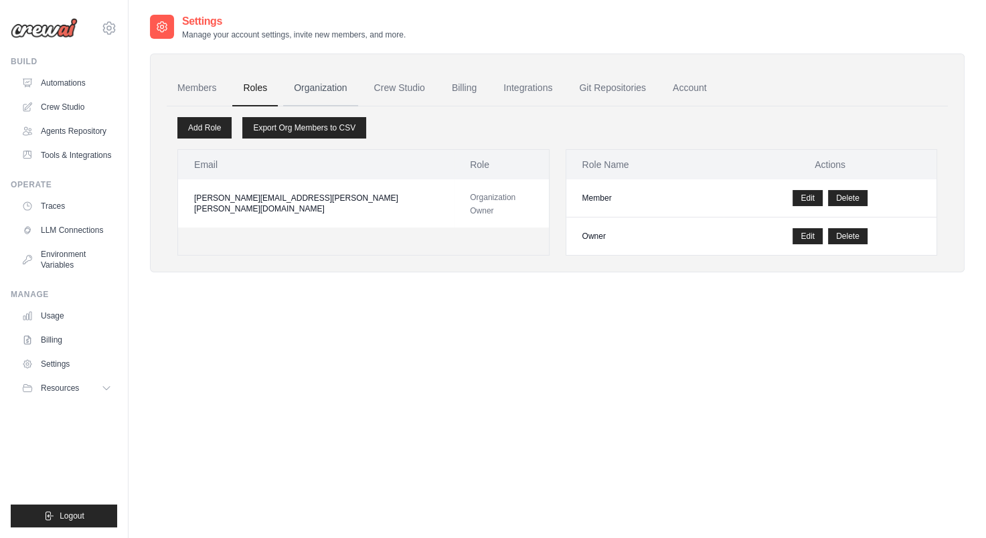
click at [308, 88] on link "Organization" at bounding box center [320, 88] width 74 height 36
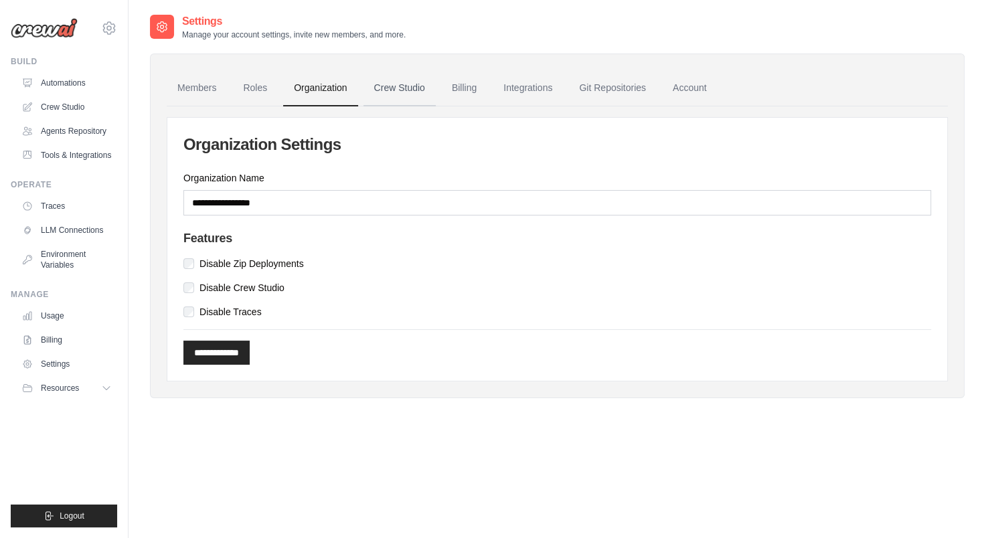
click at [404, 85] on link "Crew Studio" at bounding box center [399, 88] width 72 height 36
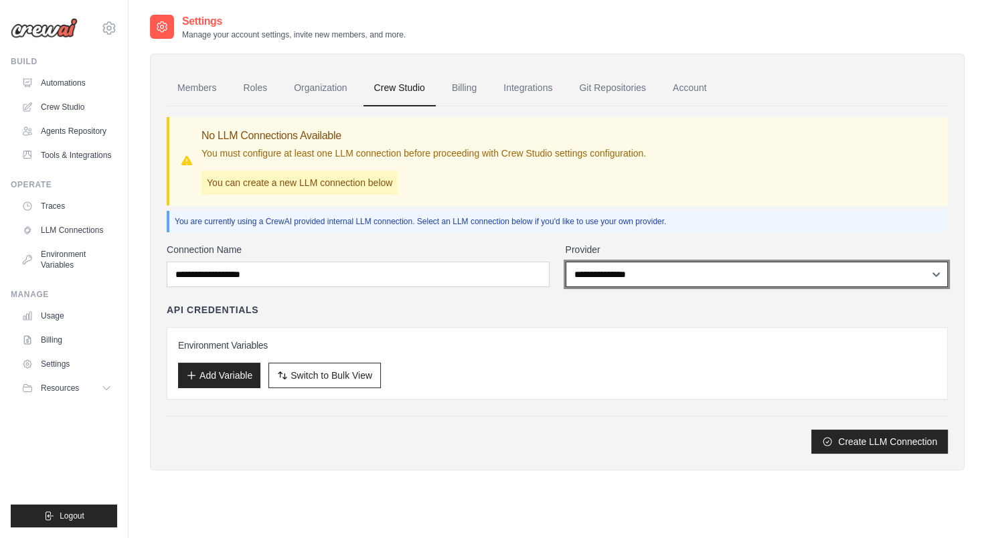
click at [597, 270] on select "**********" at bounding box center [757, 274] width 383 height 25
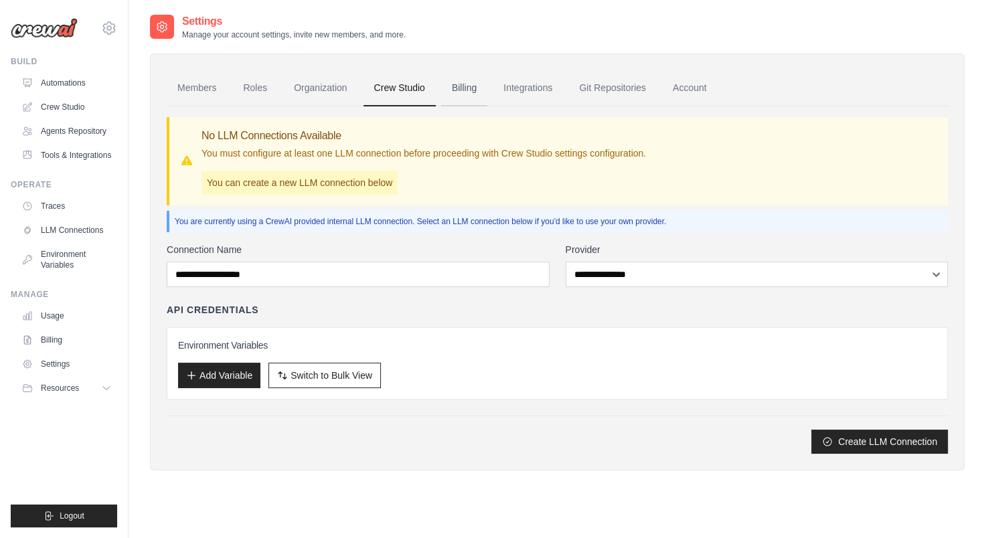
click at [487, 87] on link "Billing" at bounding box center [464, 88] width 46 height 36
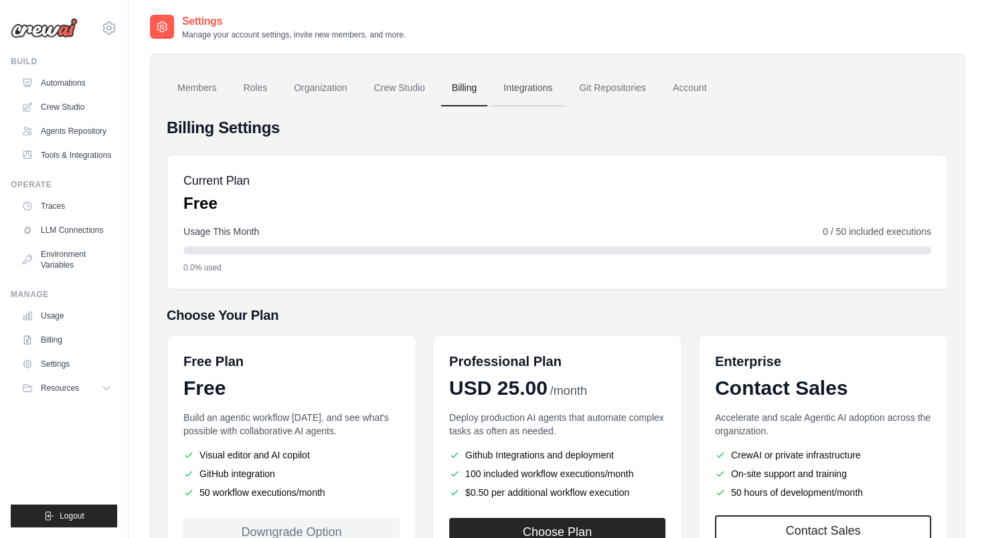
click at [544, 86] on link "Integrations" at bounding box center [528, 88] width 70 height 36
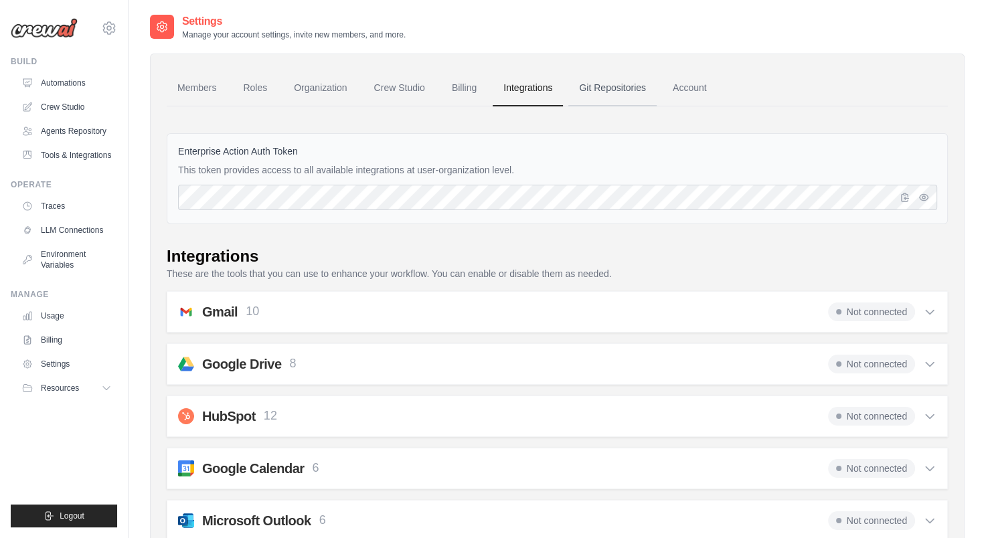
click at [640, 98] on link "Git Repositories" at bounding box center [612, 88] width 88 height 36
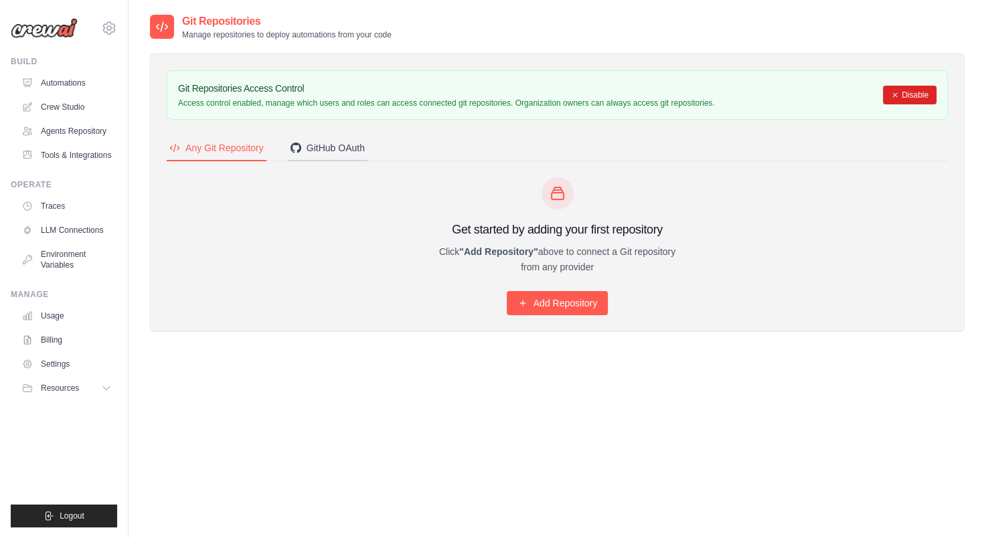
click at [354, 146] on div "GitHub OAuth" at bounding box center [327, 147] width 74 height 13
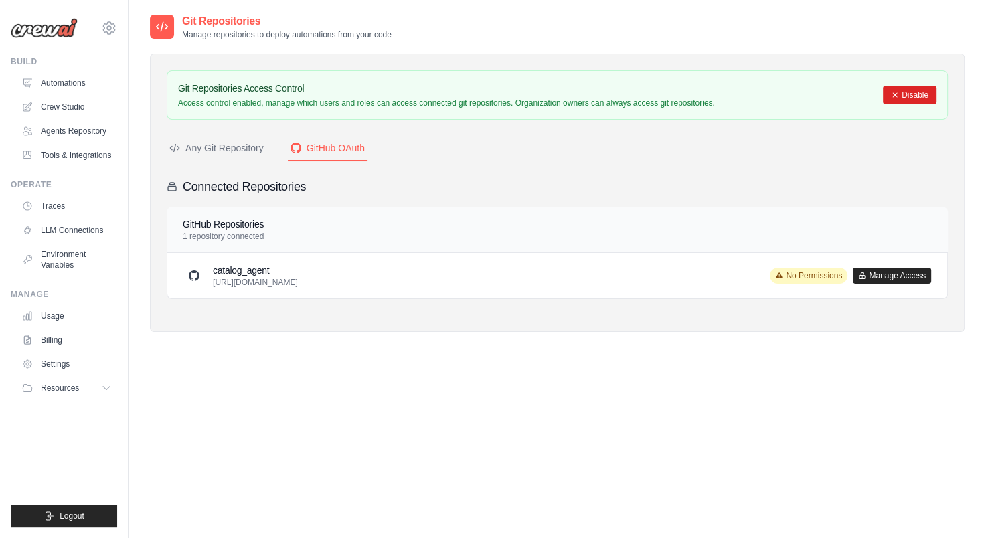
click at [790, 272] on span "No Permissions" at bounding box center [809, 276] width 78 height 16
click at [428, 278] on div "catalog_agent [URL][DOMAIN_NAME] No Permissions Manage Access" at bounding box center [557, 276] width 748 height 24
click at [862, 270] on button "Manage Access" at bounding box center [892, 275] width 78 height 16
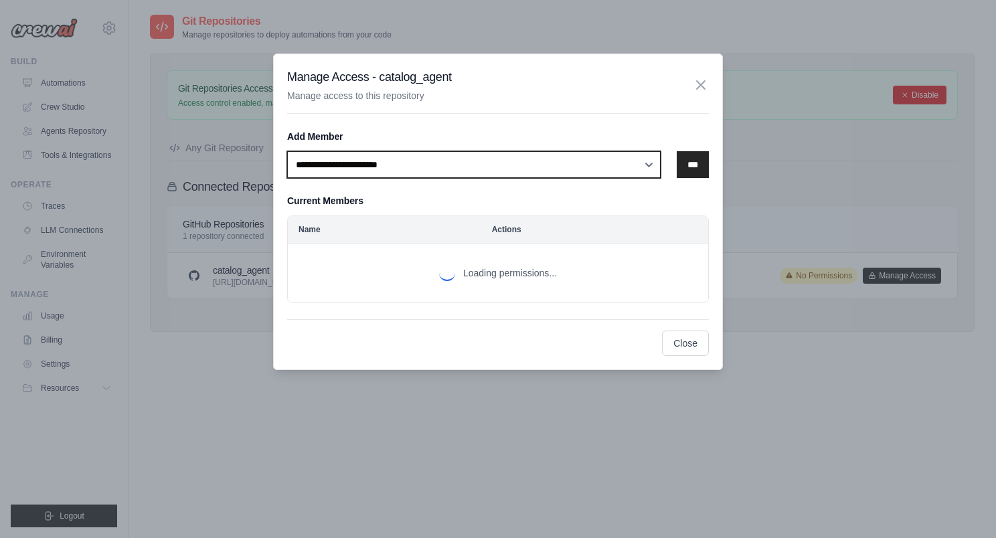
click at [386, 169] on select "**********" at bounding box center [473, 164] width 373 height 27
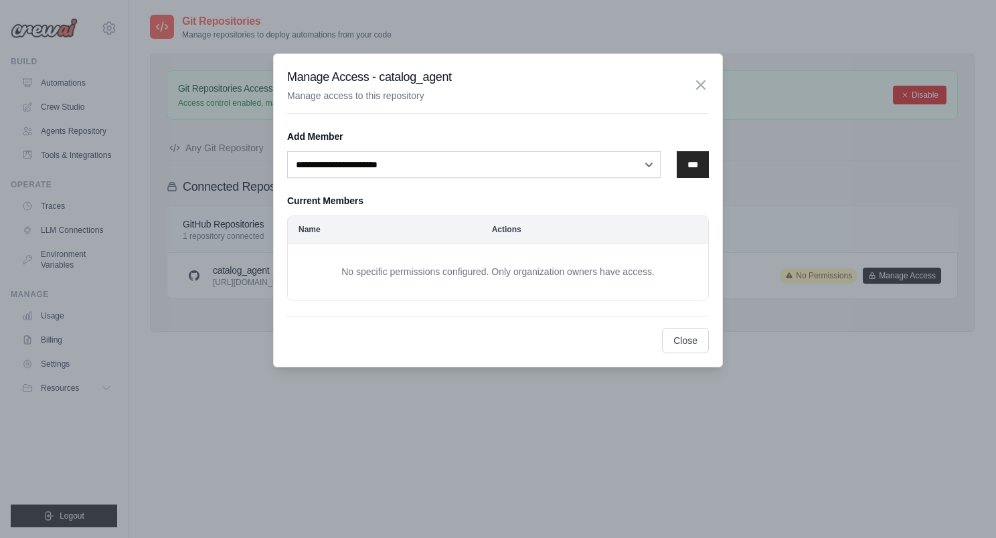
click at [389, 343] on div "Close" at bounding box center [498, 335] width 422 height 37
click at [383, 185] on div "**********" at bounding box center [498, 215] width 422 height 203
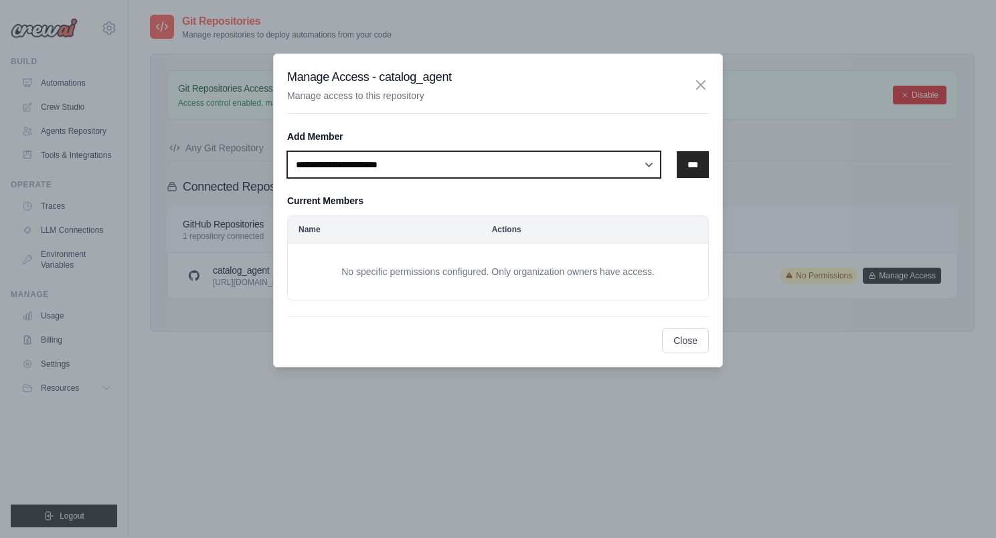
click at [378, 170] on select "**********" at bounding box center [473, 164] width 373 height 27
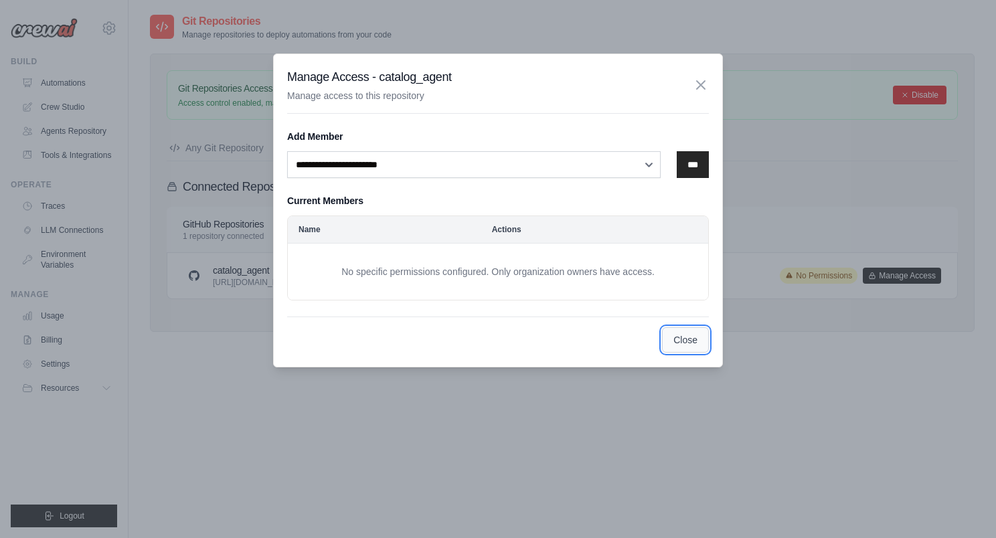
click at [678, 340] on button "Close" at bounding box center [685, 339] width 47 height 25
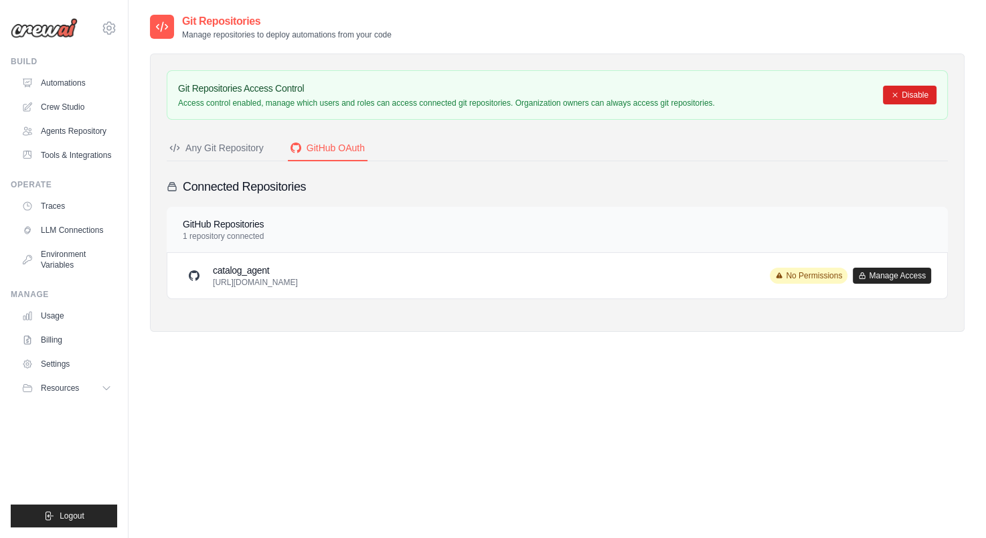
click at [804, 273] on span "No Permissions" at bounding box center [809, 276] width 78 height 16
click at [298, 275] on h3 "catalog_agent" at bounding box center [255, 270] width 85 height 13
click at [64, 136] on link "Agents Repository" at bounding box center [67, 130] width 101 height 21
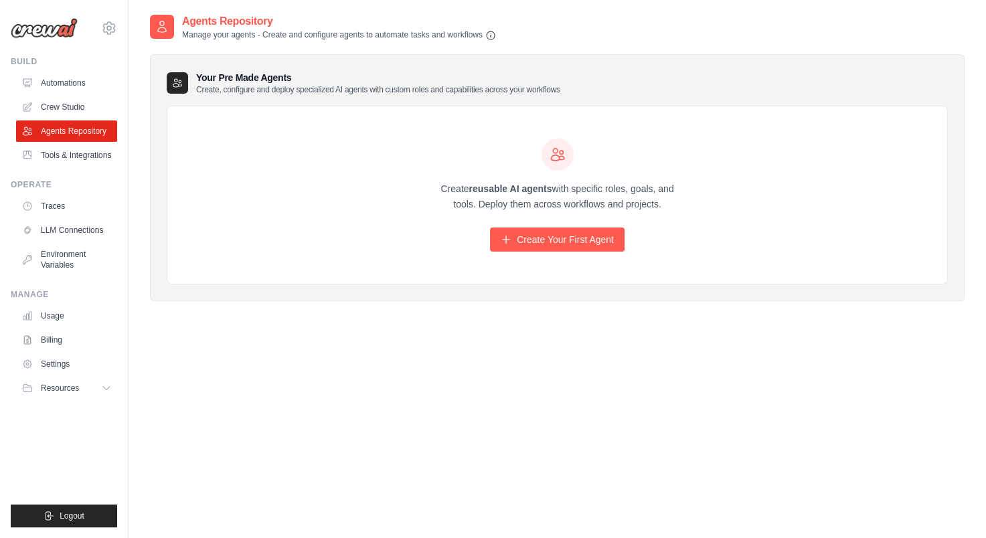
click at [63, 106] on link "Crew Studio" at bounding box center [66, 106] width 101 height 21
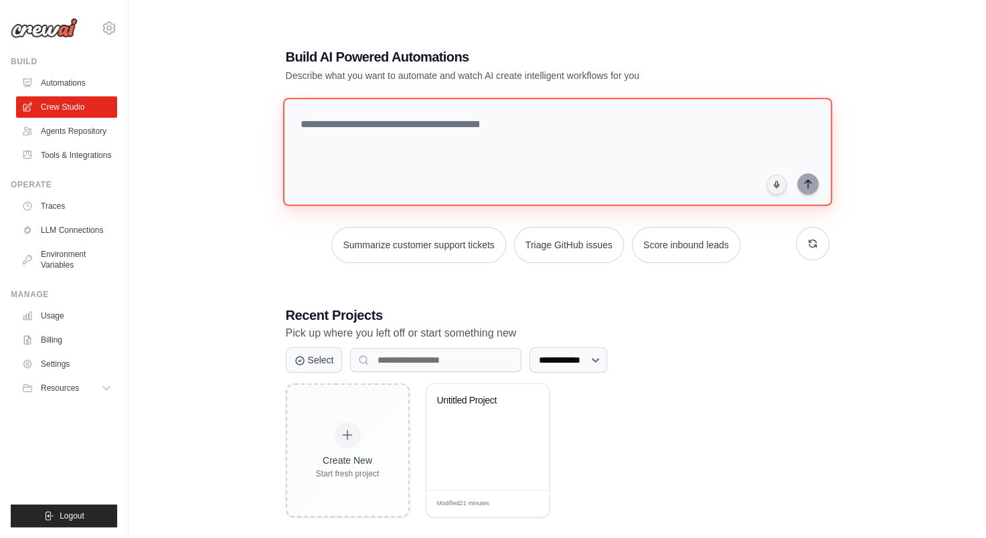
click at [378, 142] on textarea at bounding box center [556, 152] width 549 height 108
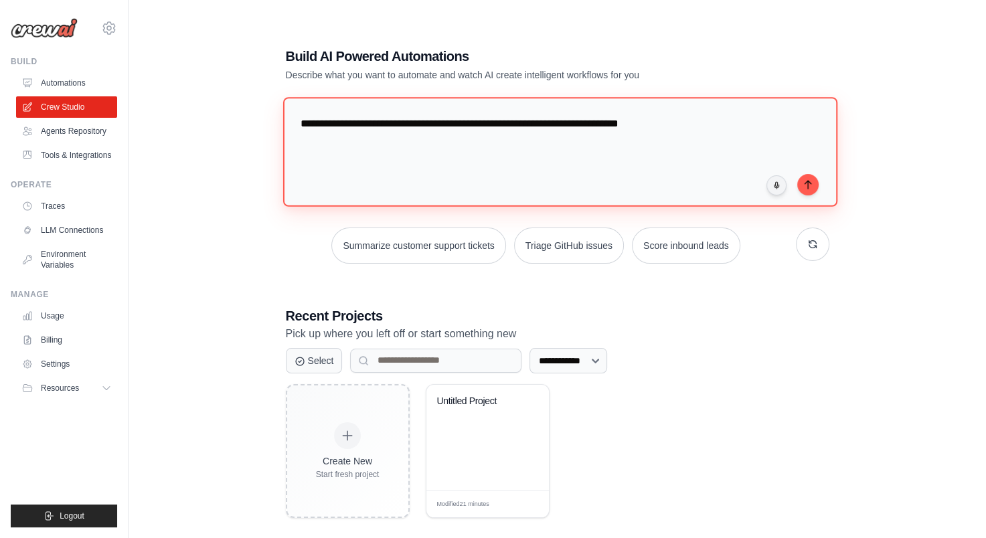
type textarea "**********"
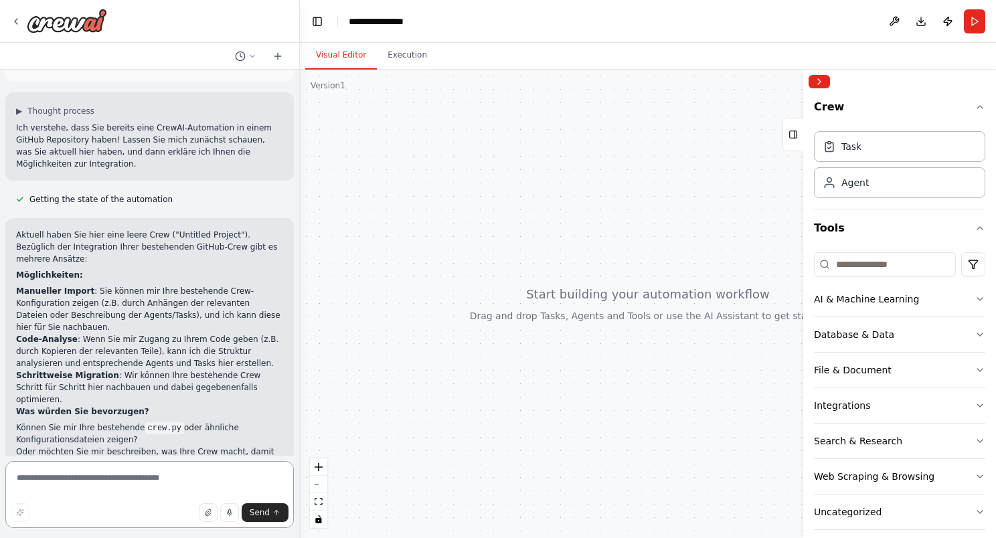
scroll to position [86, 0]
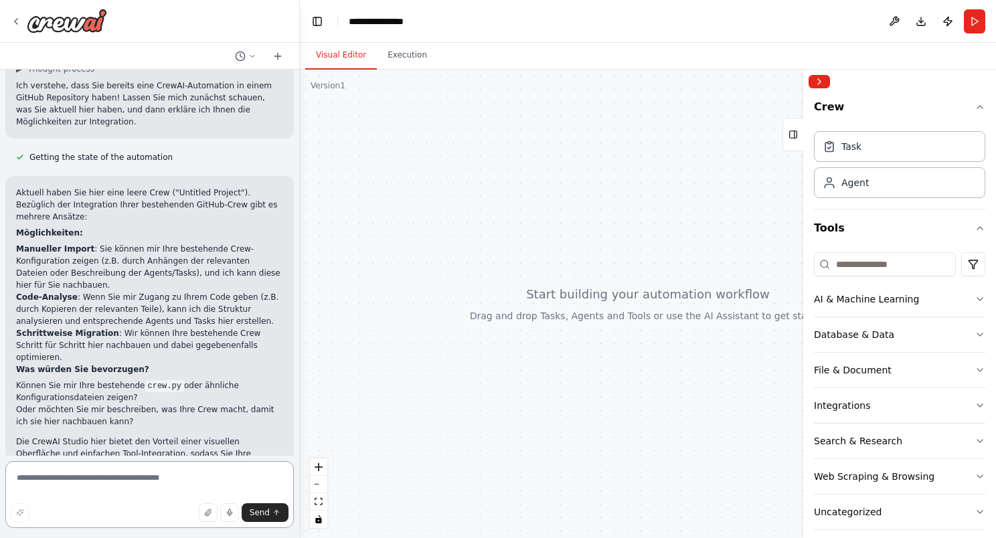
click at [80, 486] on textarea at bounding box center [149, 494] width 288 height 67
type textarea "**********"
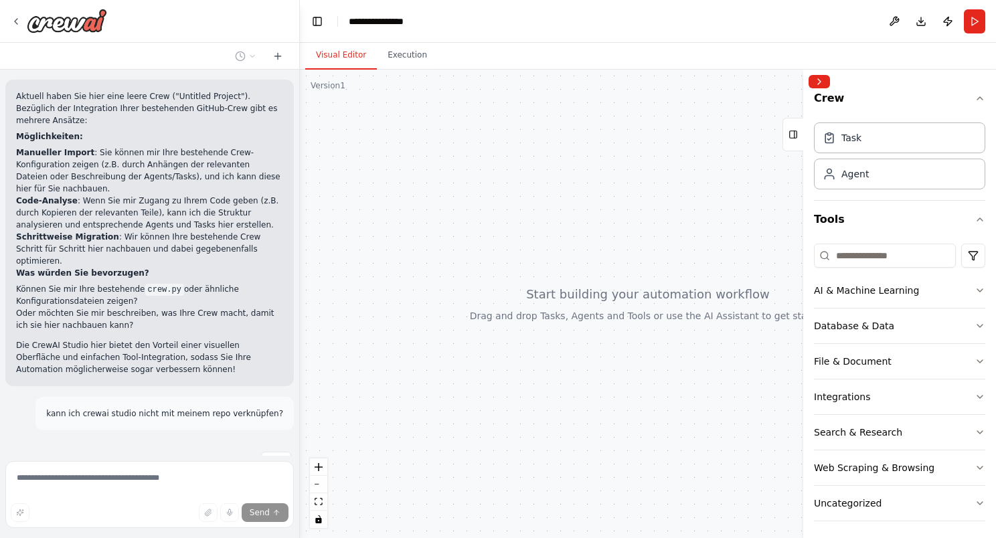
scroll to position [11, 0]
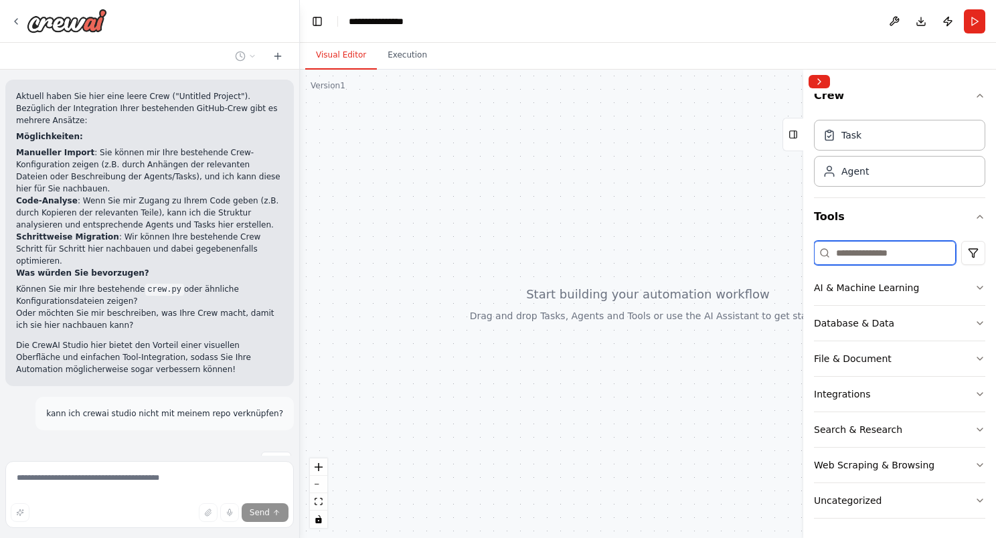
click at [865, 244] on input at bounding box center [885, 253] width 142 height 24
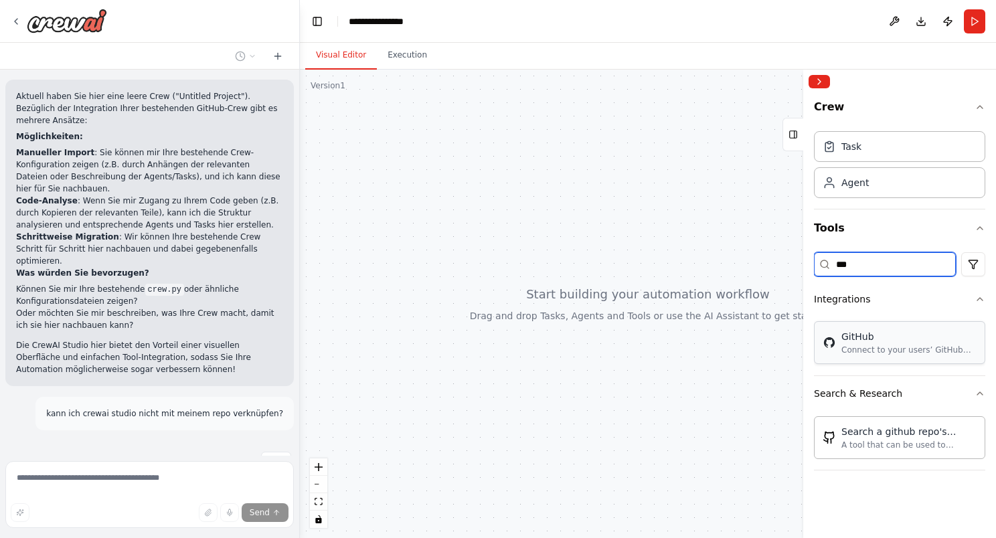
type input "***"
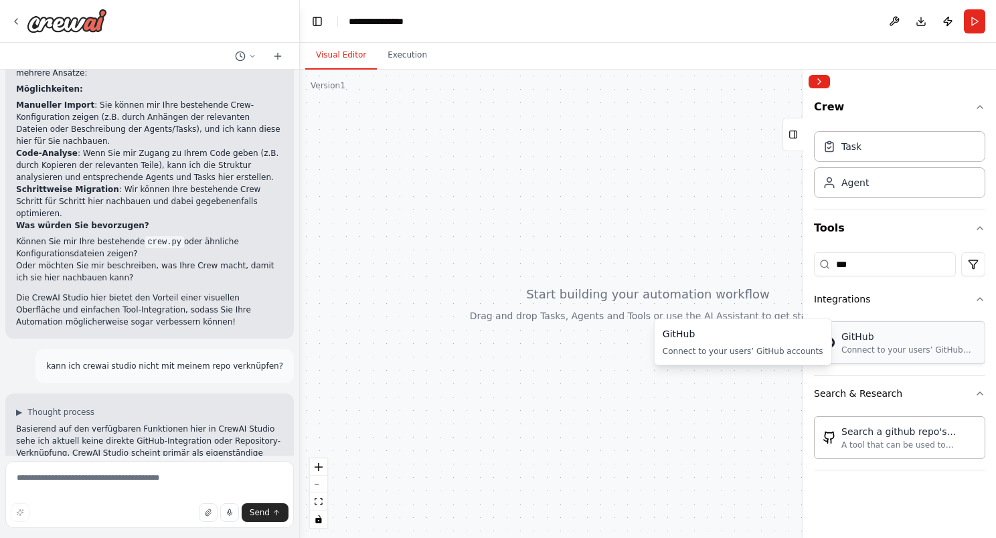
click at [880, 348] on div "Connect to your users’ GitHub accounts" at bounding box center [908, 350] width 135 height 11
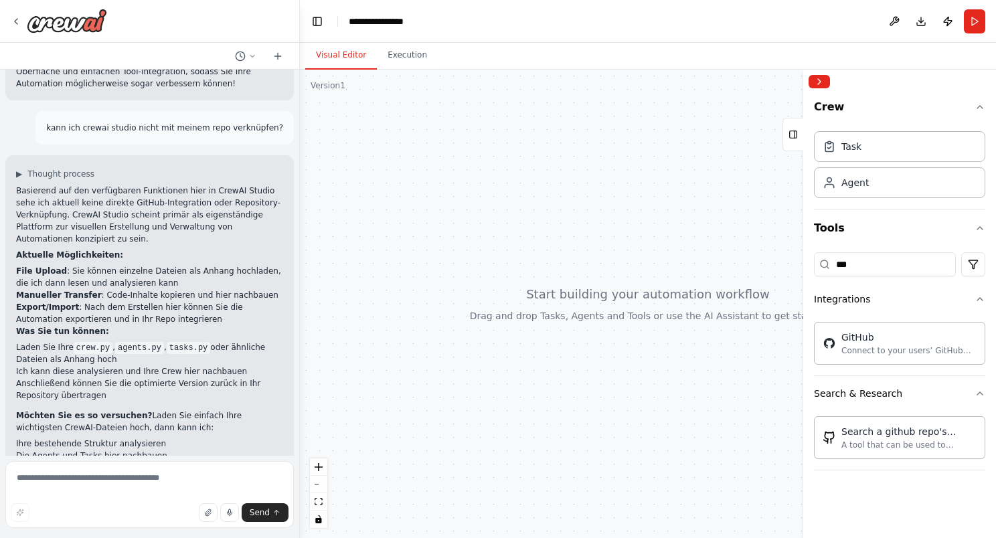
scroll to position [515, 0]
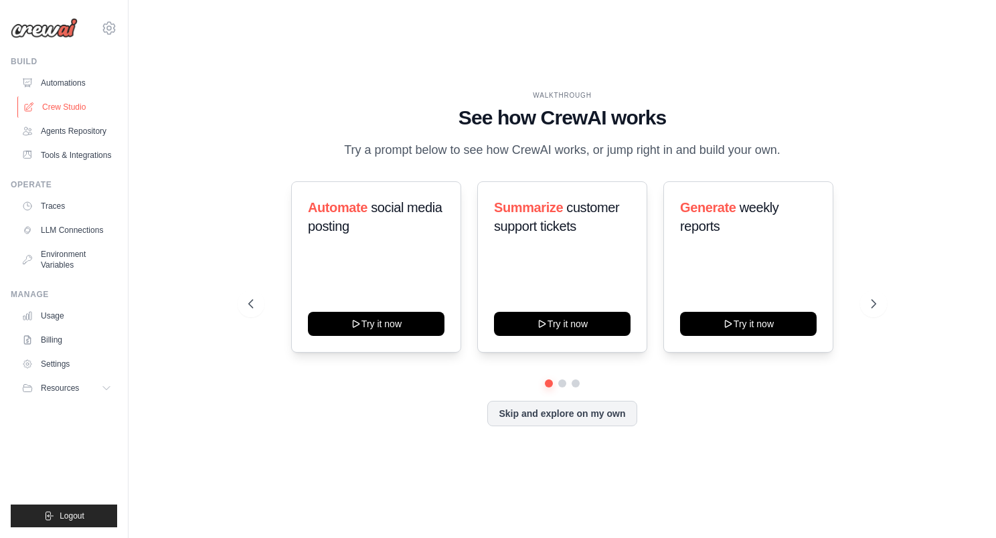
click at [70, 107] on link "Crew Studio" at bounding box center [67, 106] width 101 height 21
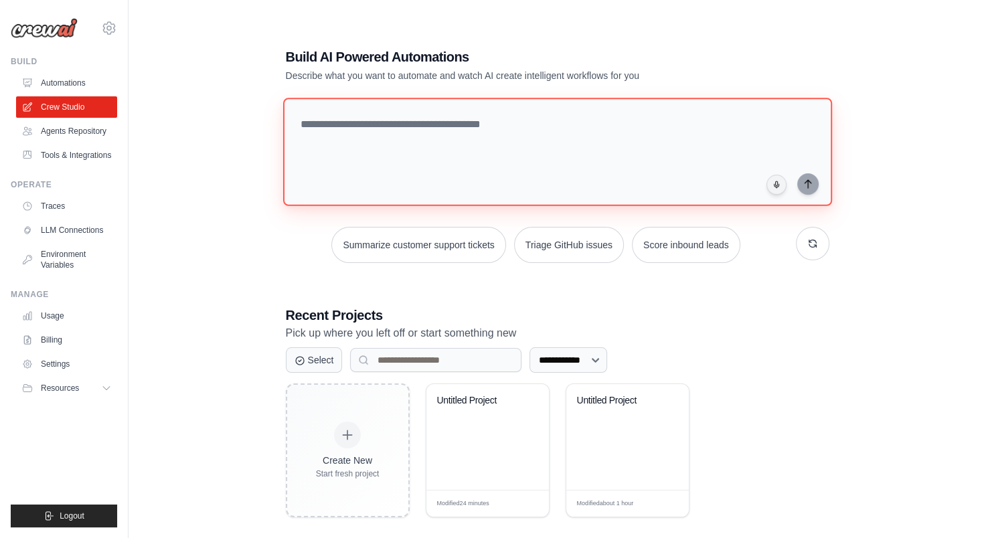
click at [392, 141] on textarea at bounding box center [556, 152] width 549 height 108
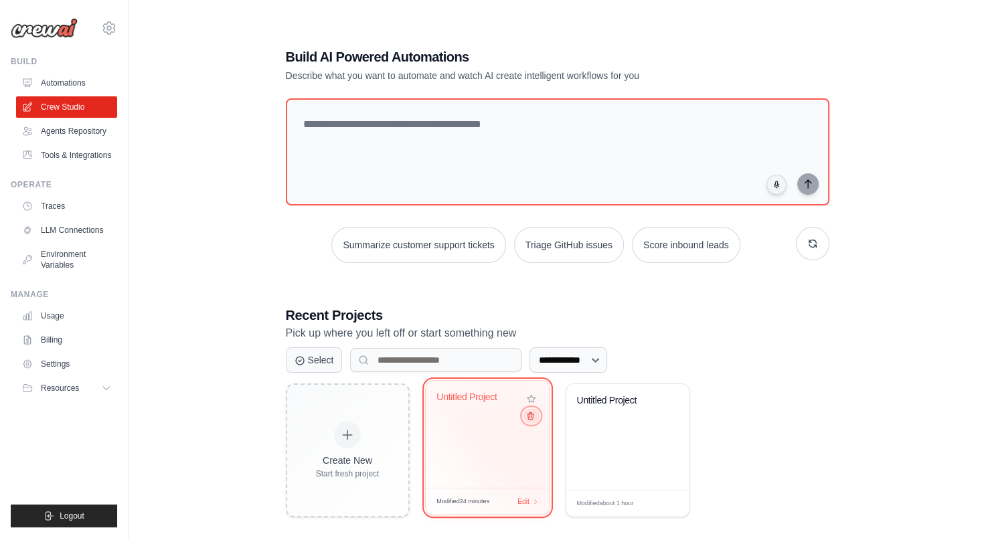
click at [529, 415] on icon at bounding box center [529, 416] width 9 height 9
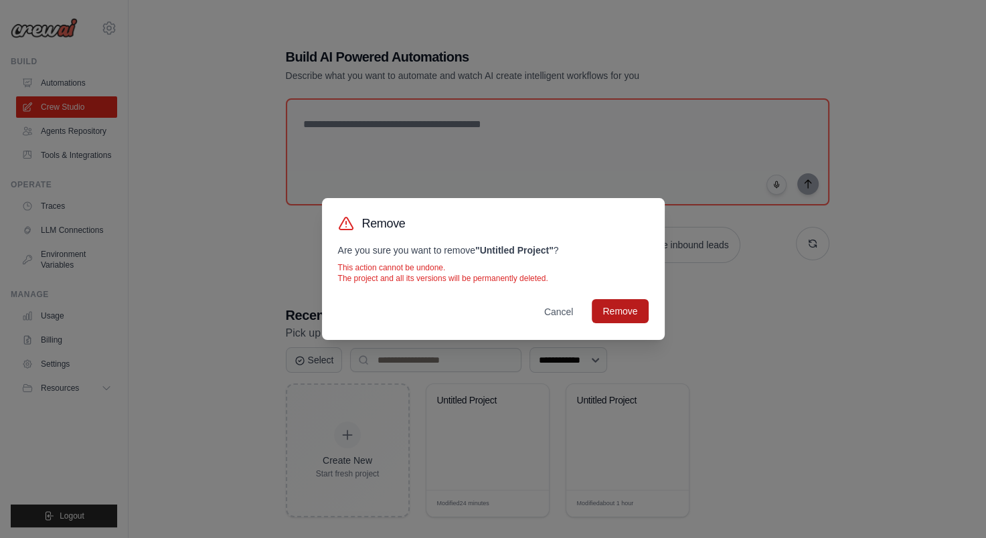
drag, startPoint x: 617, startPoint y: 327, endPoint x: 623, endPoint y: 318, distance: 11.1
click at [618, 327] on div "Remove Are you sure you want to remove " Untitled Project " ? This action canno…" at bounding box center [493, 269] width 343 height 142
click at [623, 318] on button "Remove" at bounding box center [620, 311] width 56 height 24
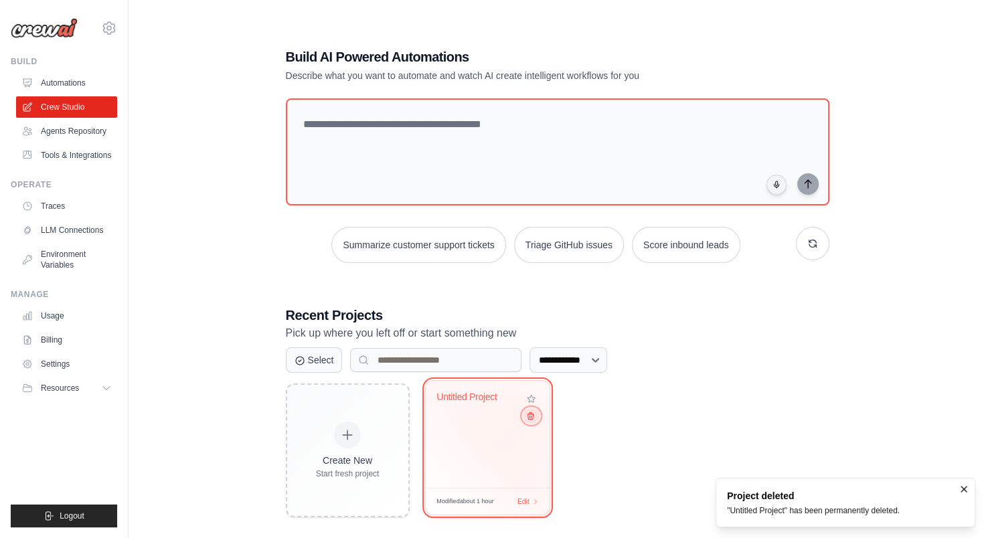
click at [529, 415] on icon at bounding box center [529, 416] width 9 height 9
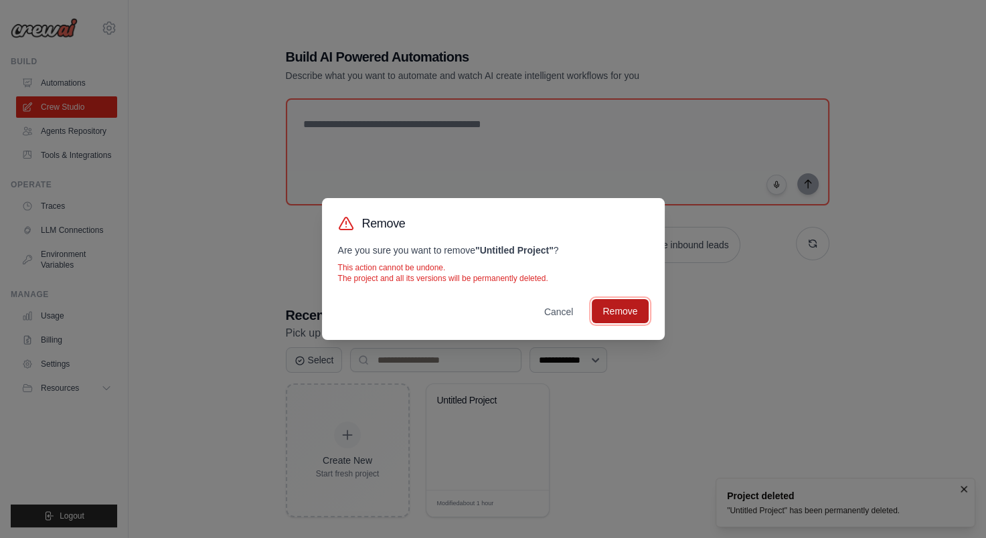
click at [608, 323] on button "Remove" at bounding box center [620, 311] width 56 height 24
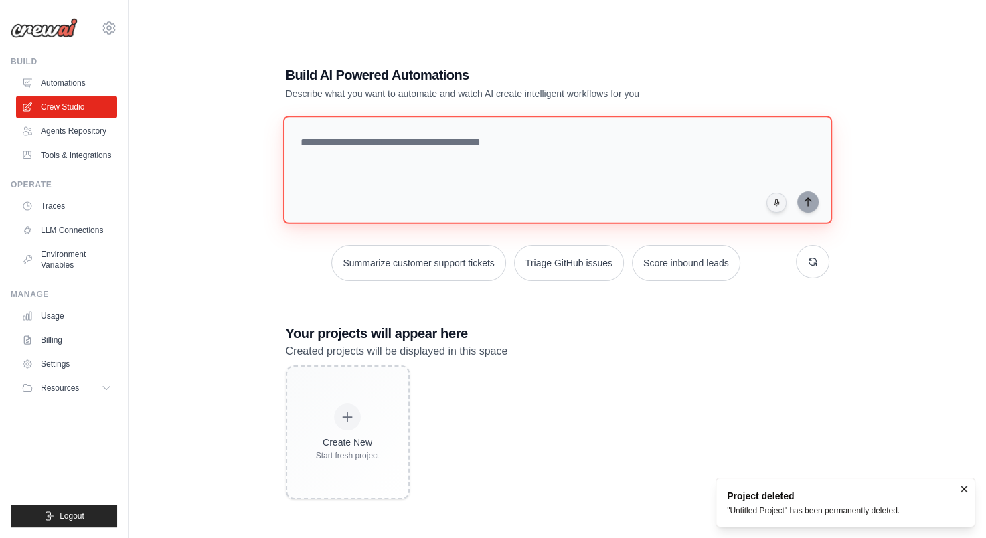
click at [493, 169] on textarea at bounding box center [556, 170] width 549 height 108
drag, startPoint x: 600, startPoint y: 153, endPoint x: 592, endPoint y: 152, distance: 7.4
click at [596, 153] on textarea at bounding box center [556, 170] width 549 height 108
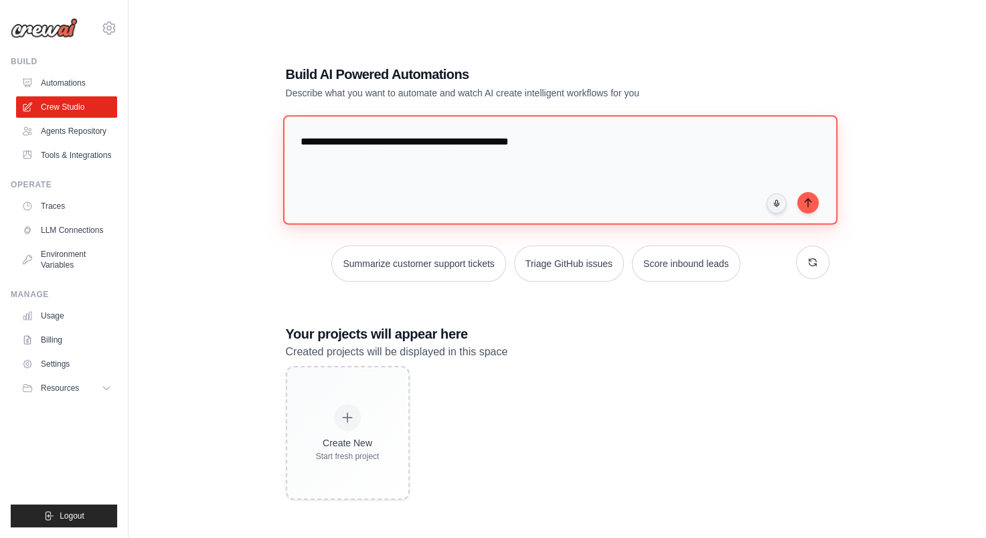
click at [480, 171] on textarea "**********" at bounding box center [559, 169] width 554 height 109
paste textarea "**********"
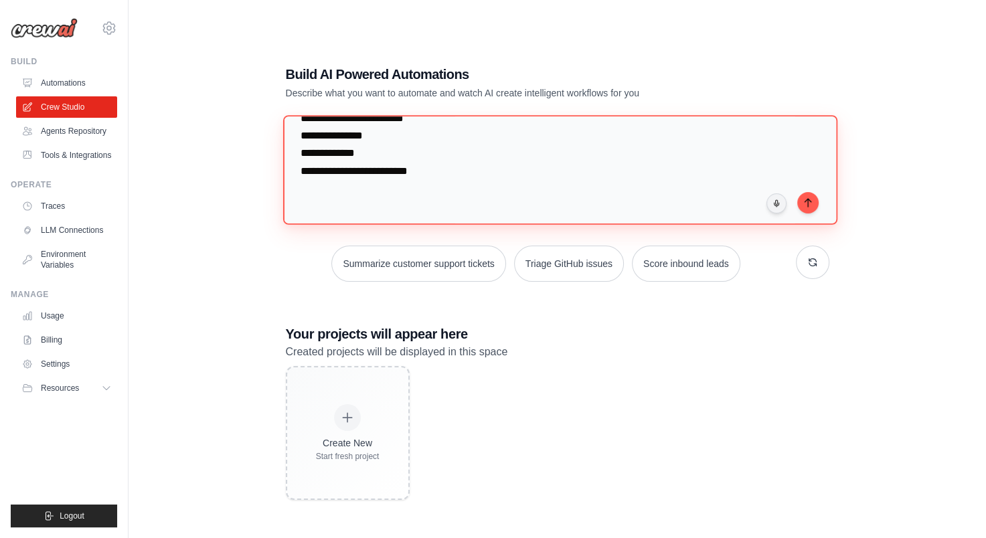
scroll to position [1058, 0]
click at [558, 205] on textarea at bounding box center [559, 169] width 554 height 109
paste textarea "**********"
drag, startPoint x: 500, startPoint y: 212, endPoint x: 493, endPoint y: 210, distance: 7.5
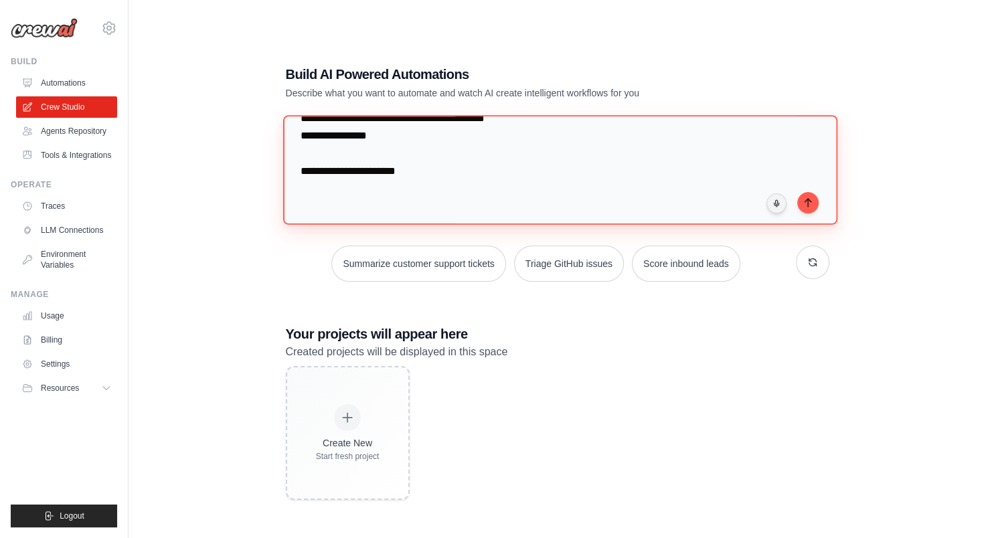
click at [498, 212] on textarea at bounding box center [559, 169] width 554 height 109
paste textarea "**********"
type textarea "**********"
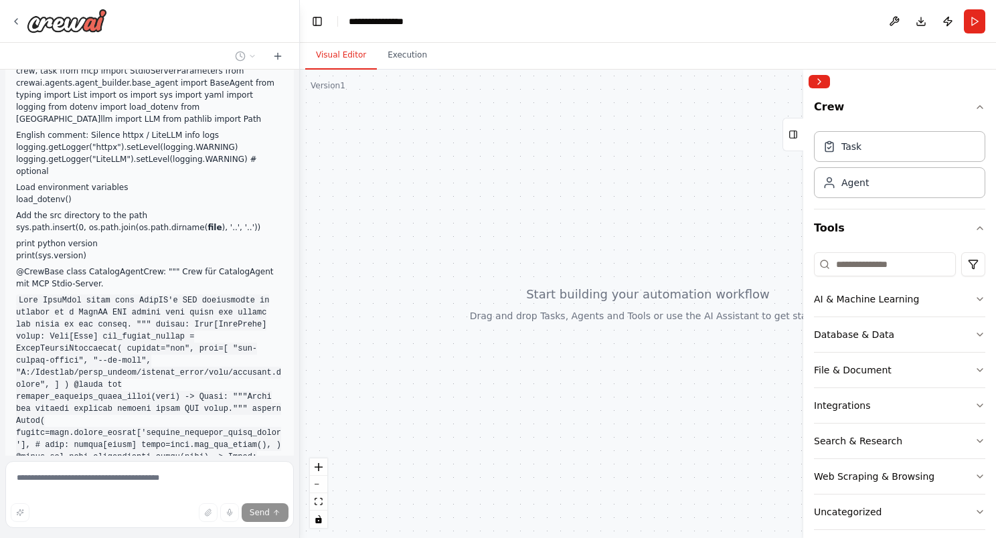
scroll to position [1848, 0]
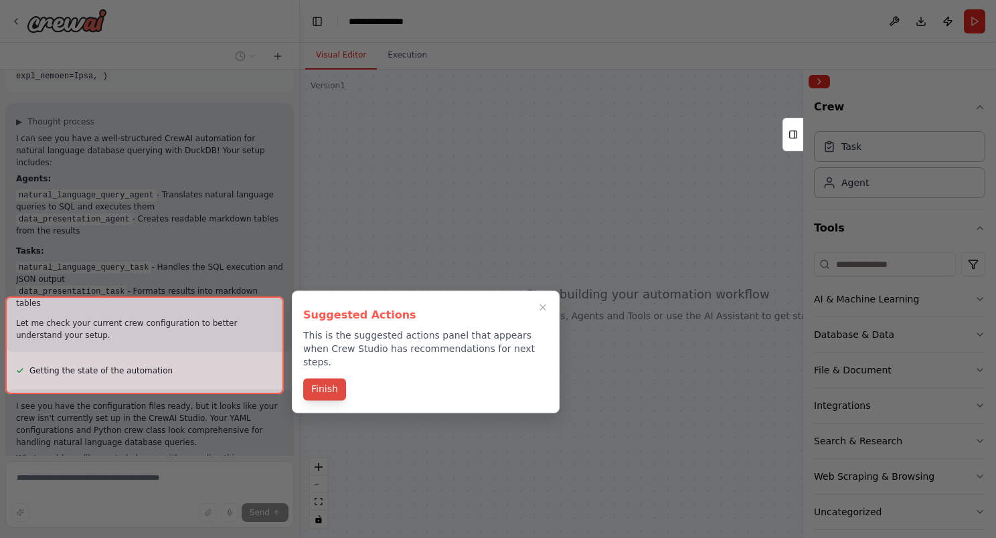
click at [328, 381] on button "Finish" at bounding box center [324, 389] width 43 height 22
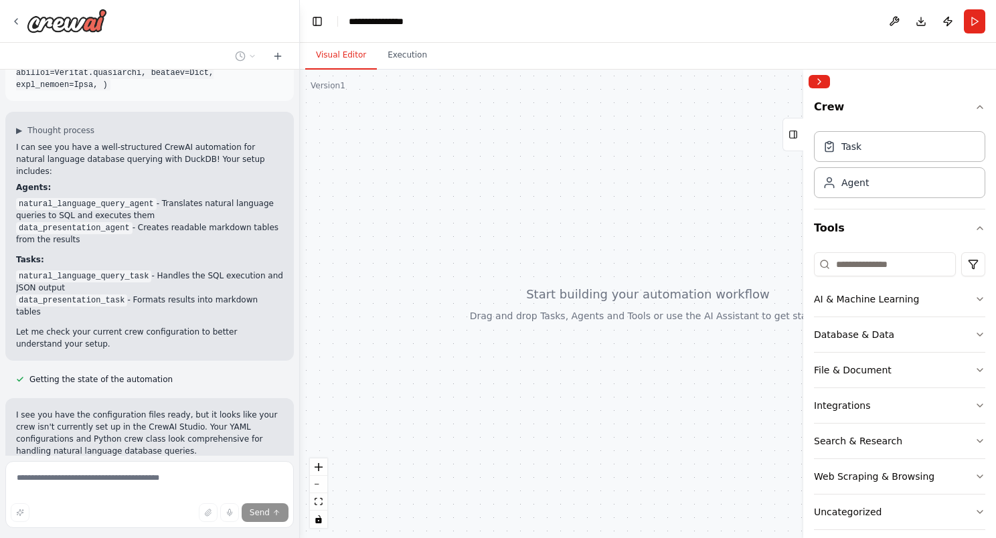
scroll to position [2404, 0]
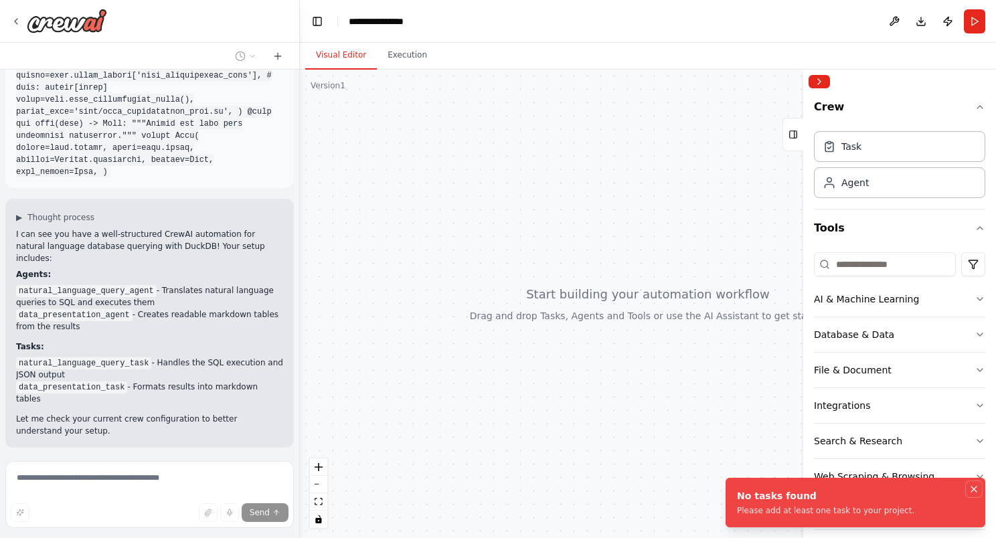
click at [971, 487] on icon "Notifications (F8)" at bounding box center [974, 489] width 11 height 11
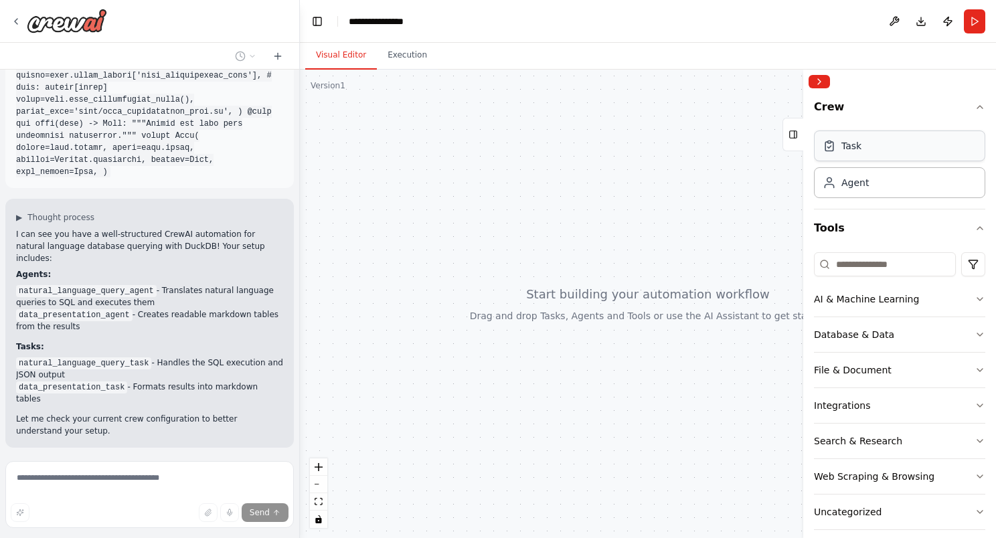
click at [867, 149] on div "Task" at bounding box center [899, 146] width 171 height 31
drag, startPoint x: 16, startPoint y: 316, endPoint x: 238, endPoint y: 315, distance: 222.2
drag, startPoint x: 238, startPoint y: 315, endPoint x: 212, endPoint y: 315, distance: 26.1
copy li "Import/recreate your agents and tasks in the CrewAI Studio"
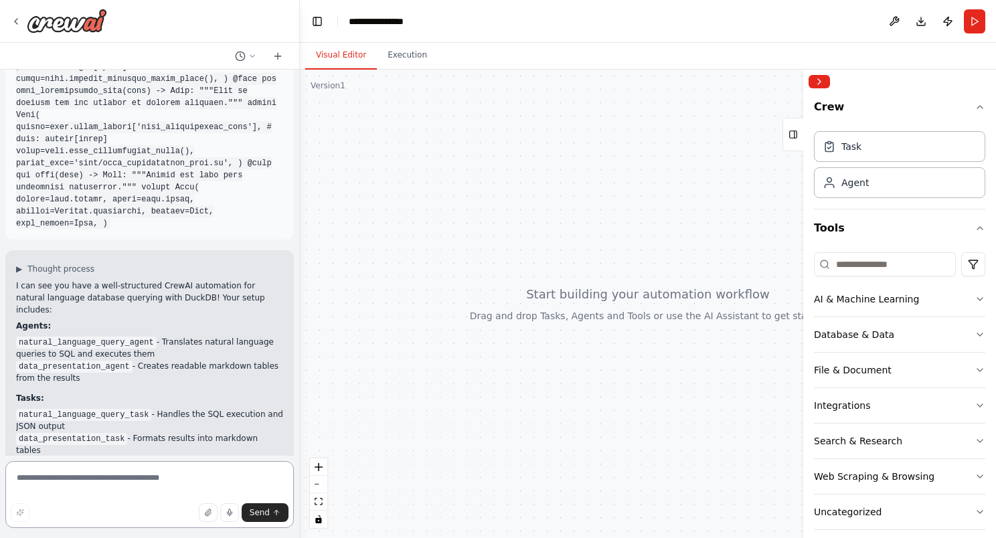
click at [67, 481] on textarea at bounding box center [149, 494] width 288 height 67
paste textarea "**********"
click at [86, 479] on textarea "**********" at bounding box center [149, 494] width 288 height 67
type textarea "**********"
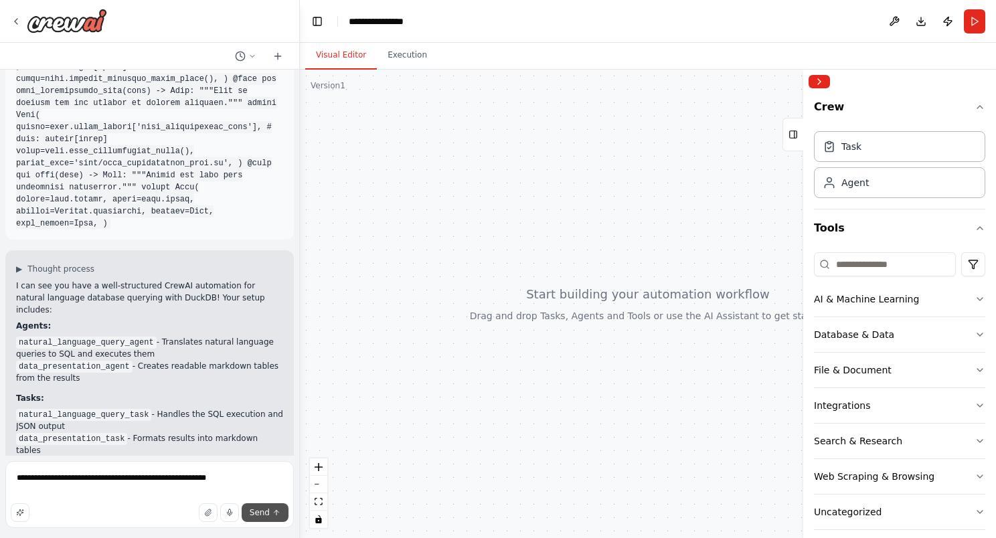
click at [254, 510] on span "Send" at bounding box center [260, 512] width 20 height 11
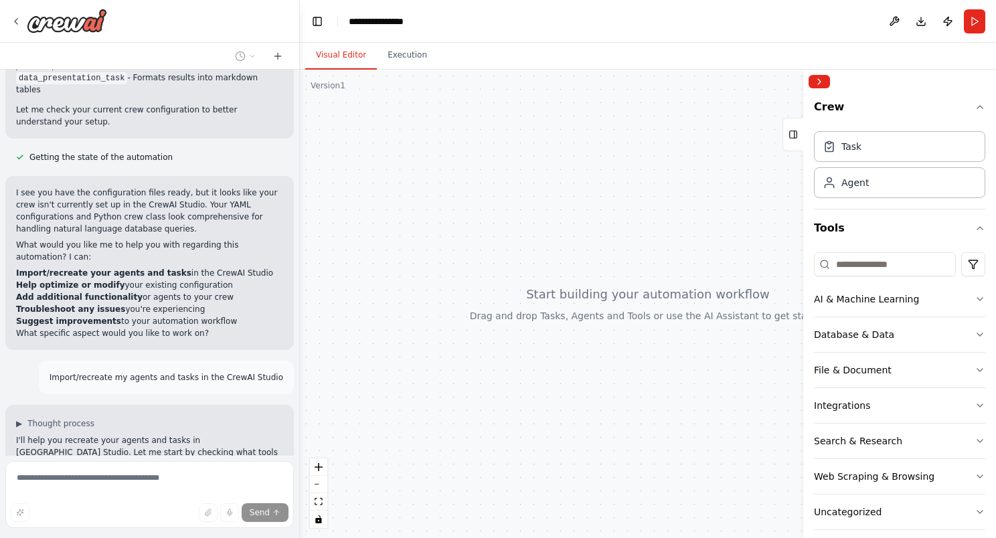
scroll to position [2633, 0]
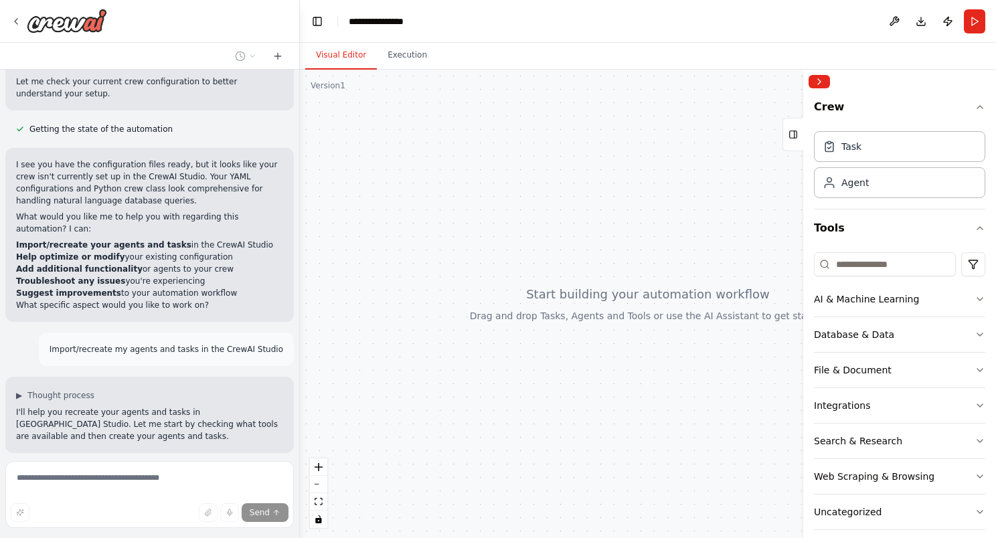
type textarea "**********"
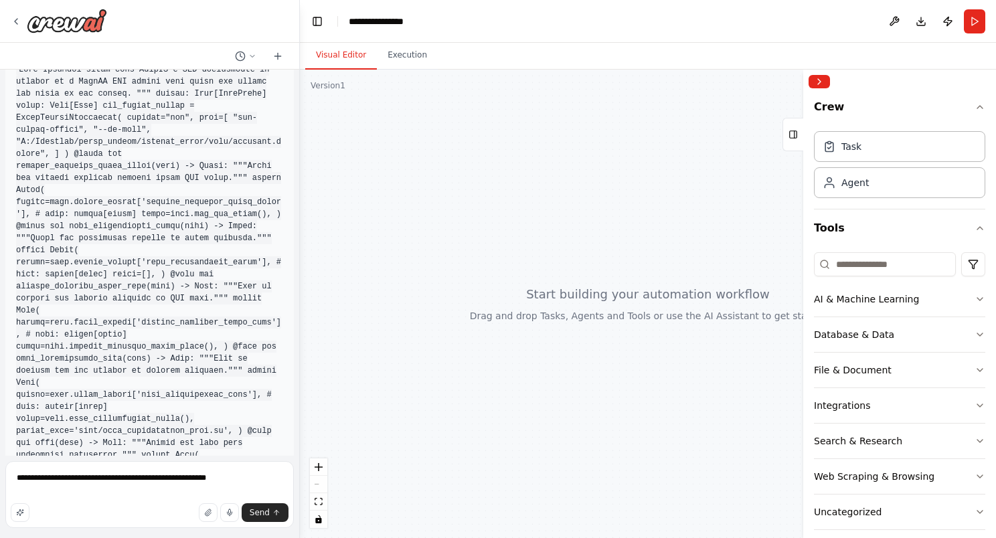
scroll to position [2244, 0]
